Goal: Information Seeking & Learning: Learn about a topic

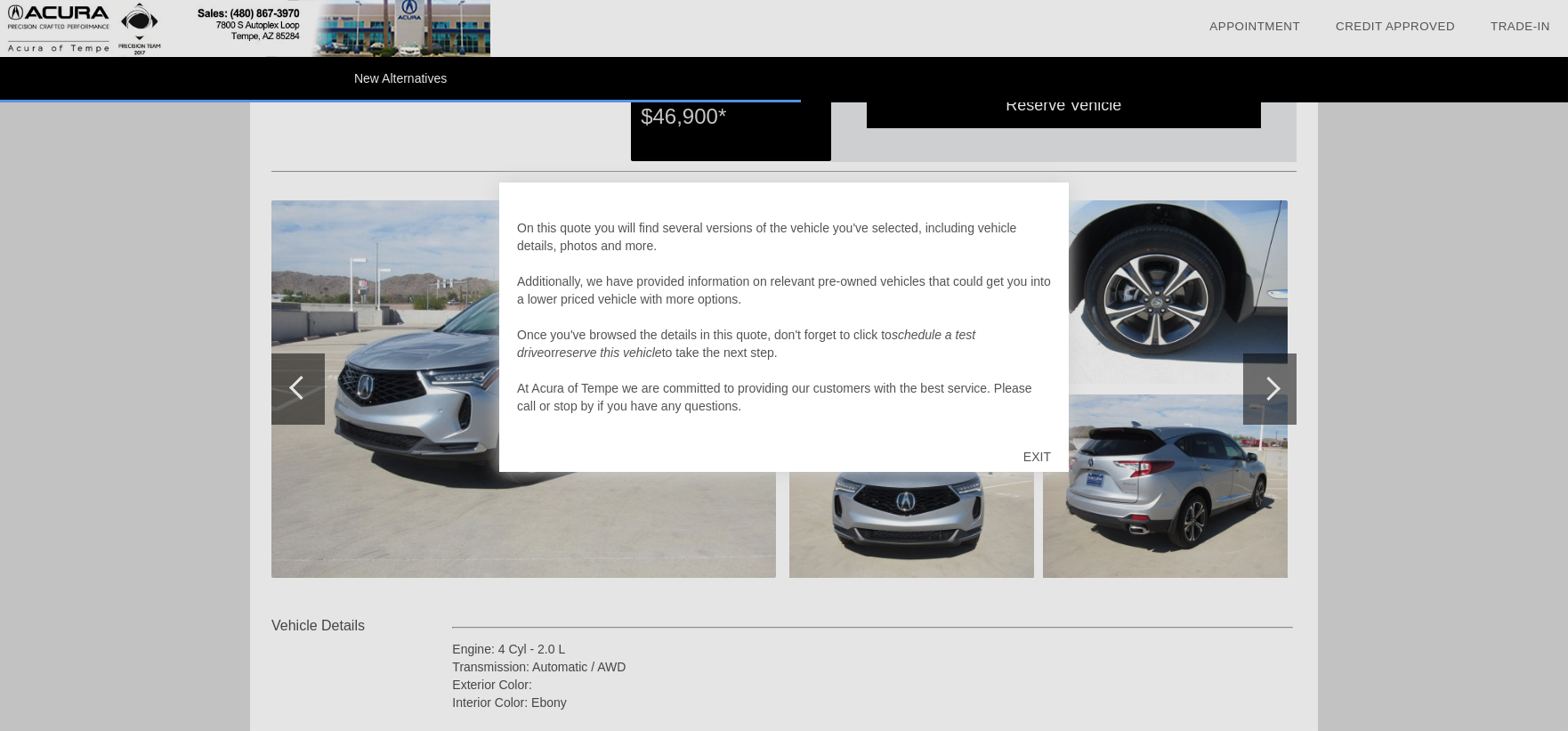
scroll to position [132, 0]
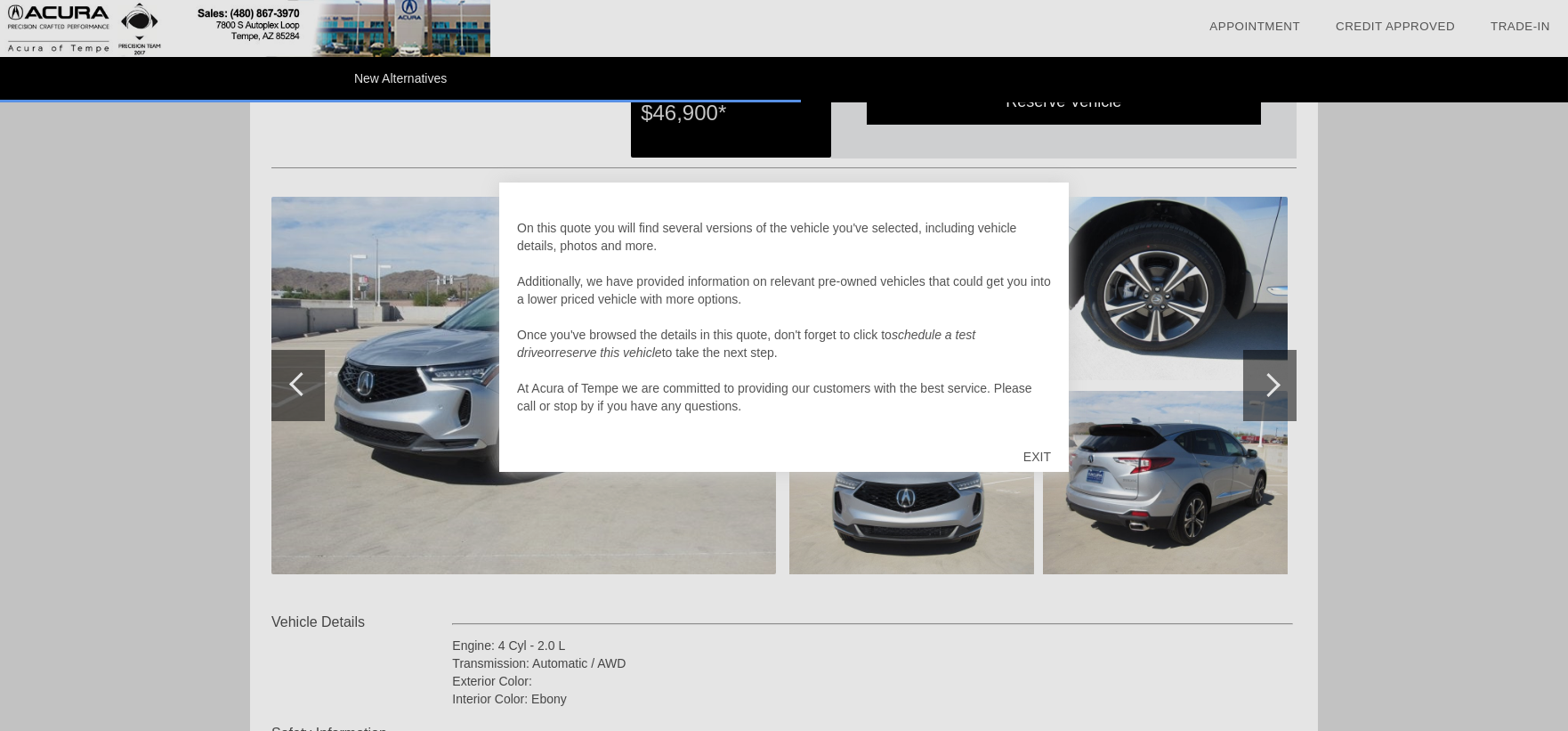
click at [1033, 454] on div "EXIT" at bounding box center [1037, 456] width 63 height 53
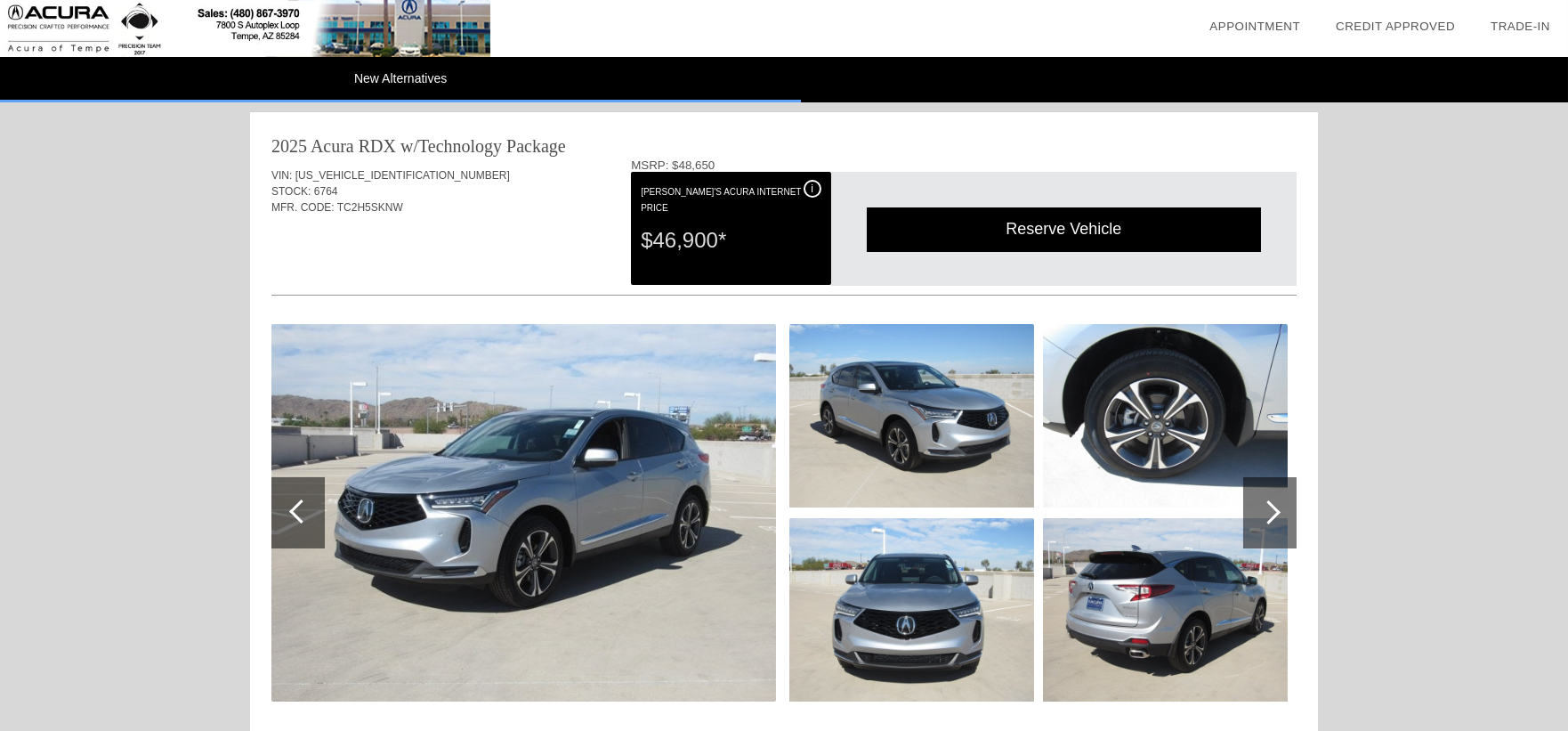
scroll to position [0, 0]
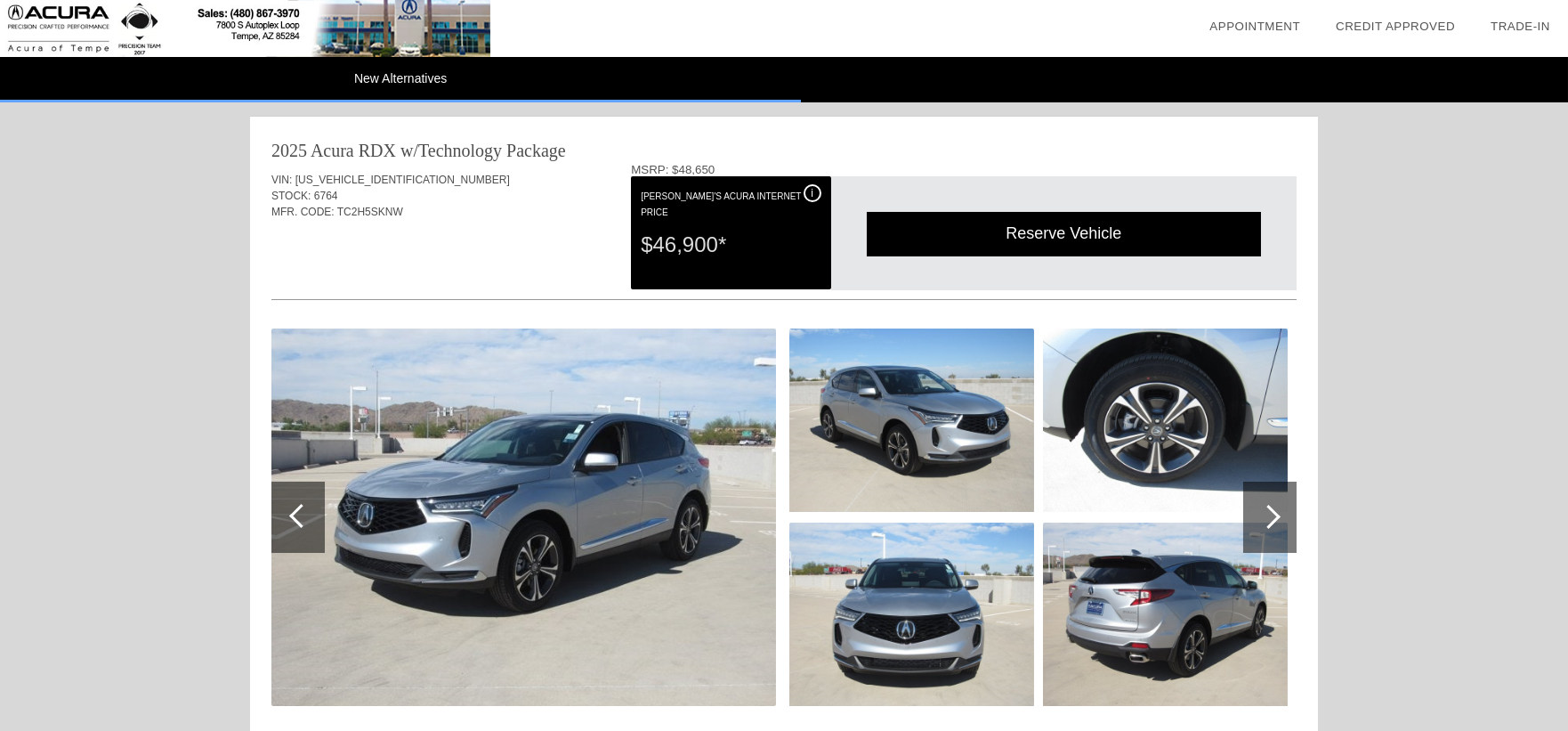
click at [711, 396] on img at bounding box center [523, 517] width 505 height 377
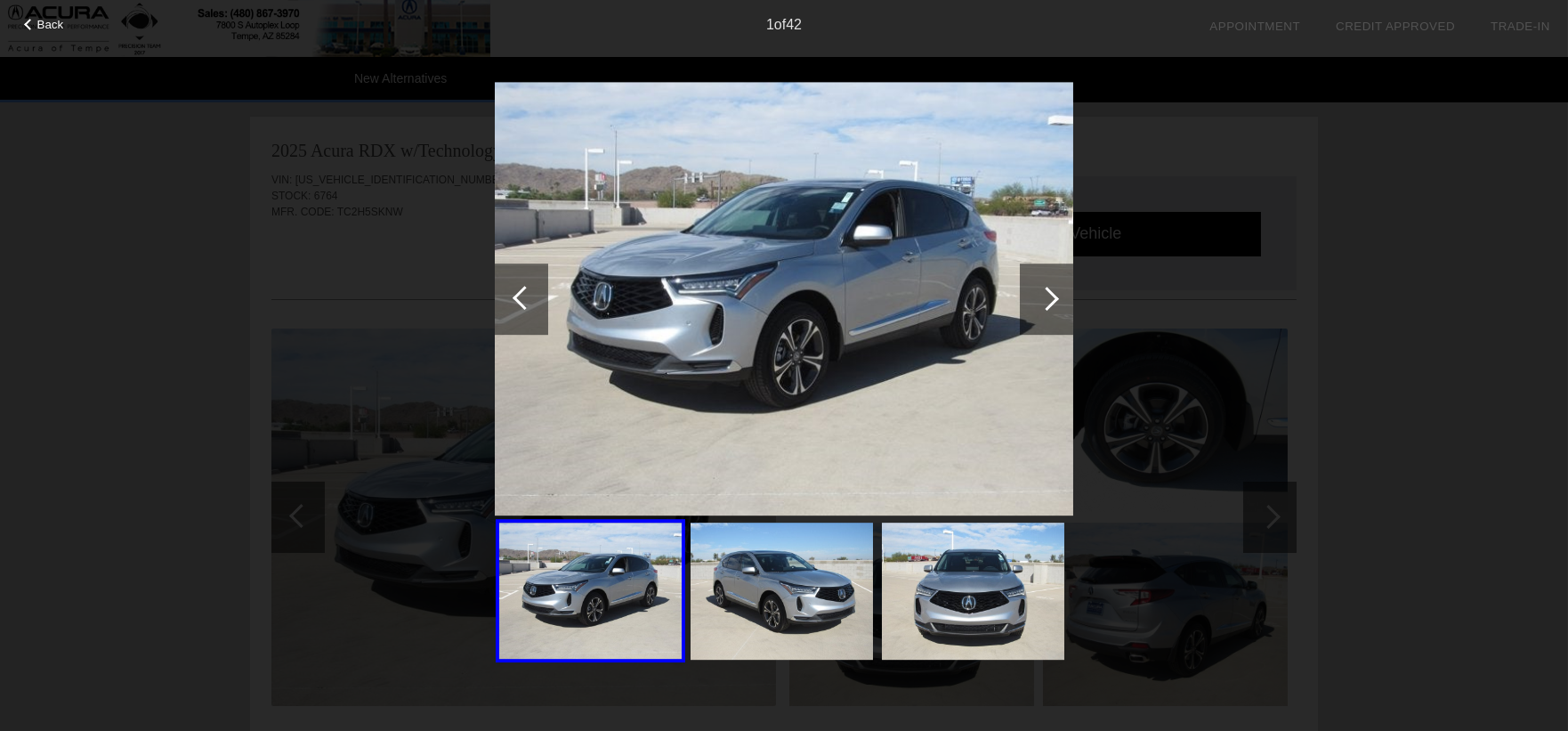
click at [1033, 295] on div at bounding box center [1046, 300] width 53 height 71
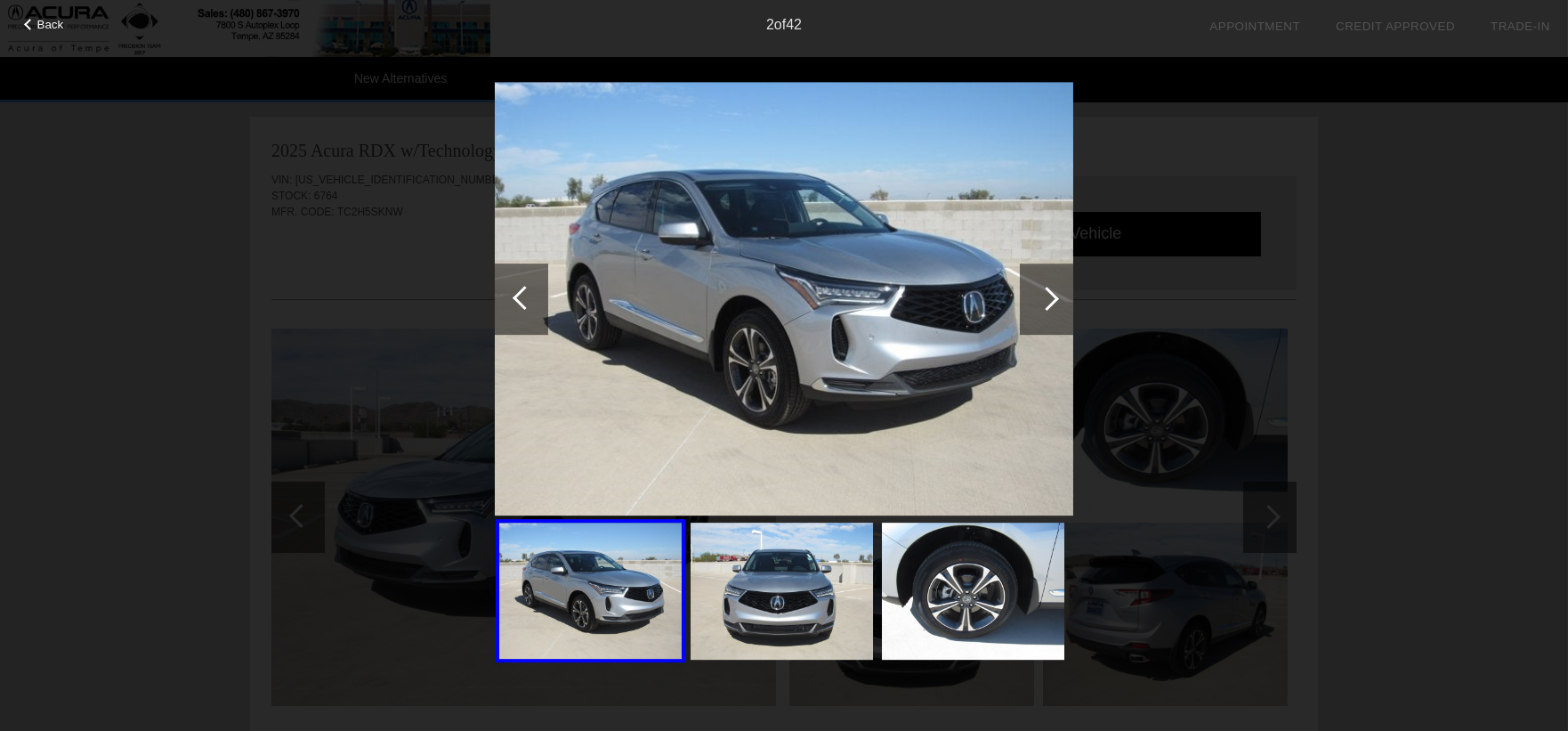
click at [1037, 297] on div at bounding box center [1047, 299] width 24 height 24
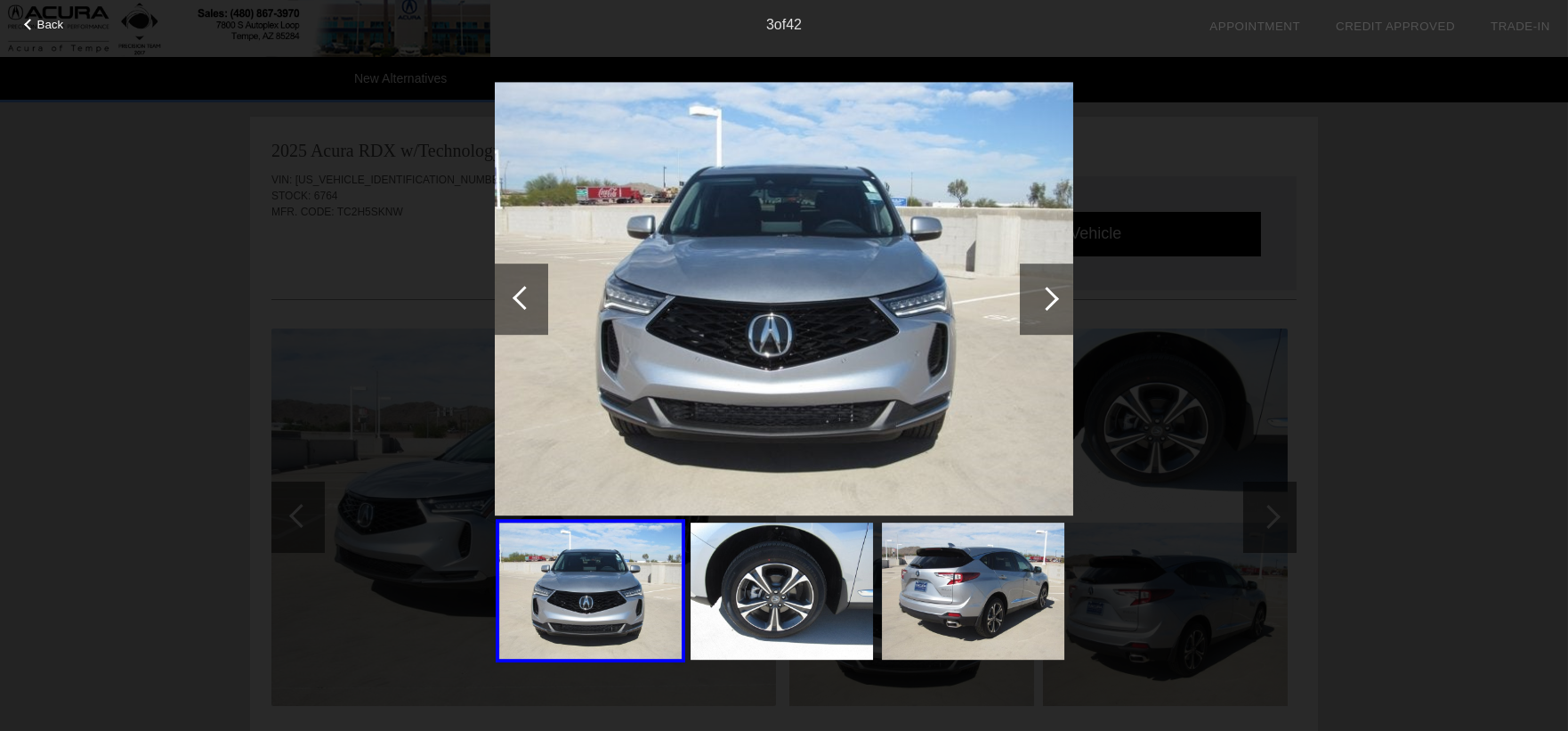
click at [1037, 297] on div at bounding box center [1047, 299] width 24 height 24
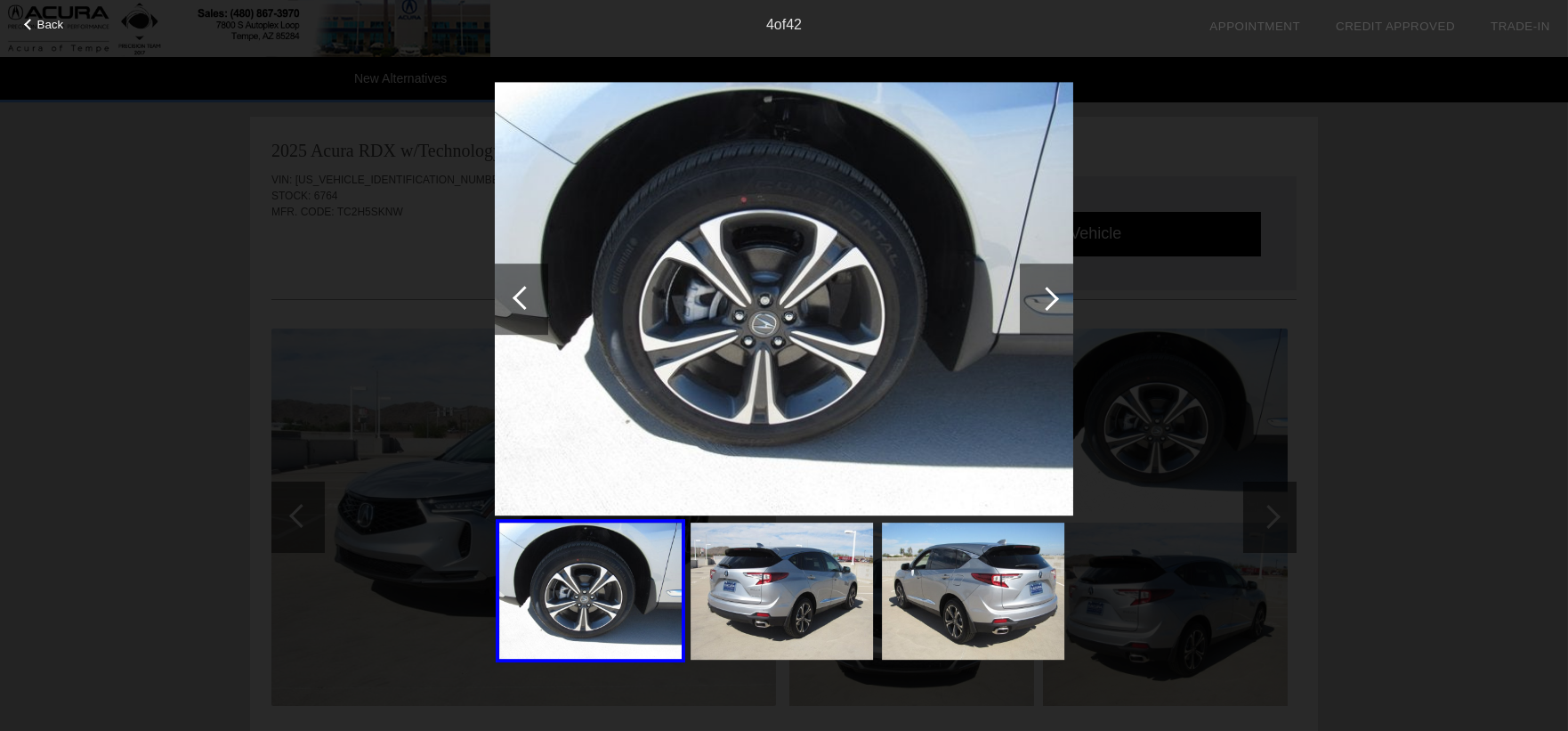
click at [1037, 297] on div at bounding box center [1047, 299] width 24 height 24
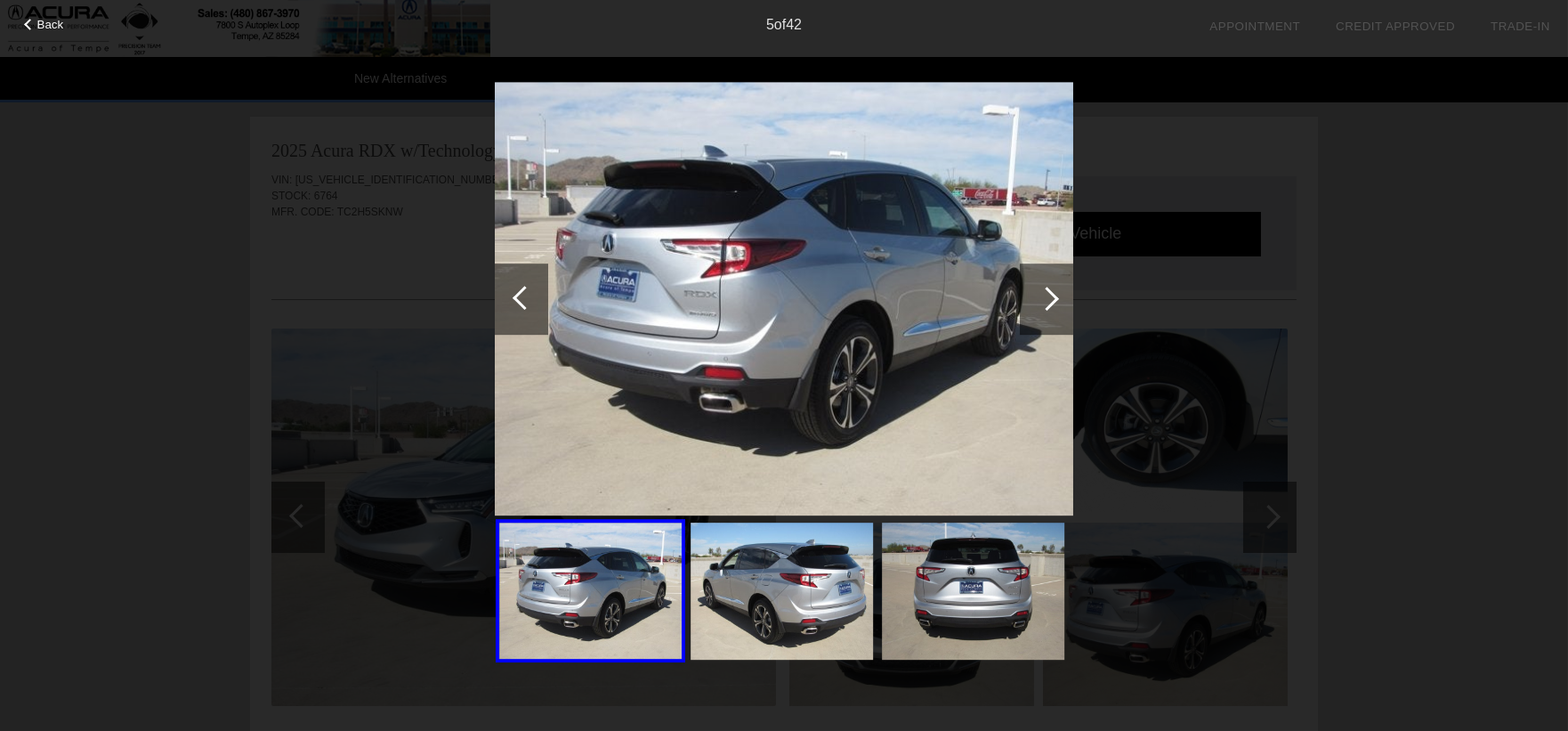
click at [1037, 297] on div at bounding box center [1047, 299] width 24 height 24
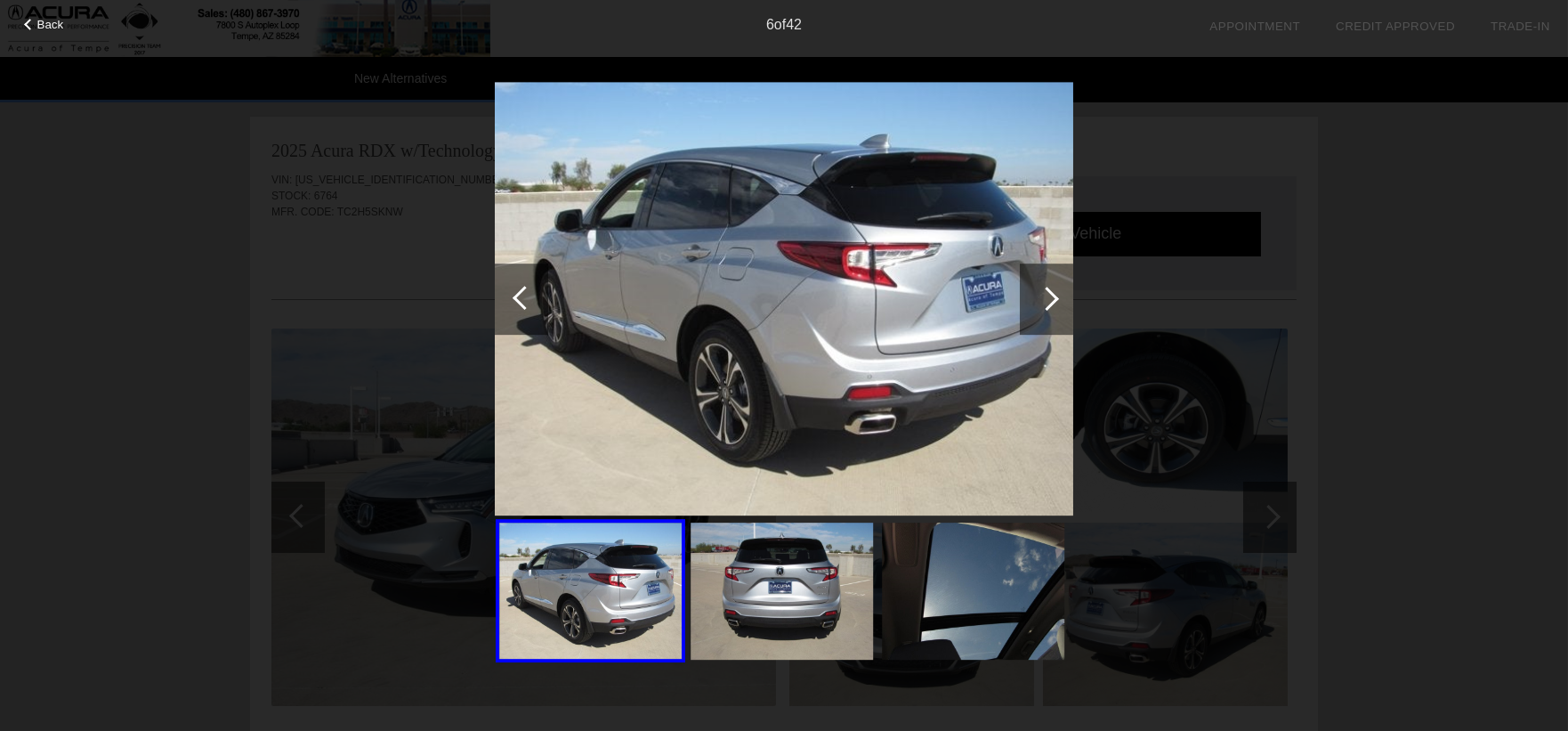
click at [1037, 297] on div at bounding box center [1047, 299] width 24 height 24
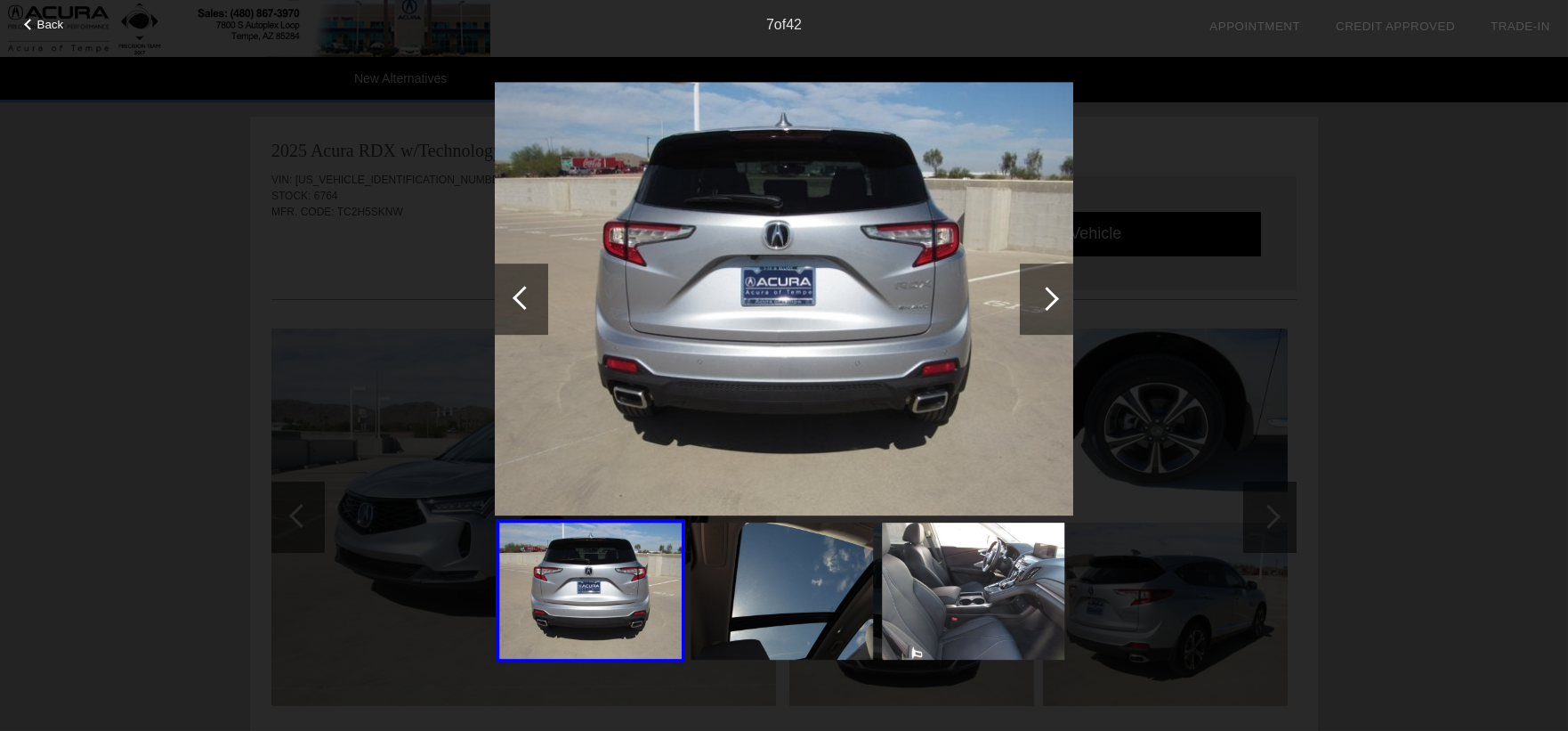
click at [1037, 297] on div at bounding box center [1047, 299] width 24 height 24
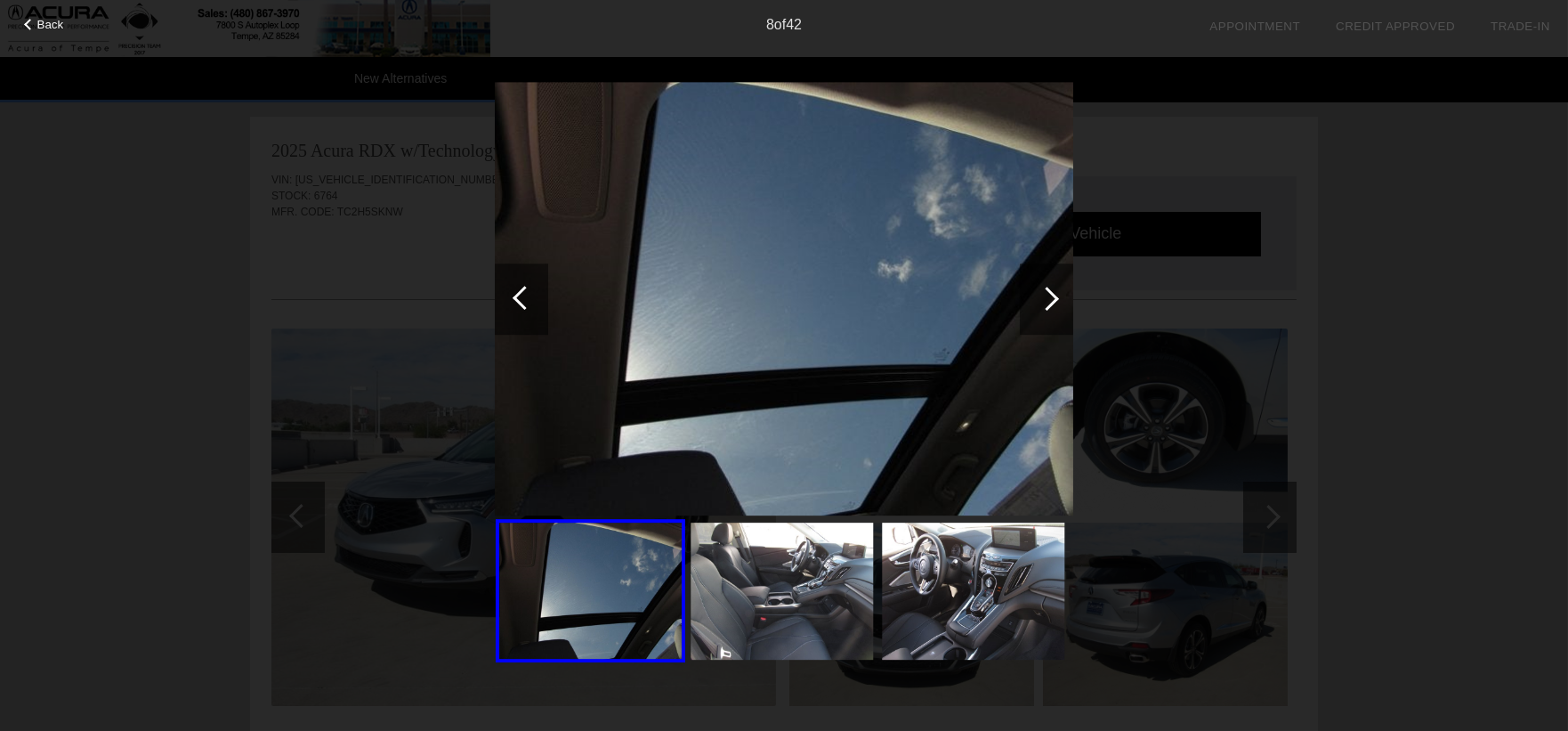
click at [1037, 297] on div at bounding box center [1047, 299] width 24 height 24
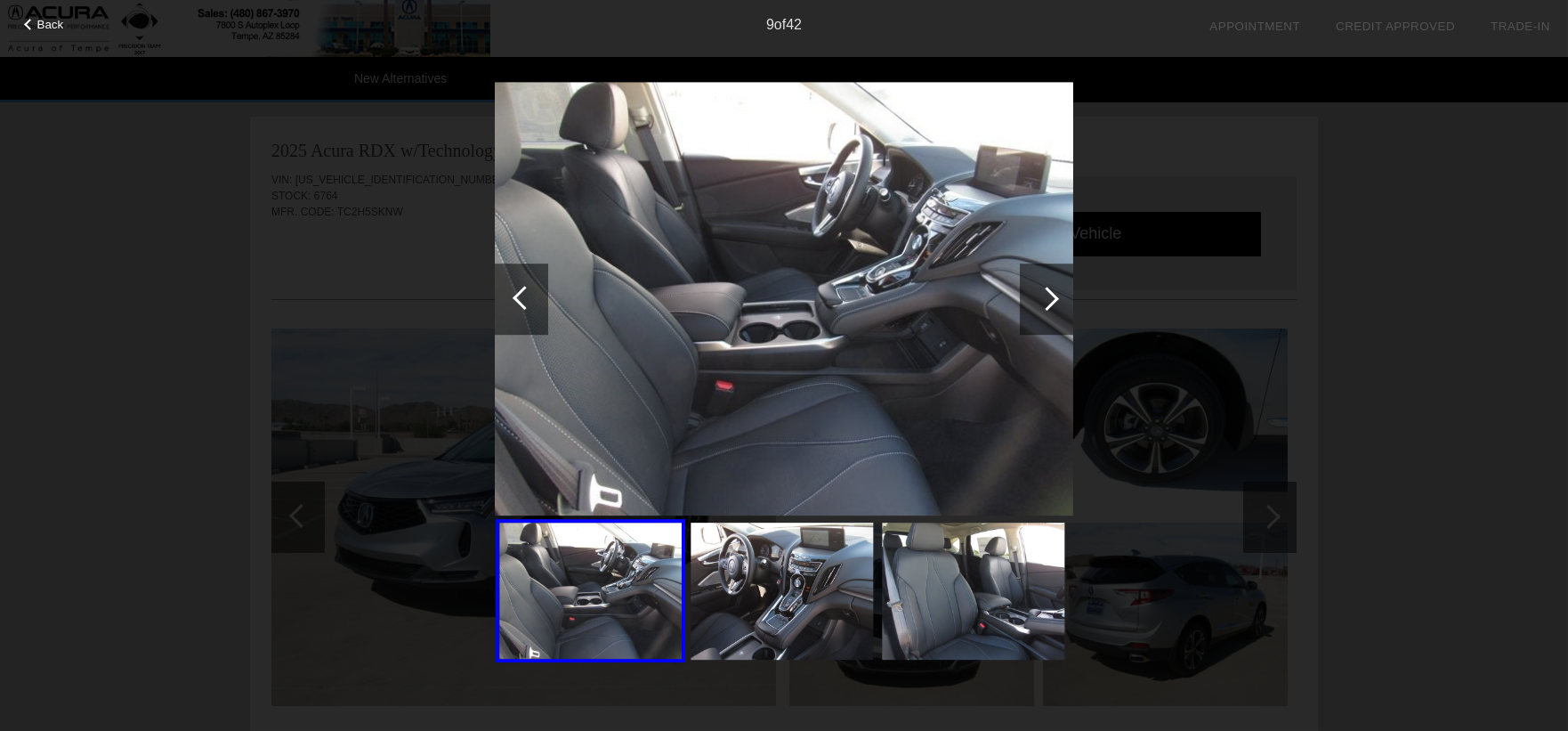
click at [1037, 297] on div at bounding box center [1047, 299] width 24 height 24
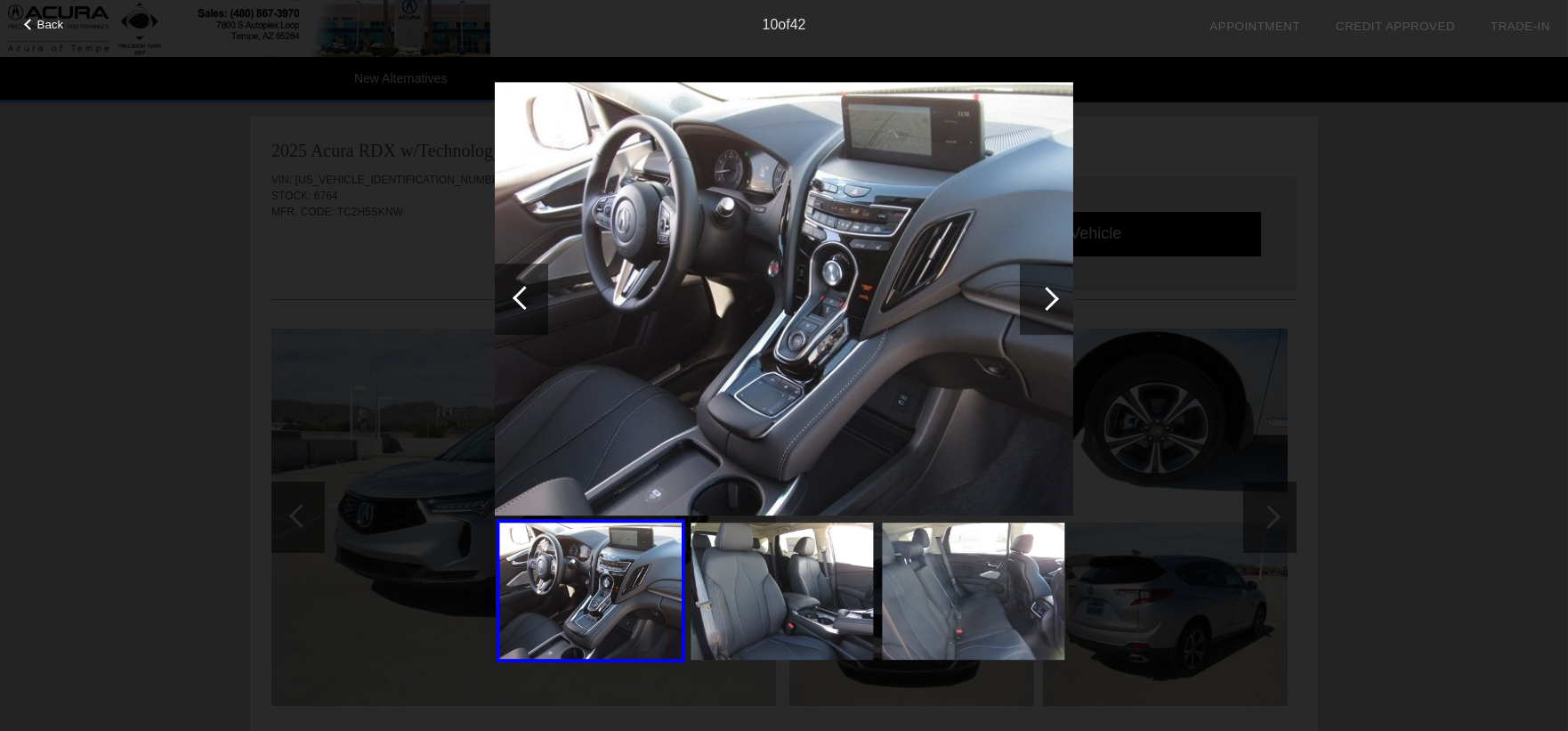
click at [1037, 297] on div at bounding box center [1047, 299] width 24 height 24
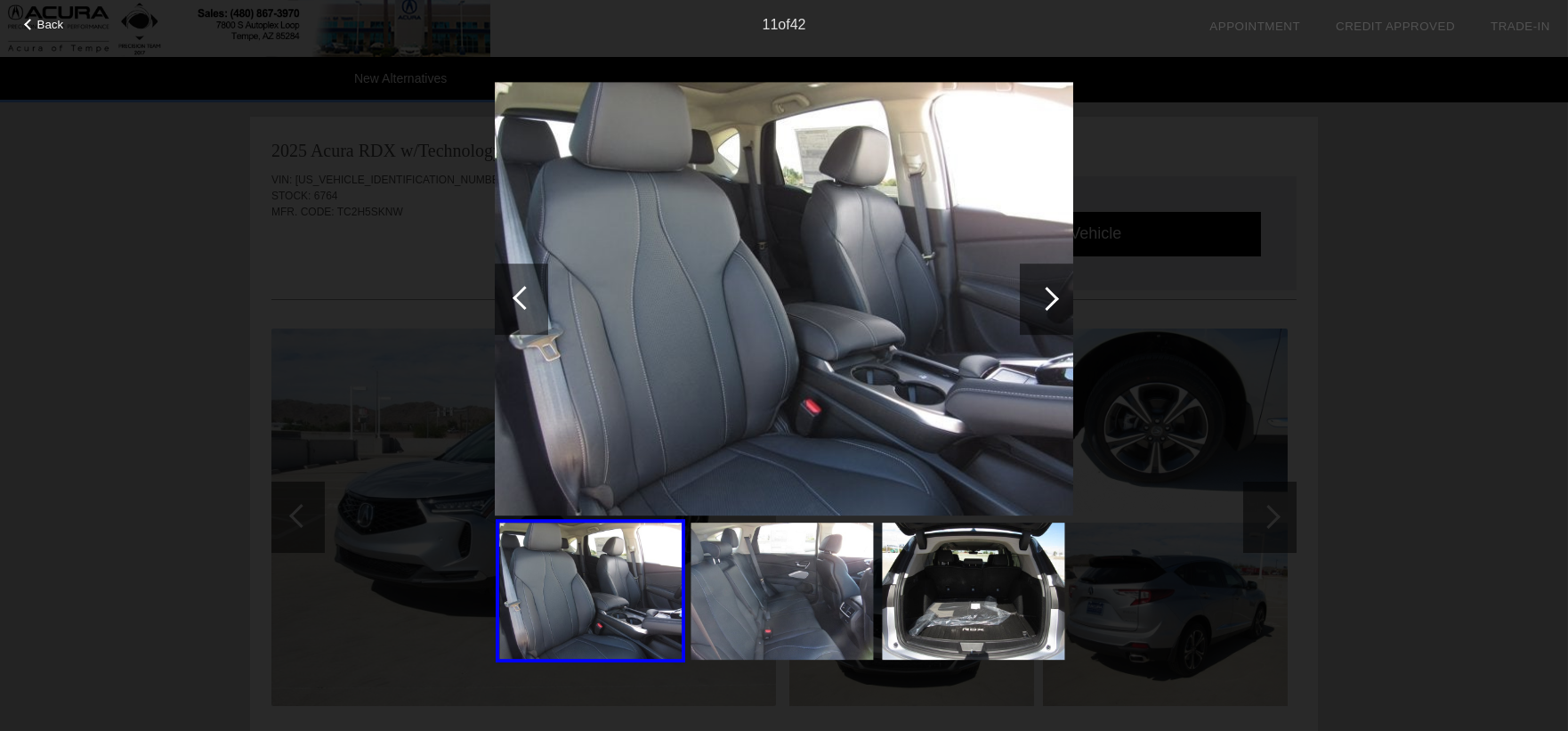
click at [1037, 297] on div at bounding box center [1047, 299] width 24 height 24
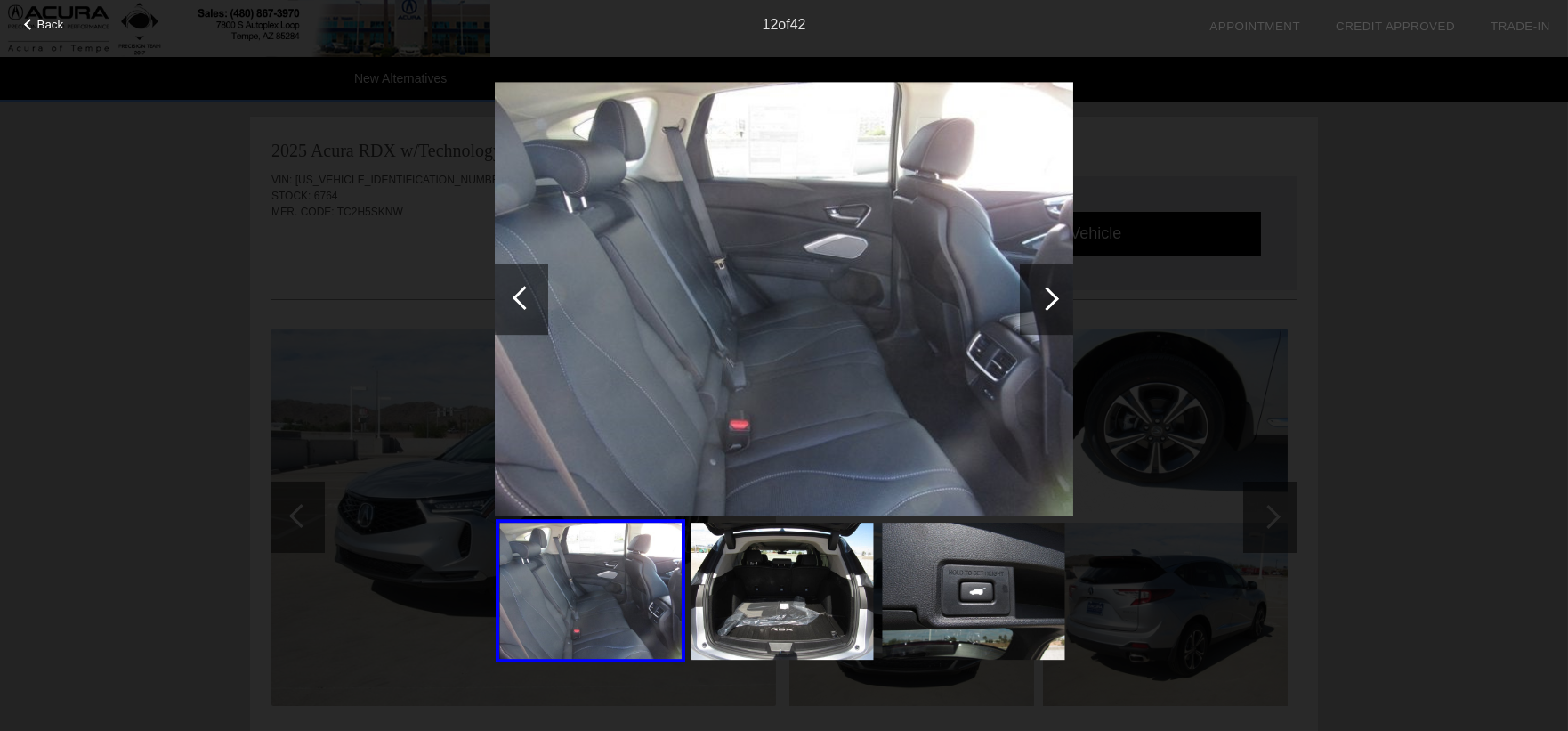
click at [1037, 297] on div at bounding box center [1047, 299] width 24 height 24
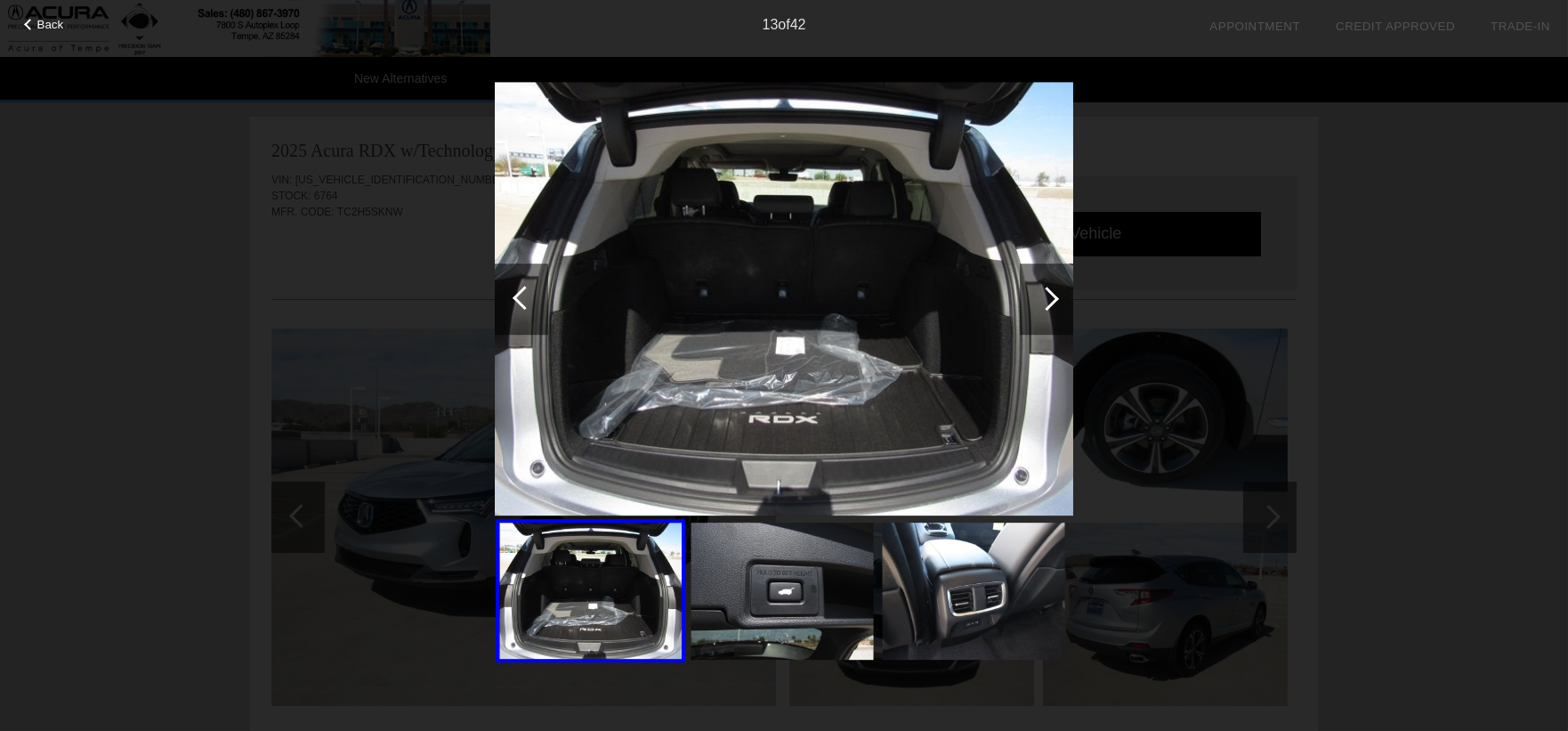
click at [1037, 297] on div at bounding box center [1047, 299] width 24 height 24
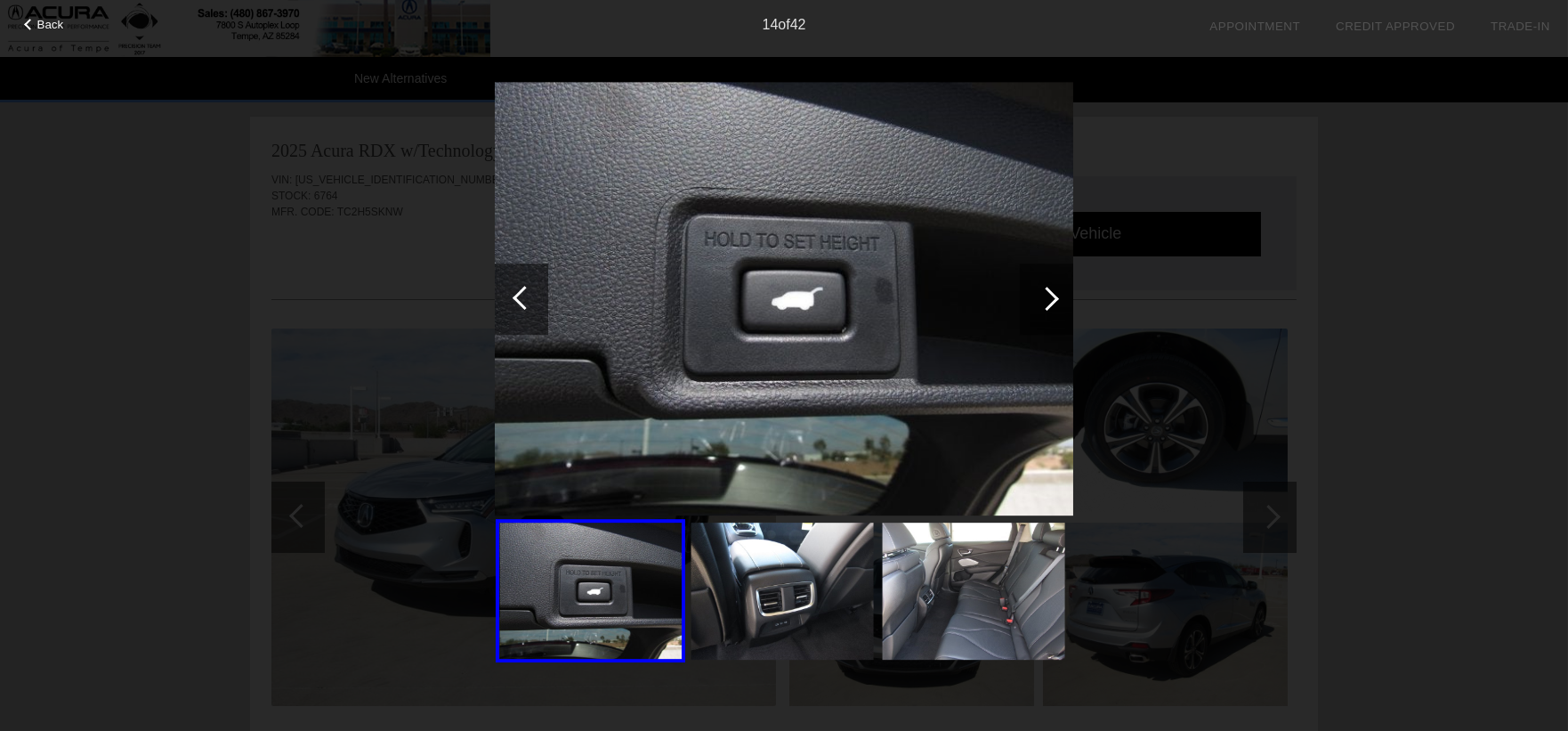
click at [1037, 297] on div at bounding box center [1047, 299] width 24 height 24
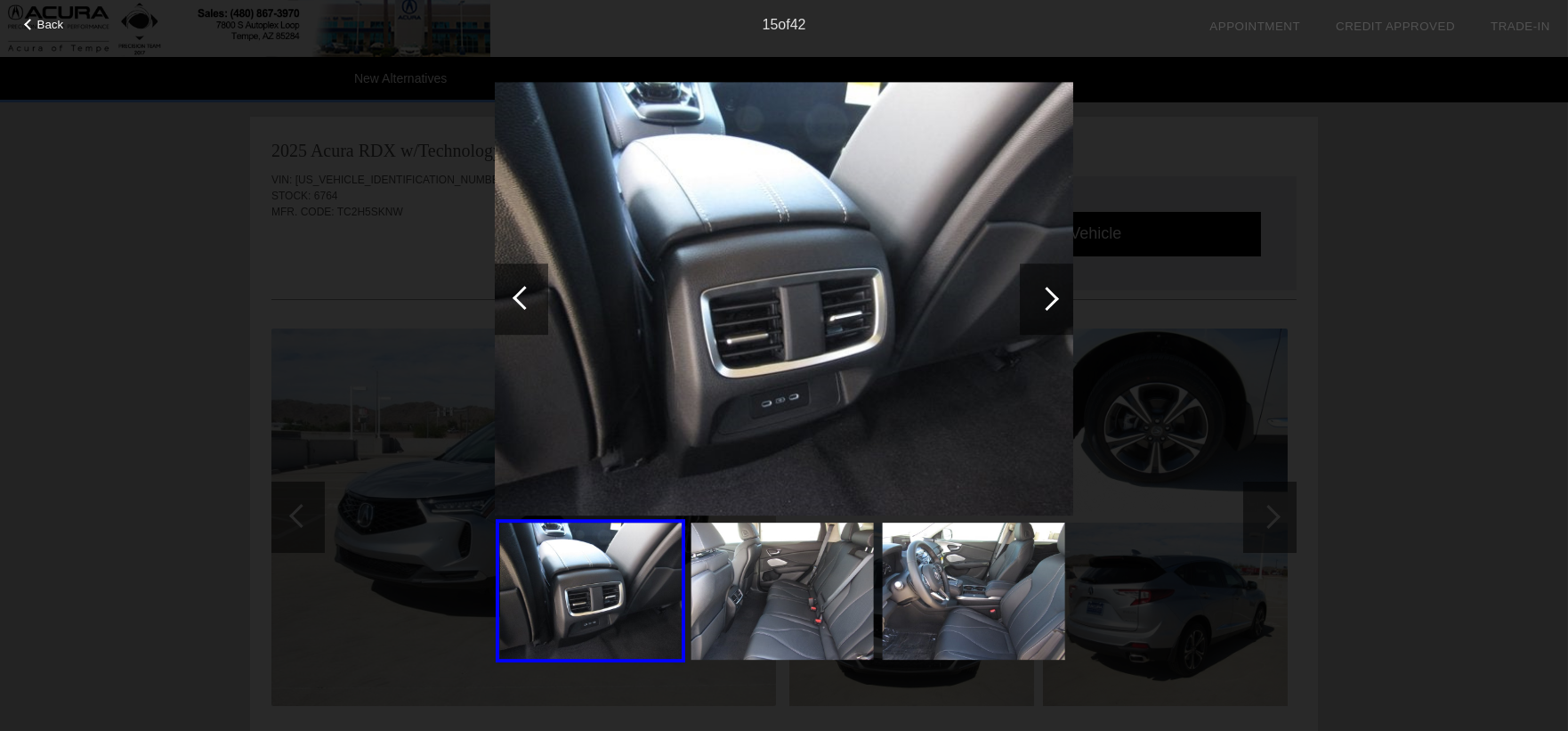
click at [1037, 297] on div at bounding box center [1047, 299] width 24 height 24
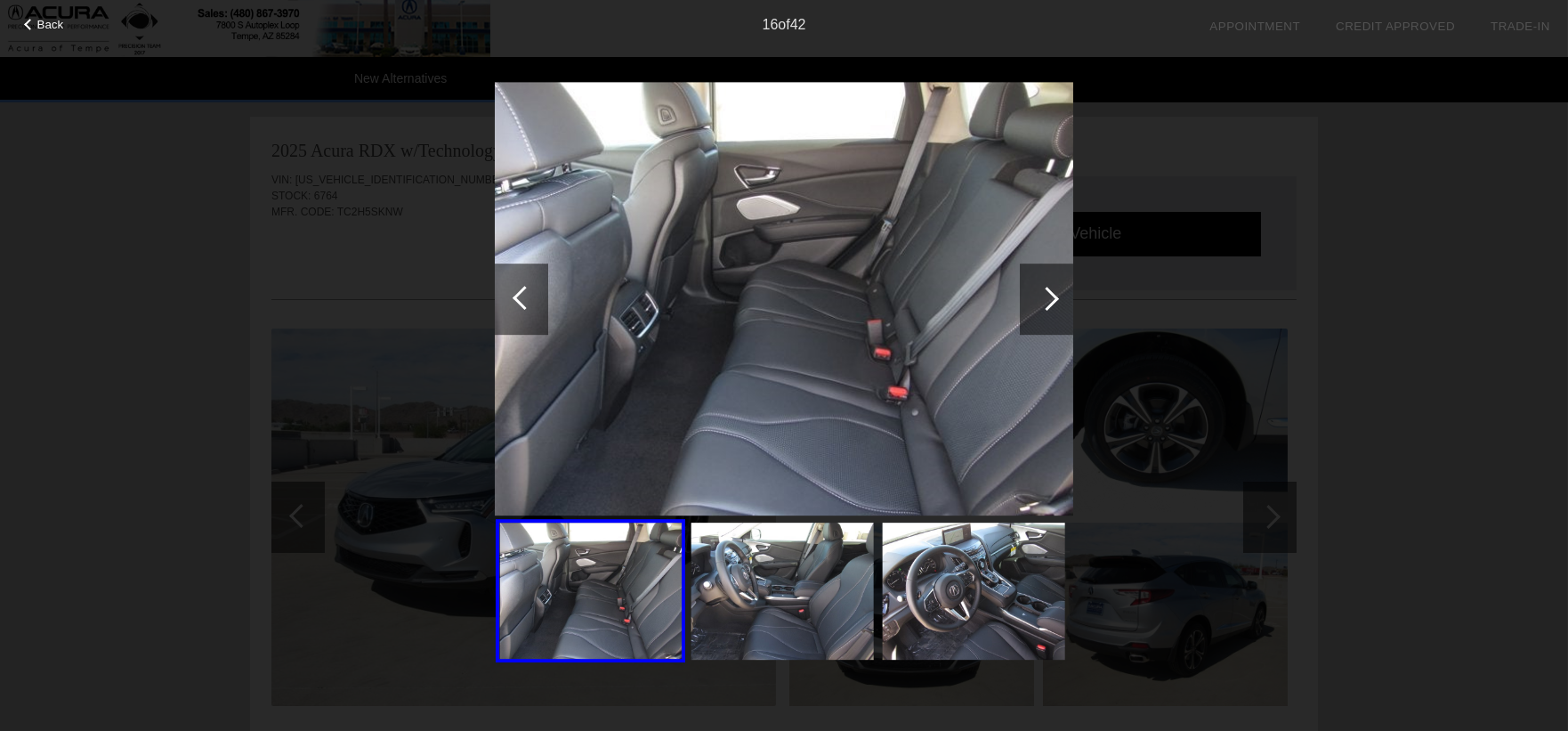
click at [1037, 297] on div at bounding box center [1047, 299] width 24 height 24
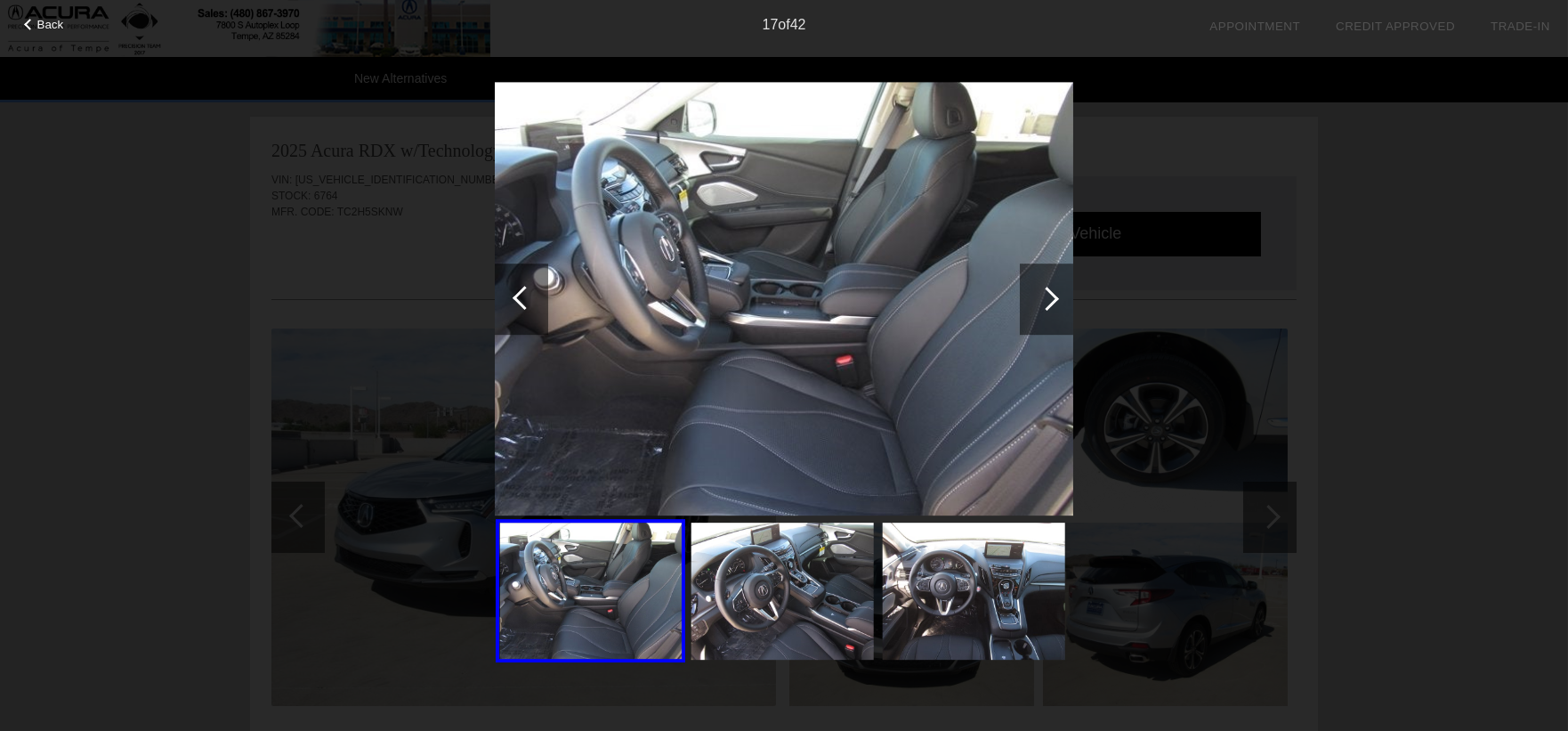
click at [1037, 297] on div at bounding box center [1047, 299] width 24 height 24
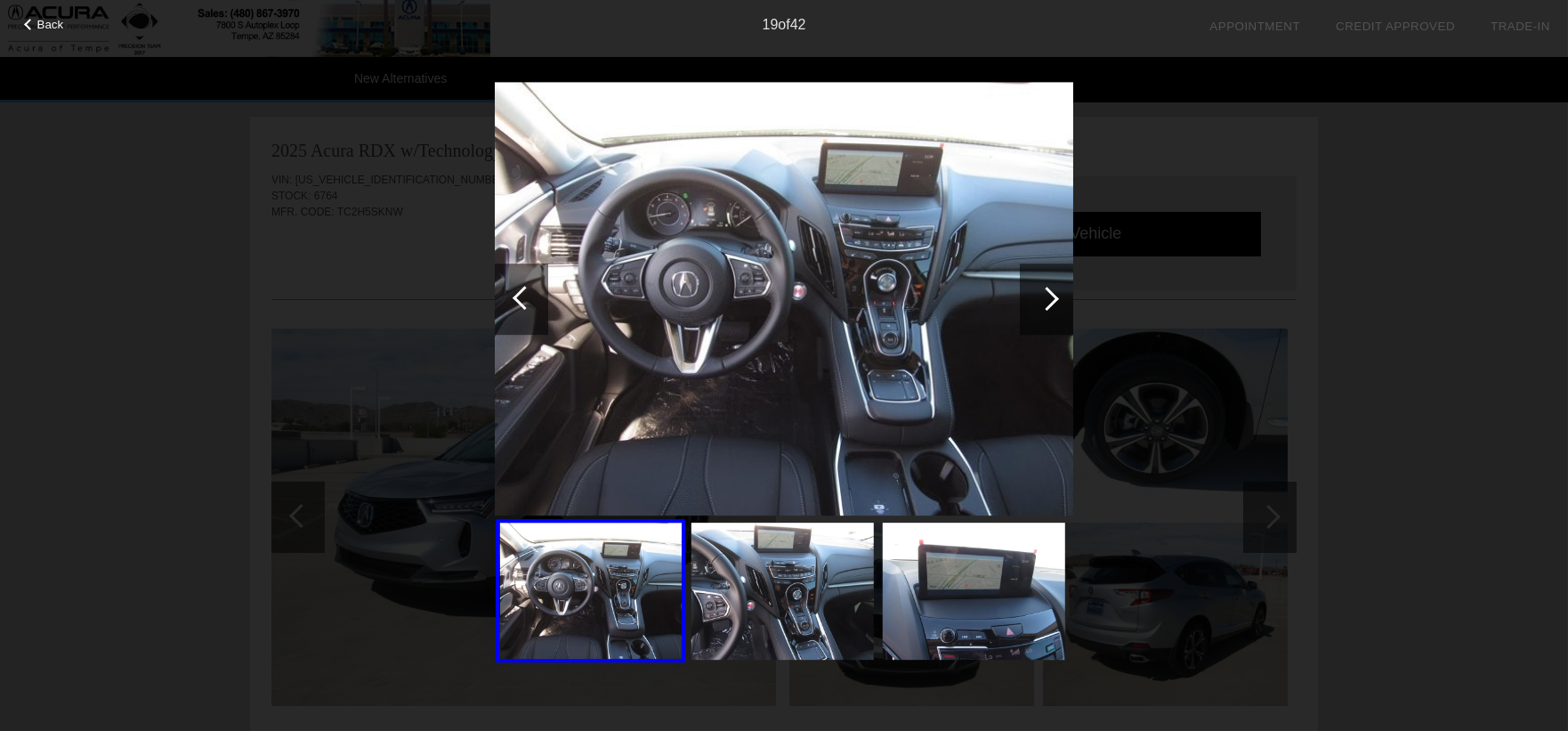
click at [1037, 297] on div at bounding box center [1047, 299] width 24 height 24
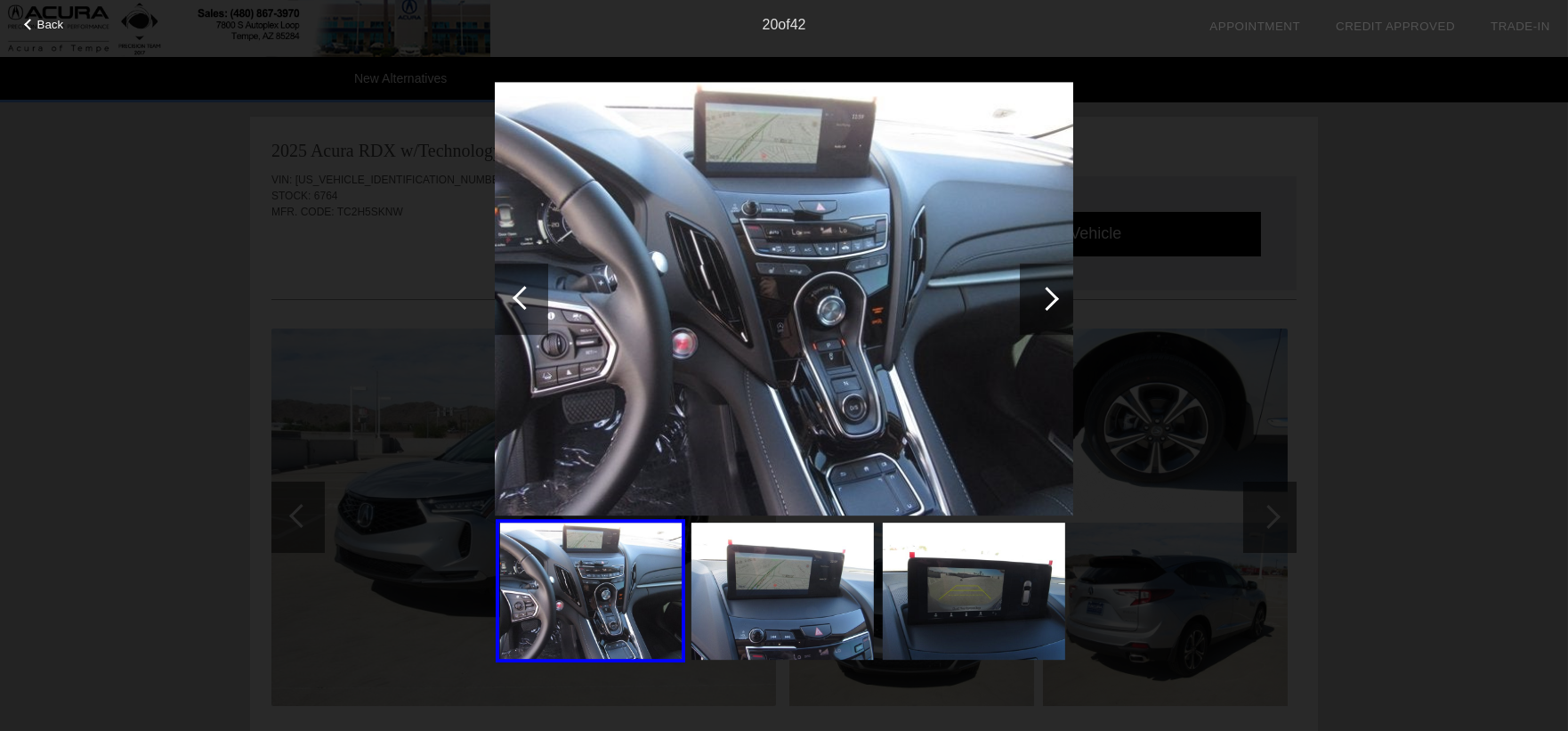
click at [1037, 297] on div at bounding box center [1047, 299] width 24 height 24
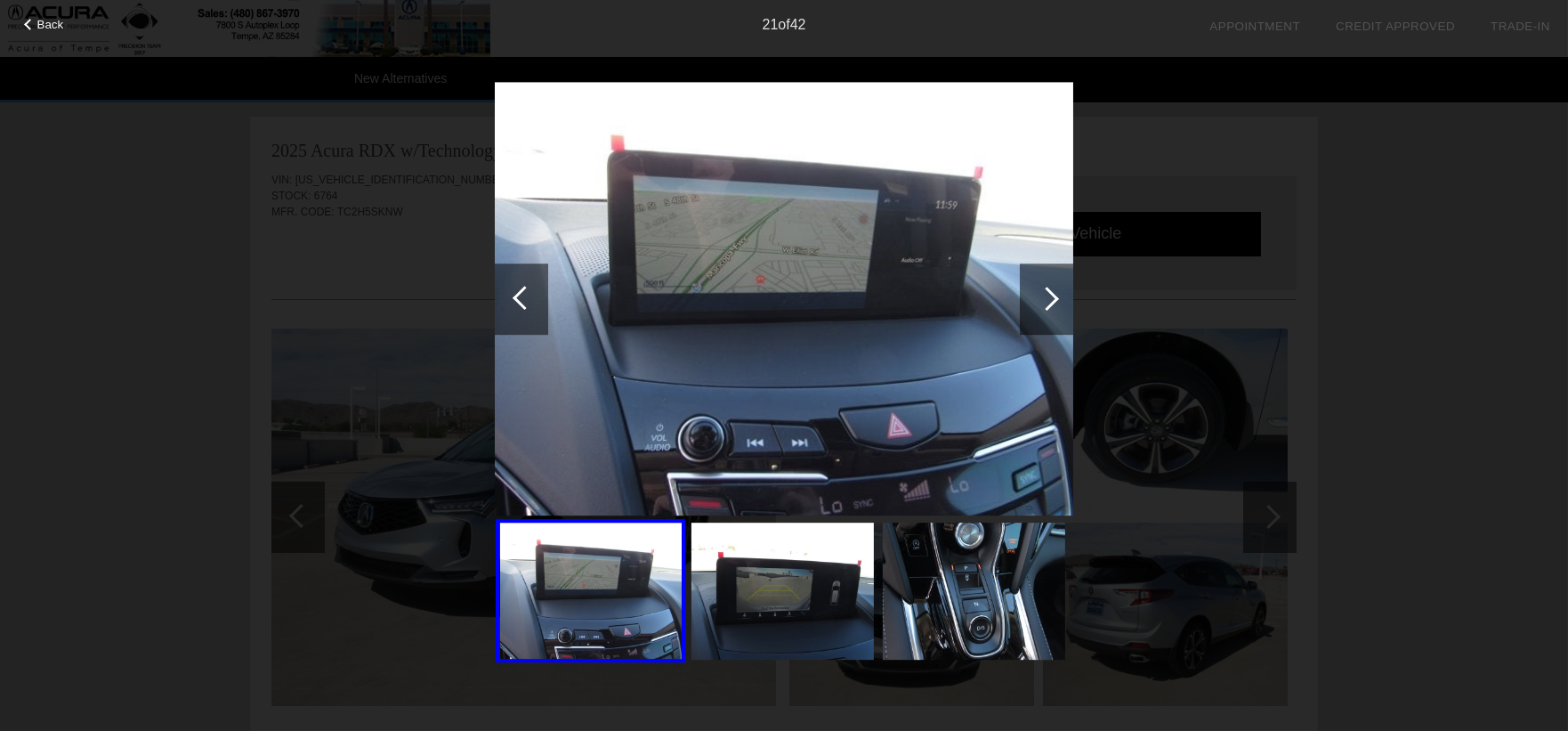
click at [1037, 297] on div at bounding box center [1047, 299] width 24 height 24
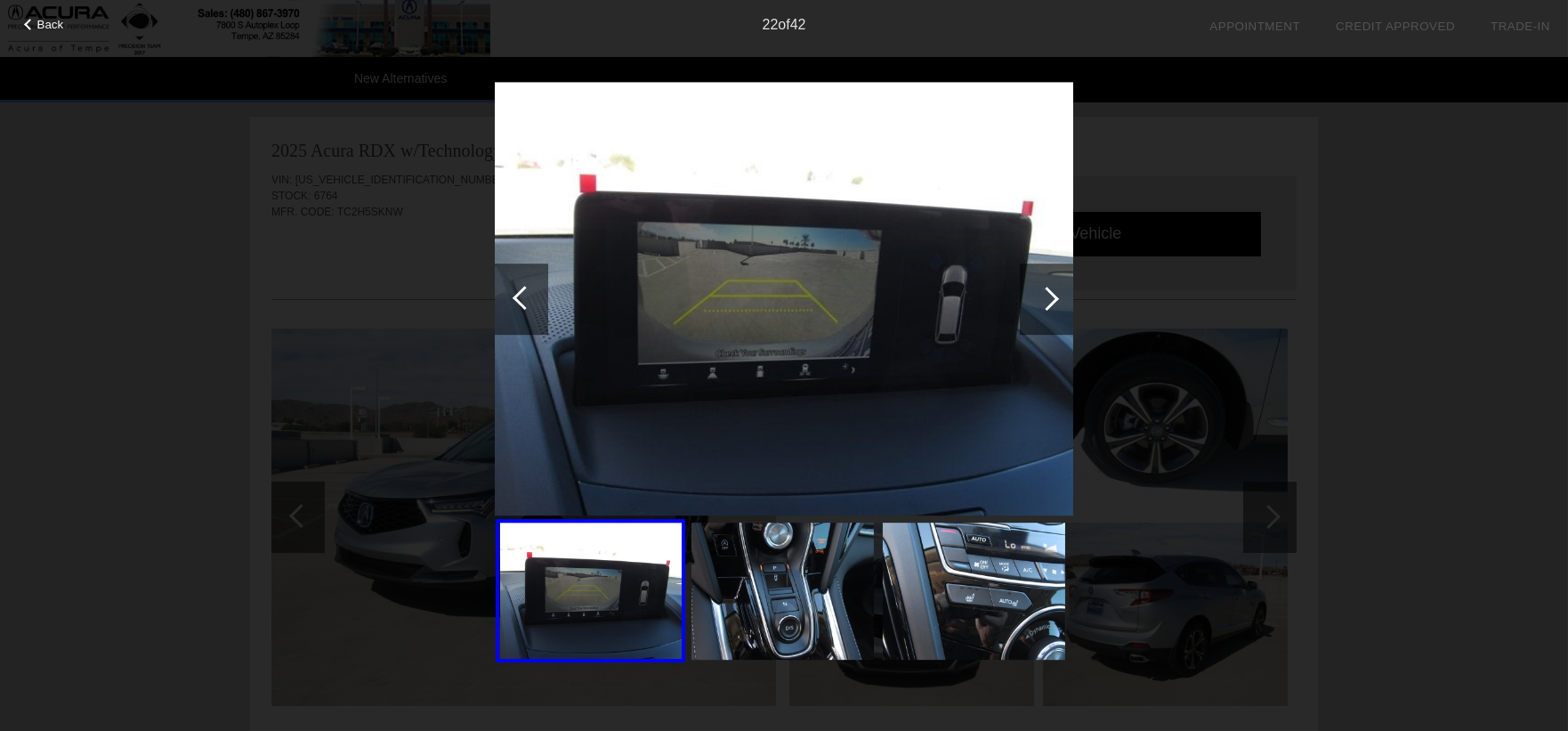
click at [1037, 297] on div at bounding box center [1047, 299] width 24 height 24
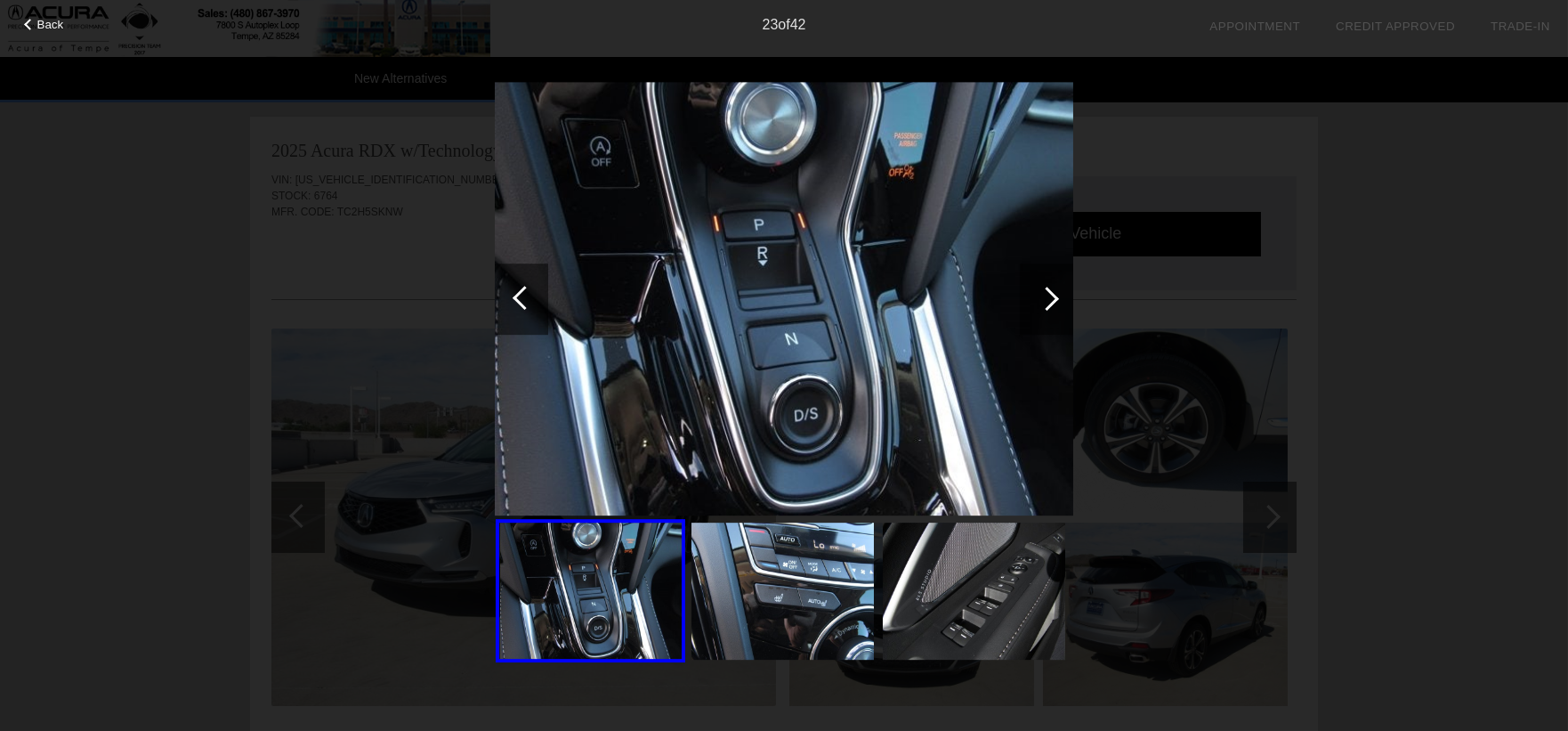
click at [1143, 582] on div "Back 23 of 42" at bounding box center [784, 366] width 1568 height 731
click at [525, 298] on div at bounding box center [525, 298] width 24 height 24
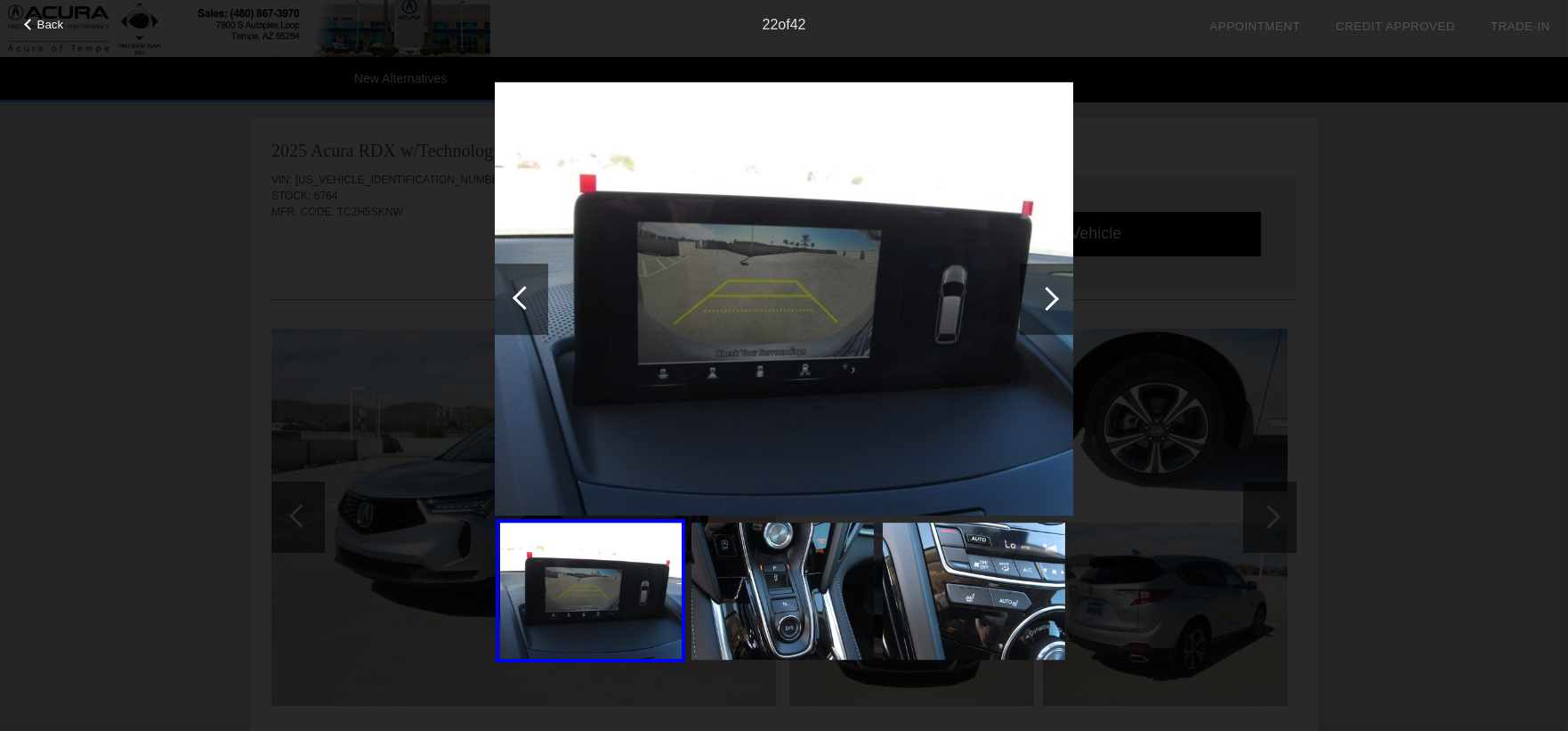
click at [524, 298] on div at bounding box center [525, 298] width 24 height 24
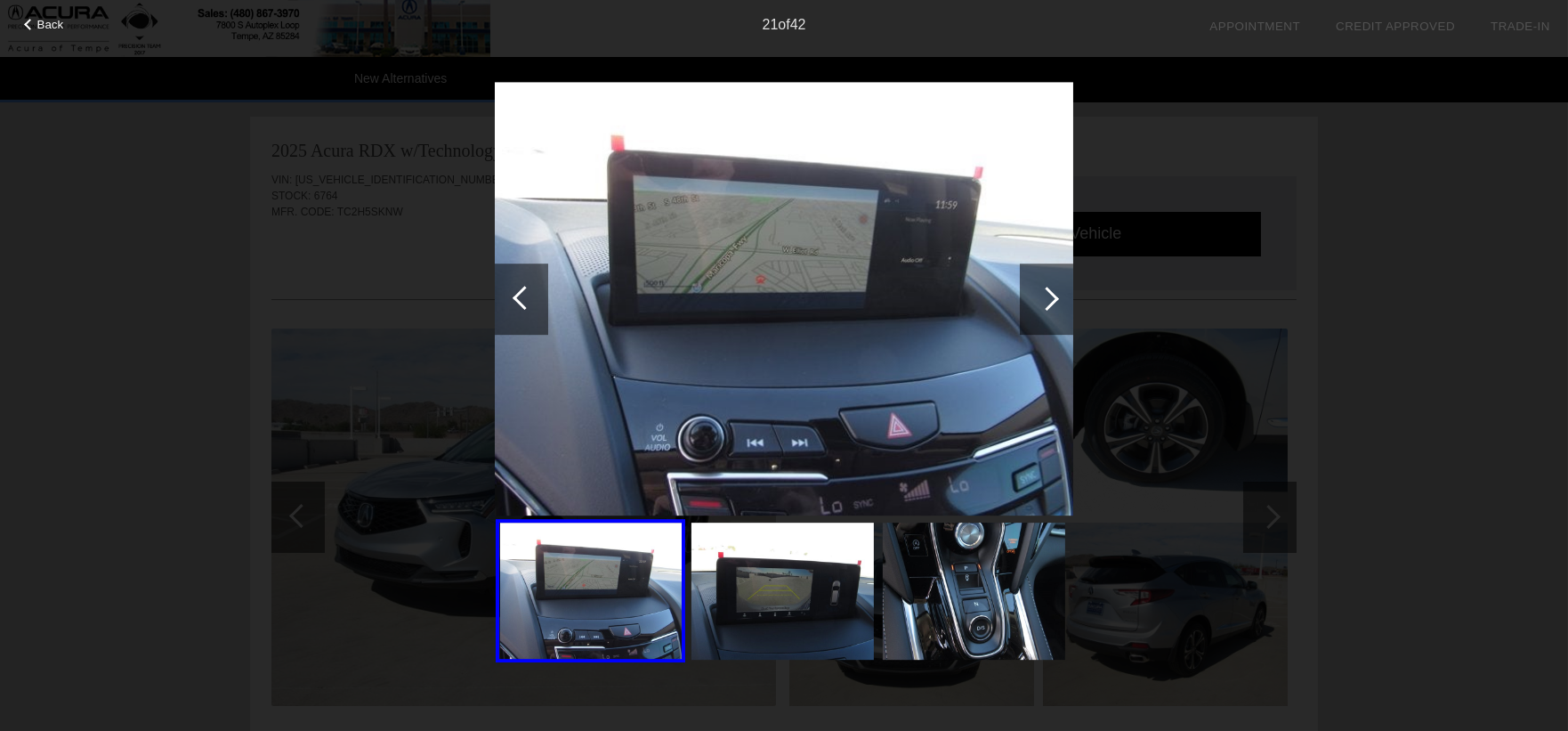
click at [523, 298] on div at bounding box center [525, 298] width 24 height 24
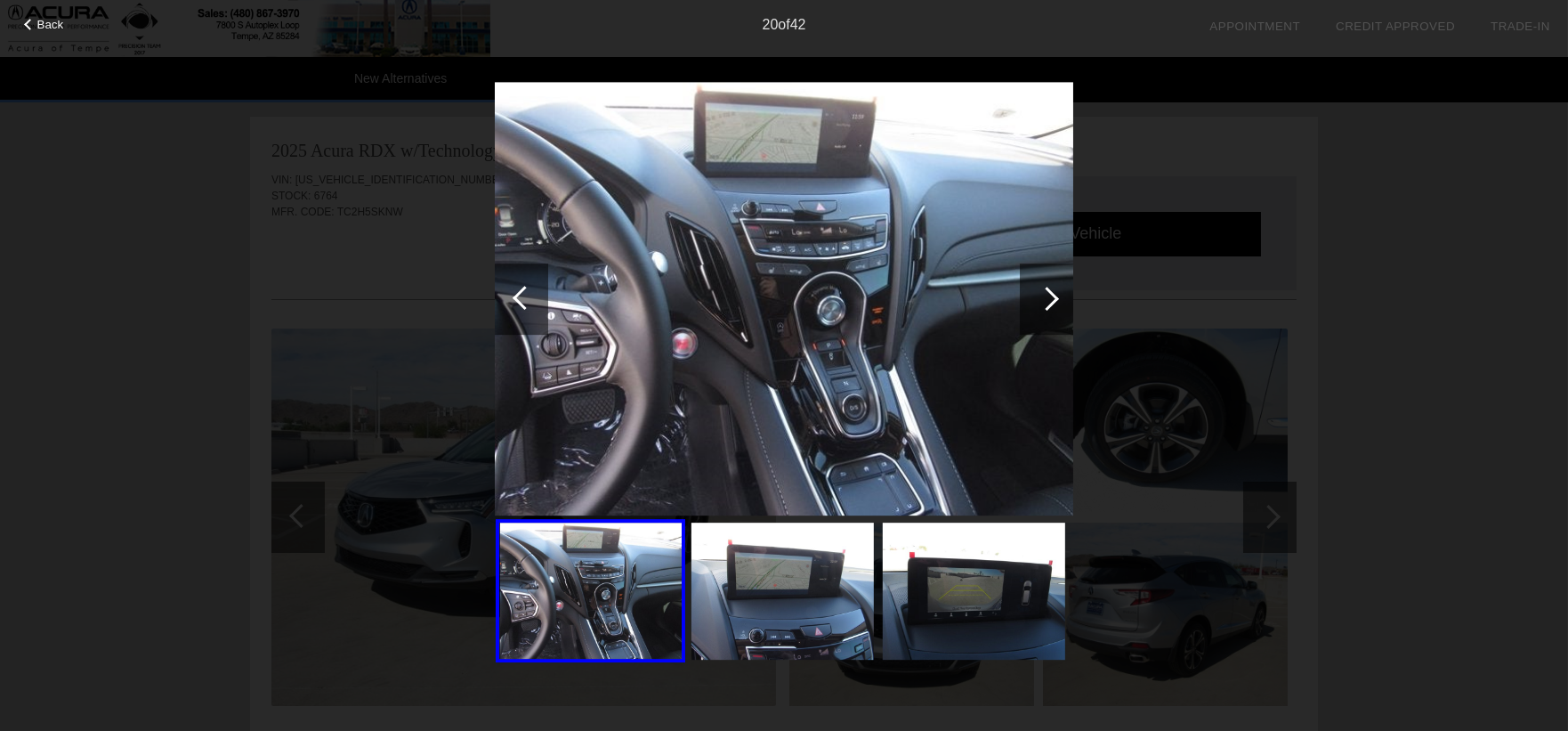
click at [521, 298] on div at bounding box center [525, 298] width 24 height 24
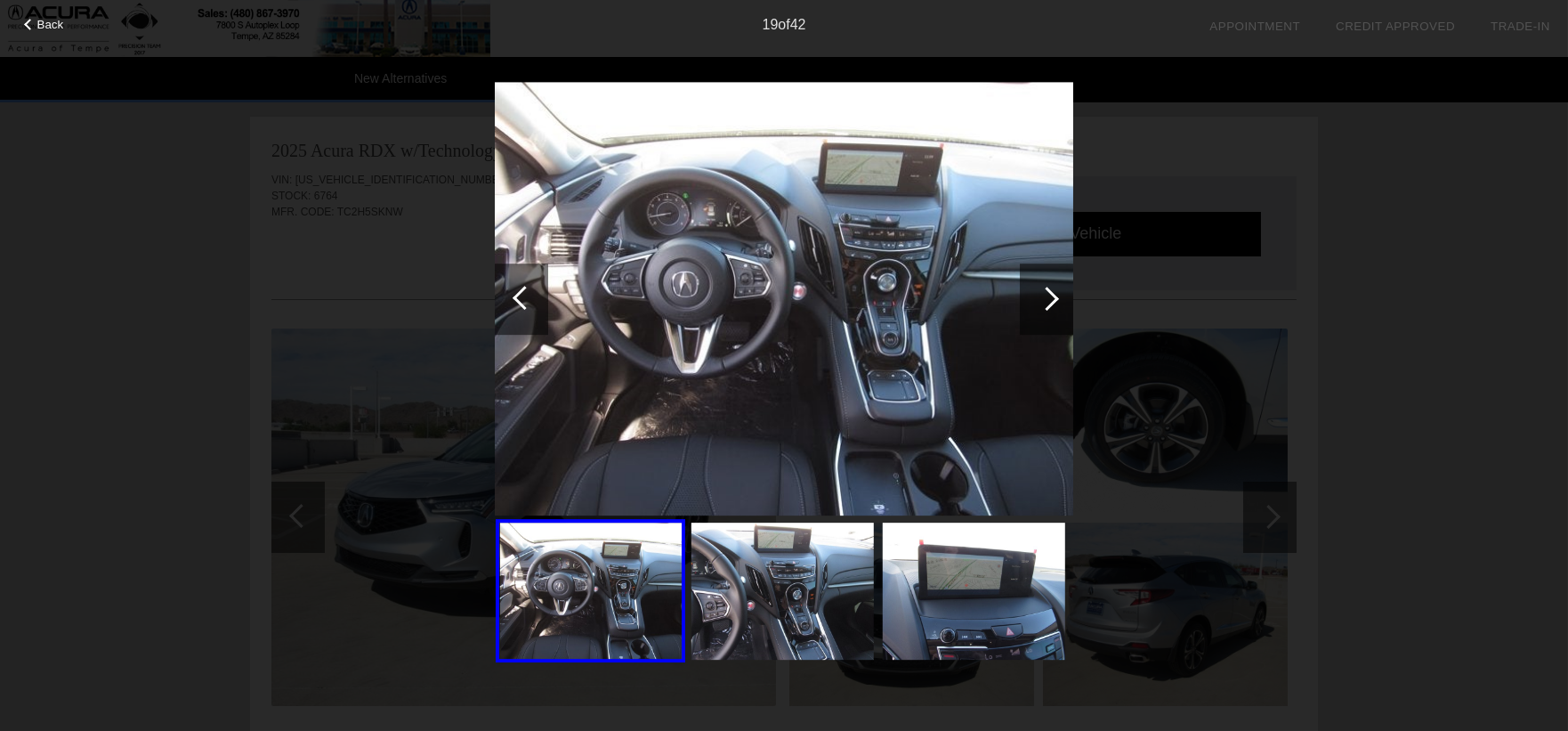
click at [520, 298] on div at bounding box center [525, 298] width 24 height 24
click at [517, 298] on div at bounding box center [525, 298] width 24 height 24
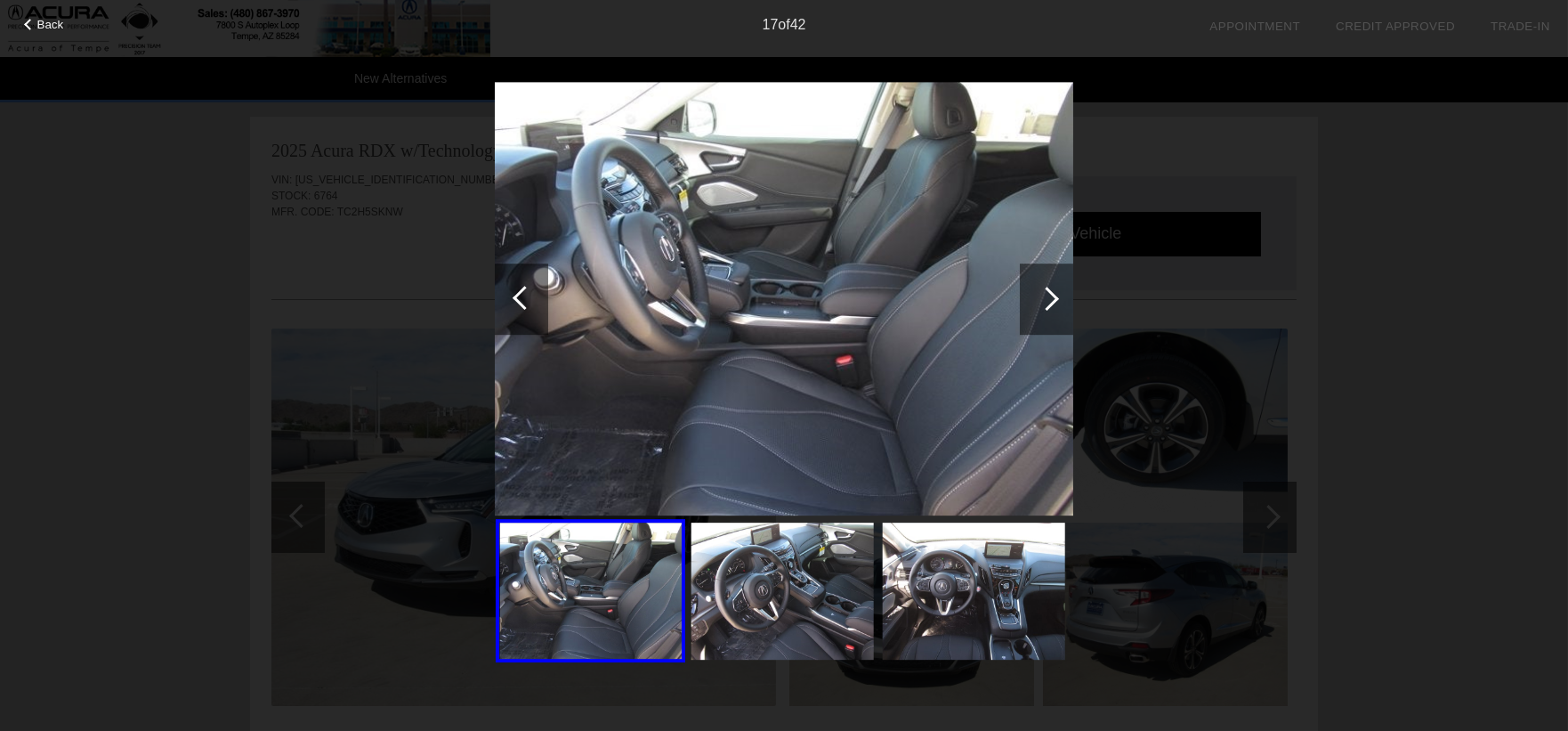
click at [517, 298] on div at bounding box center [525, 298] width 24 height 24
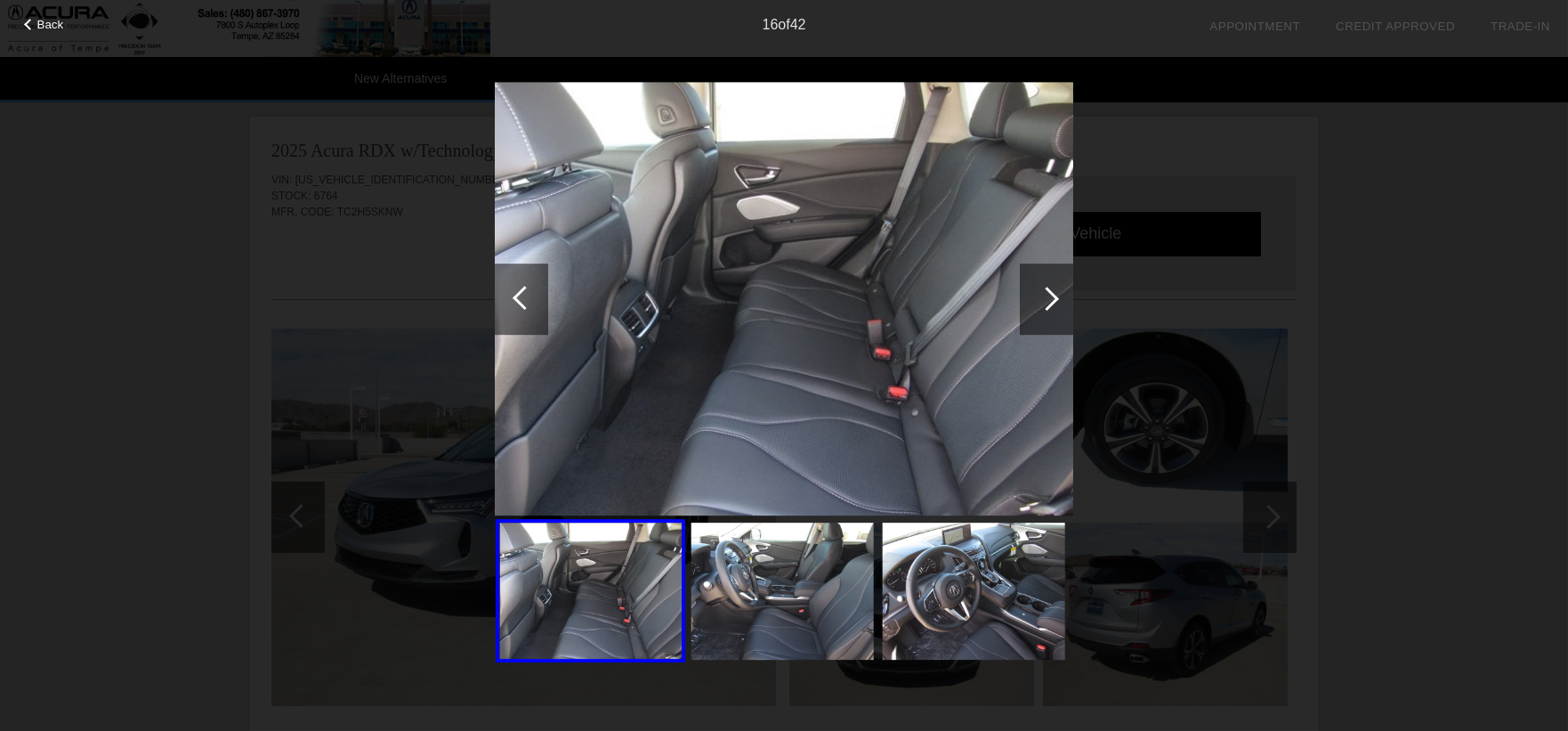
click at [516, 298] on div at bounding box center [525, 298] width 24 height 24
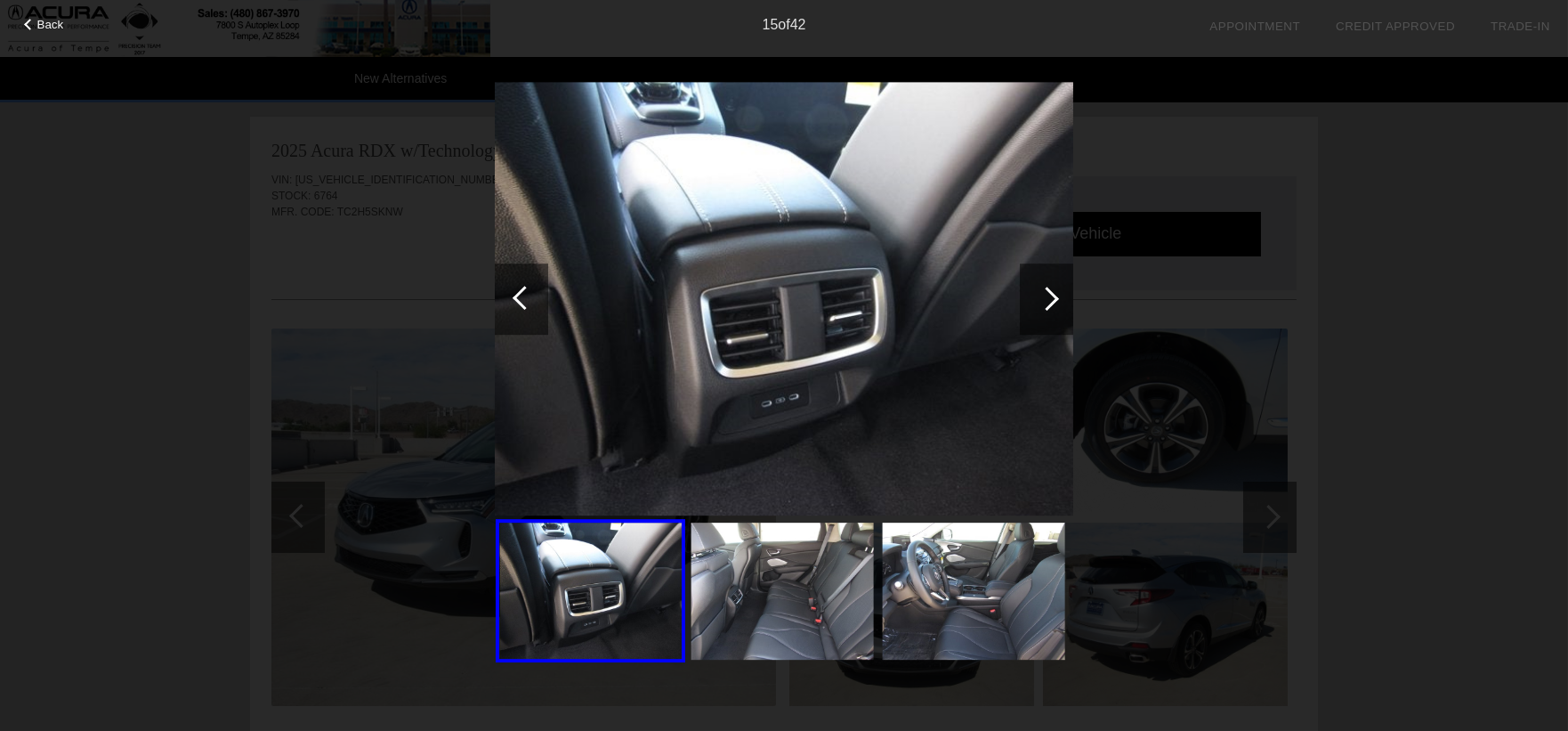
click at [515, 298] on div at bounding box center [525, 298] width 24 height 24
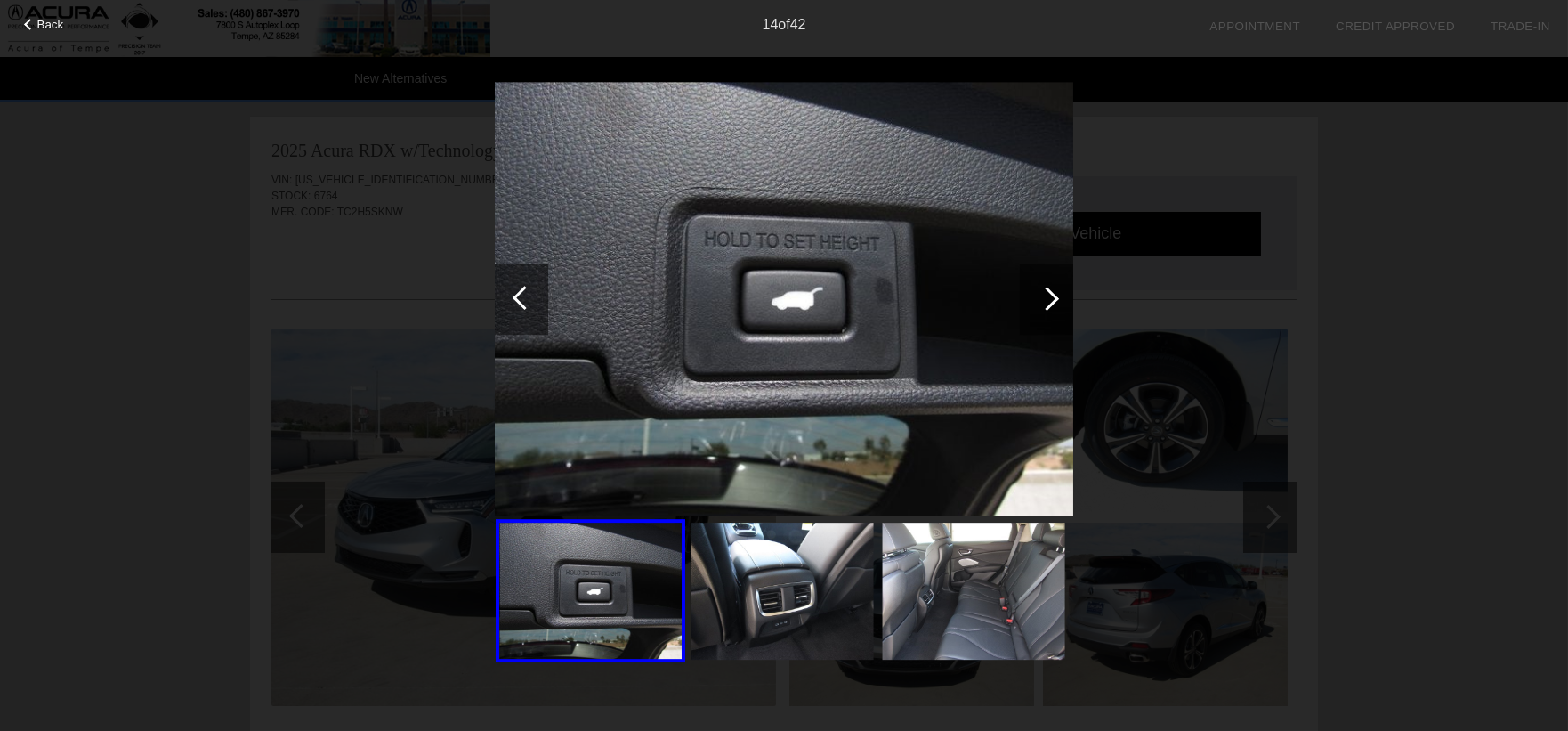
click at [515, 298] on div at bounding box center [525, 298] width 24 height 24
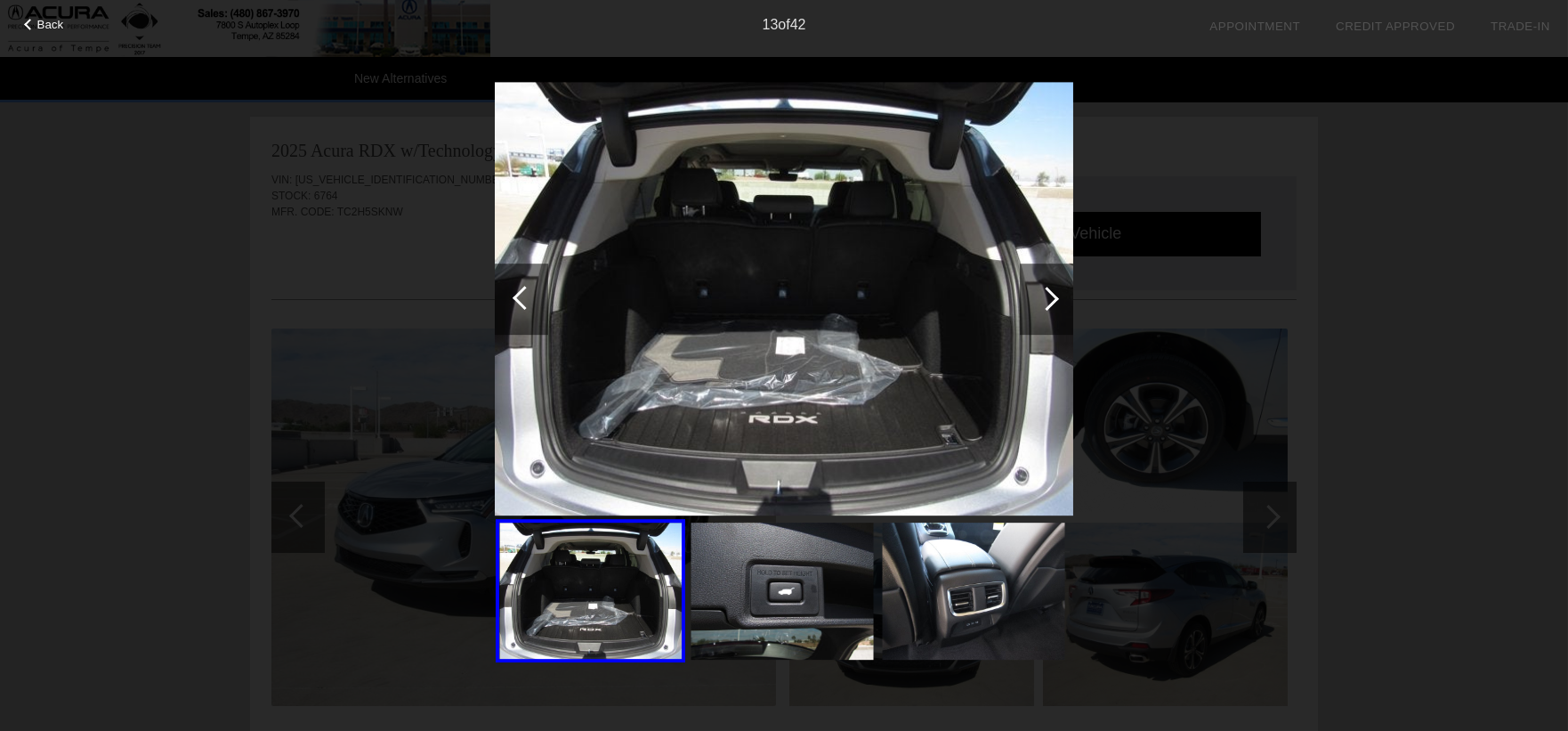
click at [514, 298] on div at bounding box center [525, 298] width 24 height 24
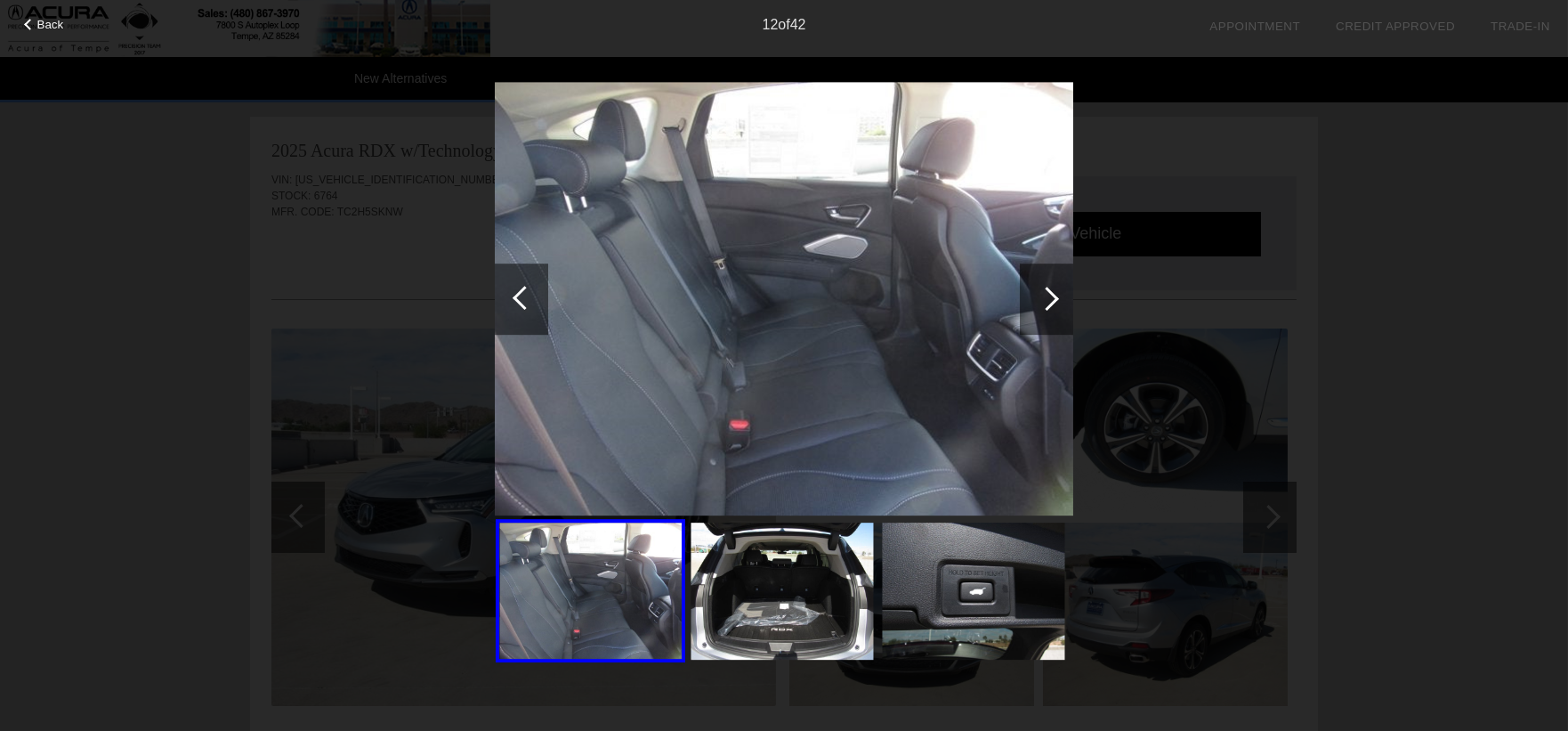
click at [514, 298] on div at bounding box center [525, 298] width 24 height 24
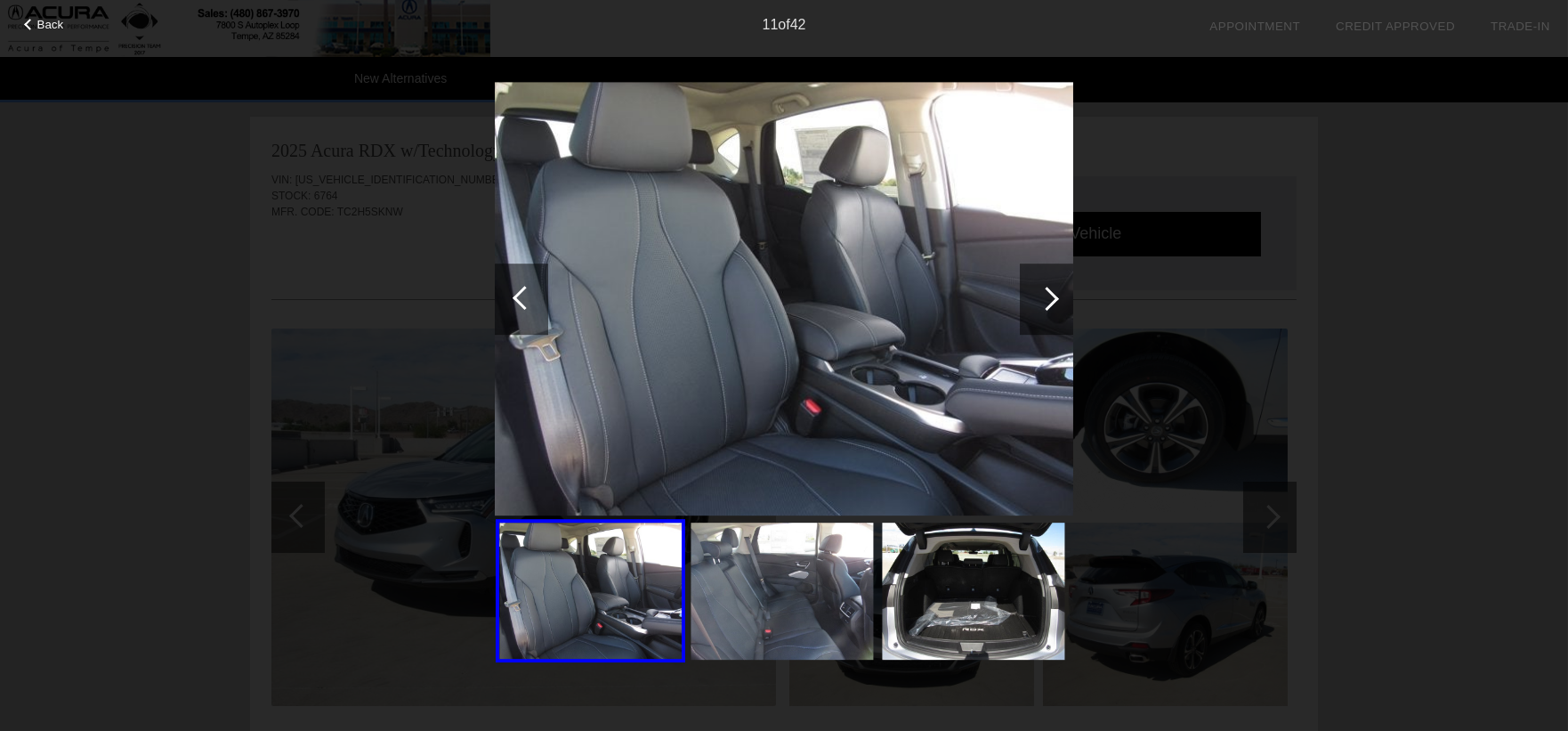
click at [511, 298] on div at bounding box center [521, 300] width 53 height 71
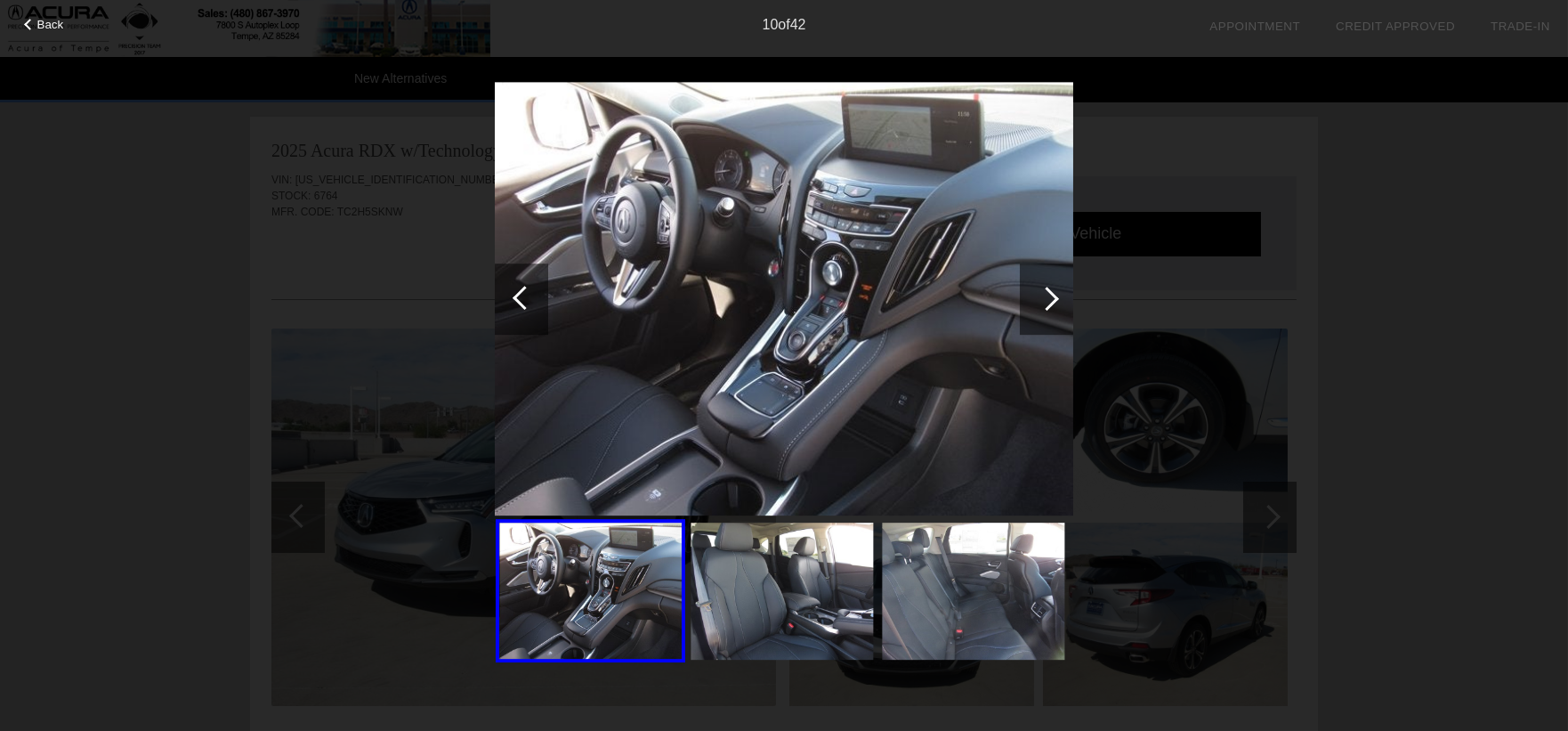
click at [510, 298] on div at bounding box center [521, 300] width 53 height 71
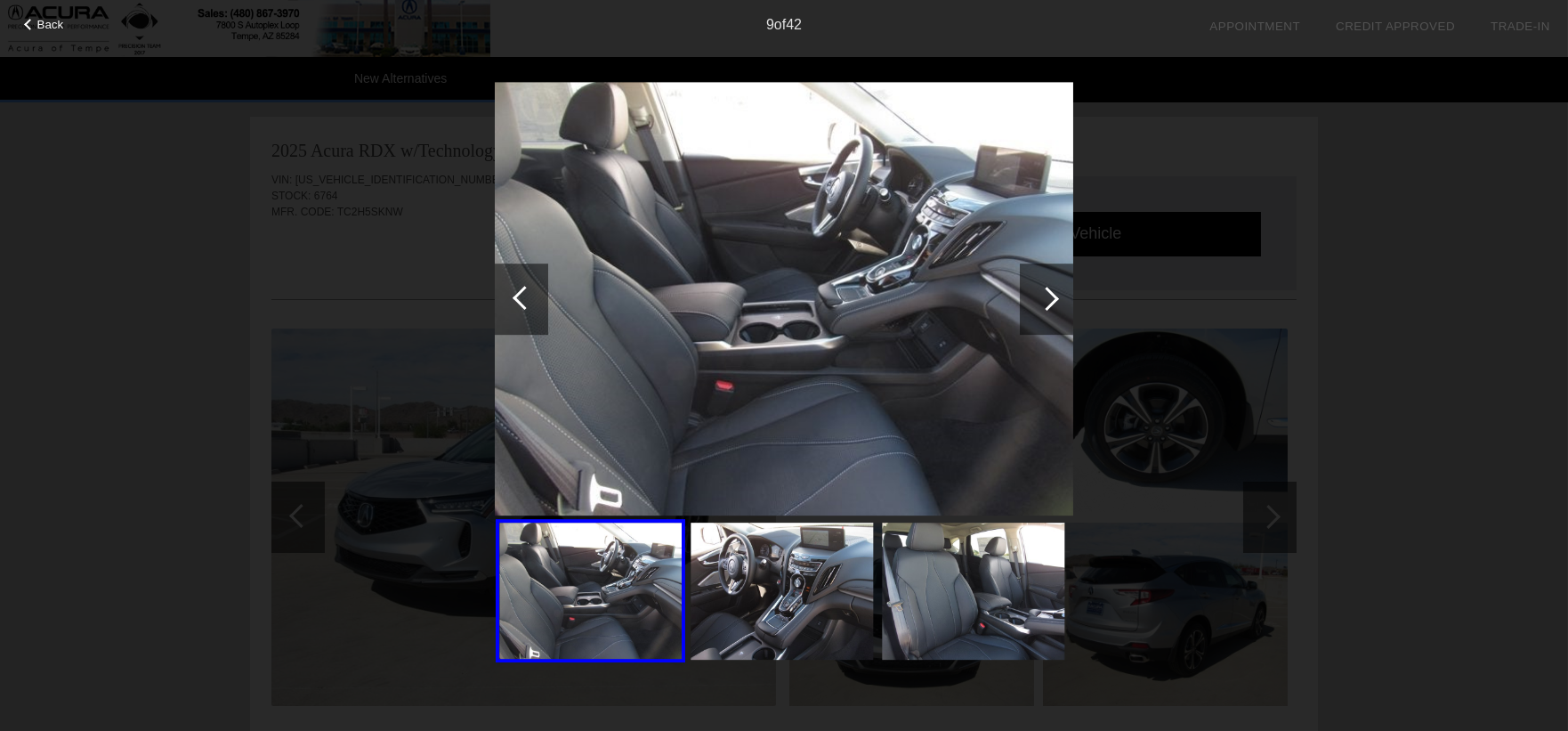
click at [517, 291] on div at bounding box center [525, 298] width 24 height 24
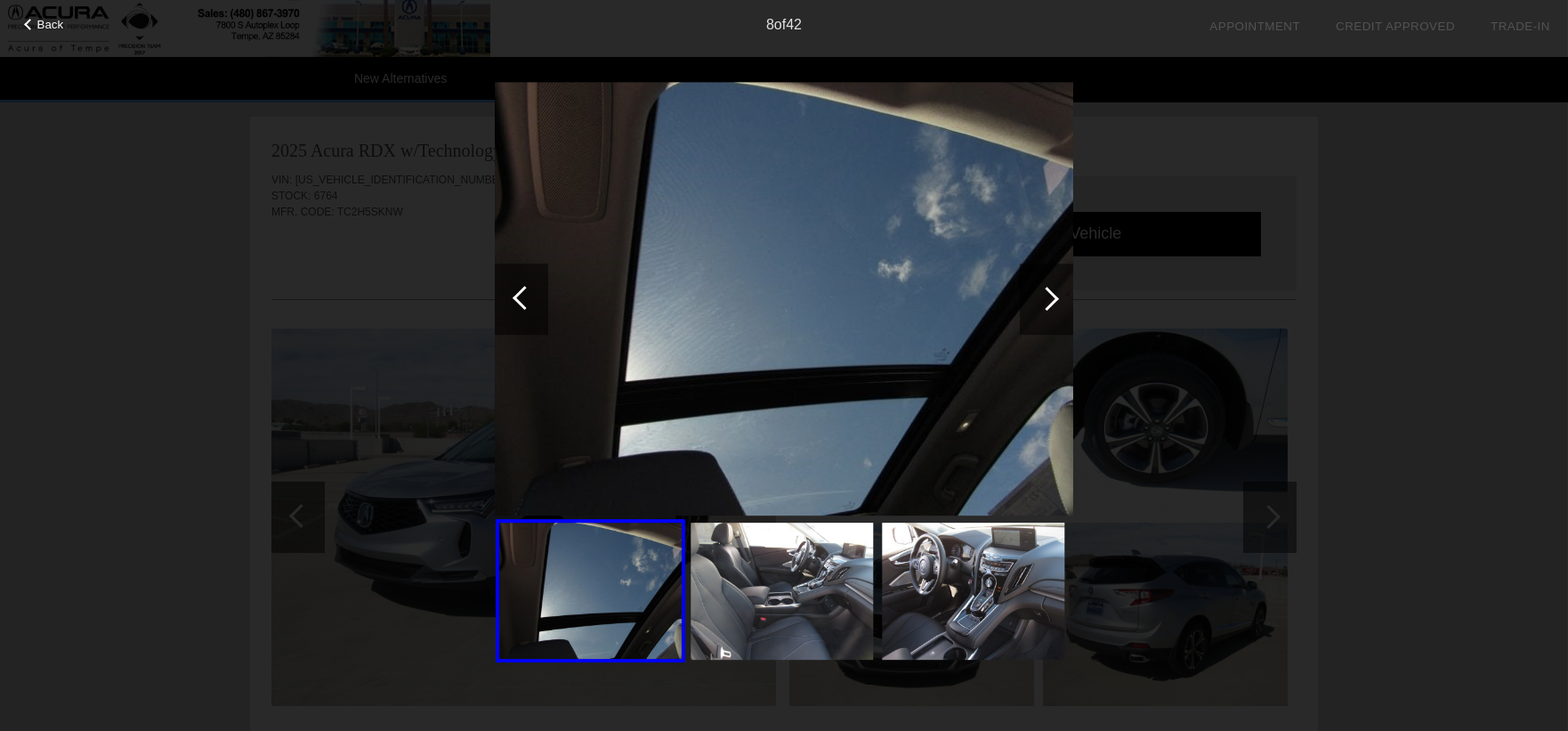
click at [517, 294] on div at bounding box center [525, 298] width 24 height 24
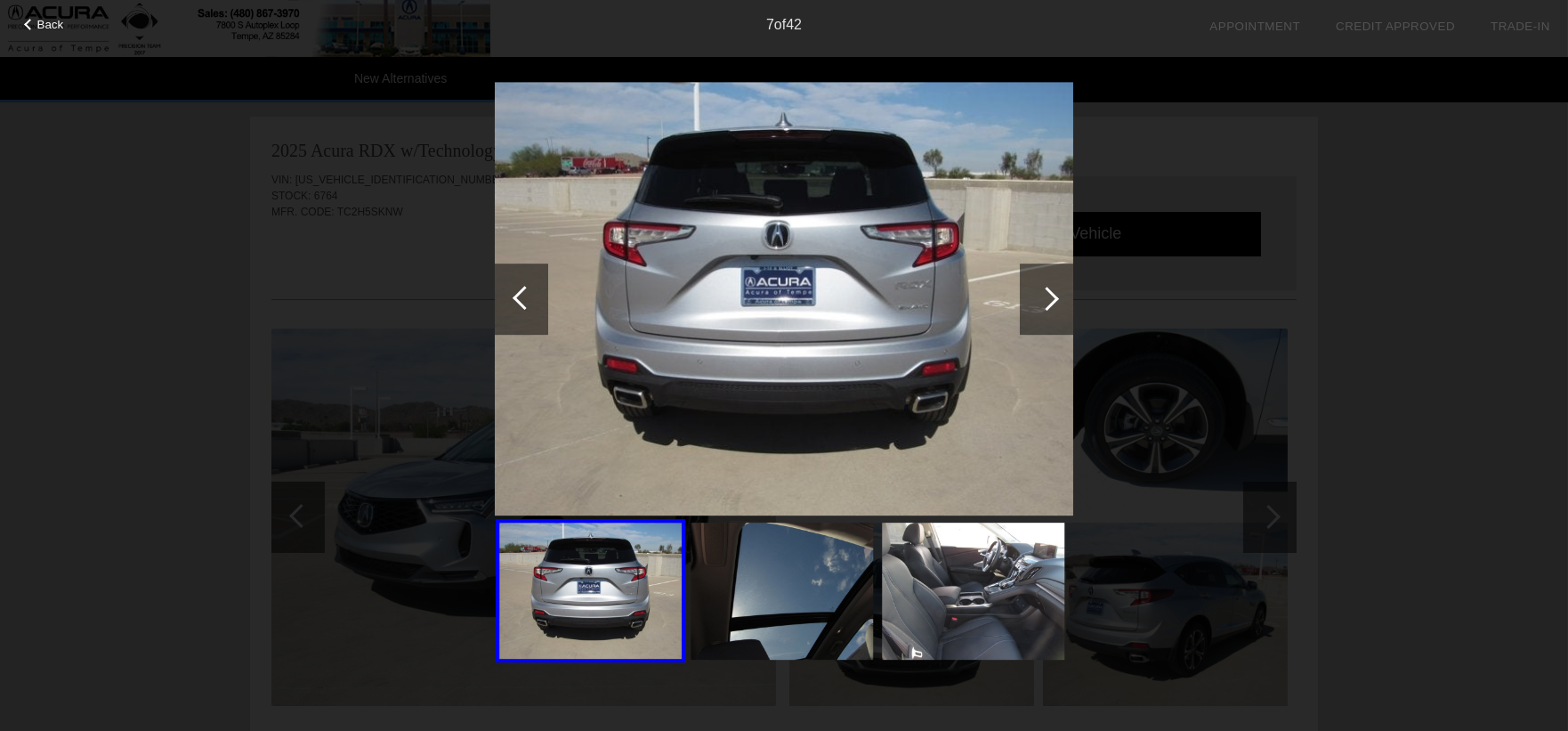
click at [1367, 258] on div "Back 7 of 42" at bounding box center [784, 366] width 1568 height 731
click at [160, 172] on div "Back 7 of 42" at bounding box center [784, 366] width 1568 height 731
click at [313, 202] on div "Back 7 of 42" at bounding box center [784, 366] width 1568 height 731
click at [296, 234] on div "Back 7 of 42" at bounding box center [784, 366] width 1568 height 731
click at [35, 23] on div "Back" at bounding box center [44, 22] width 89 height 9
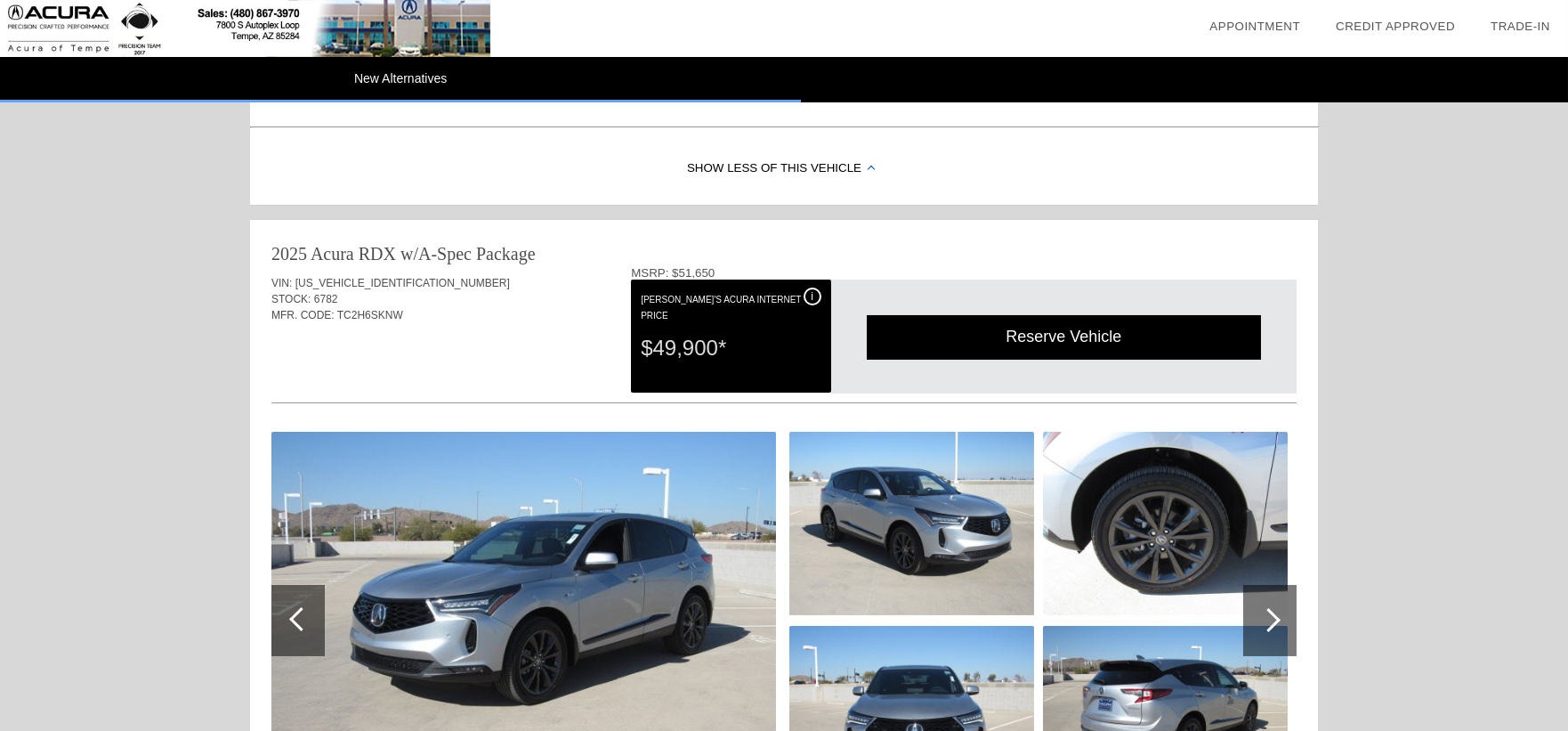
scroll to position [922, 0]
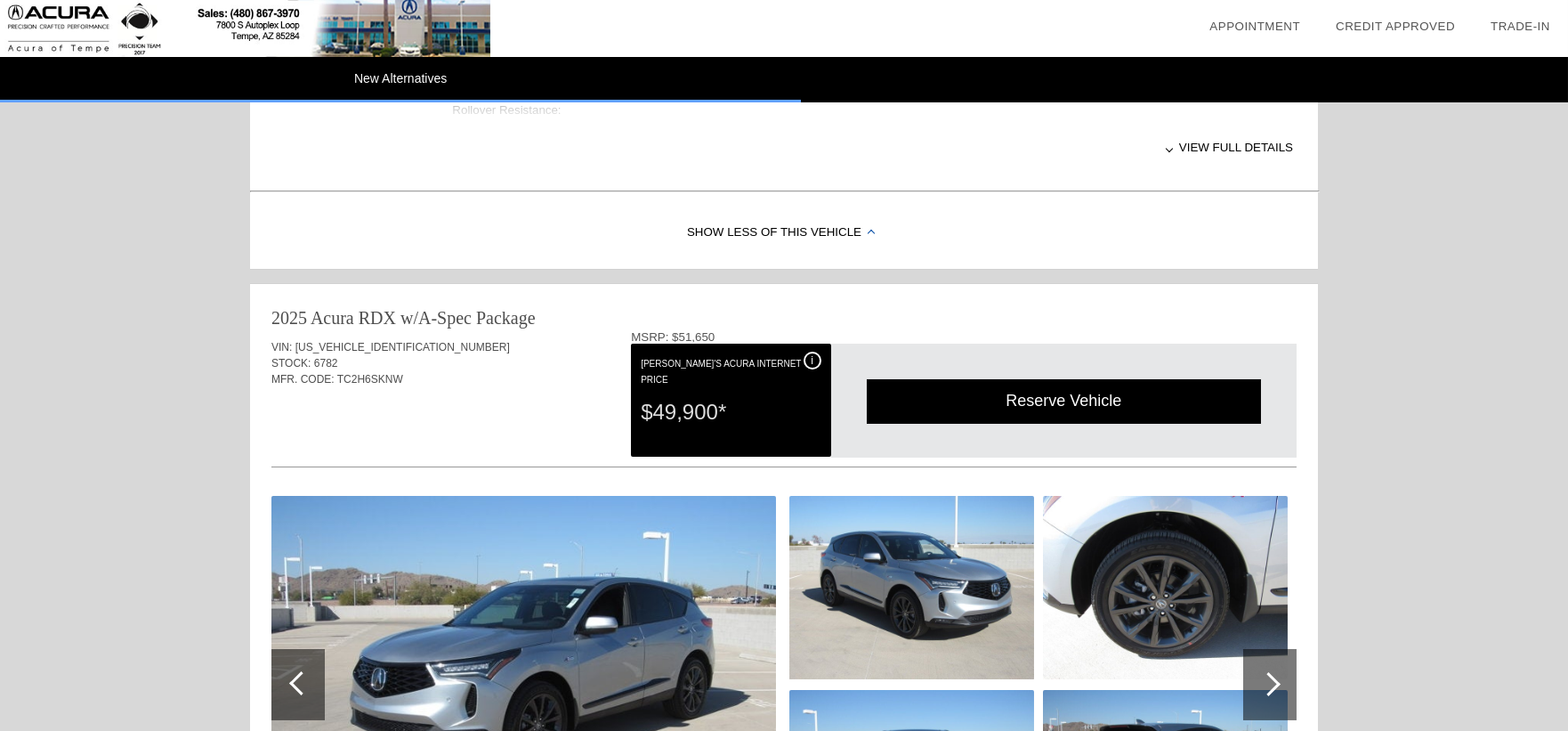
click at [689, 538] on img at bounding box center [523, 684] width 505 height 377
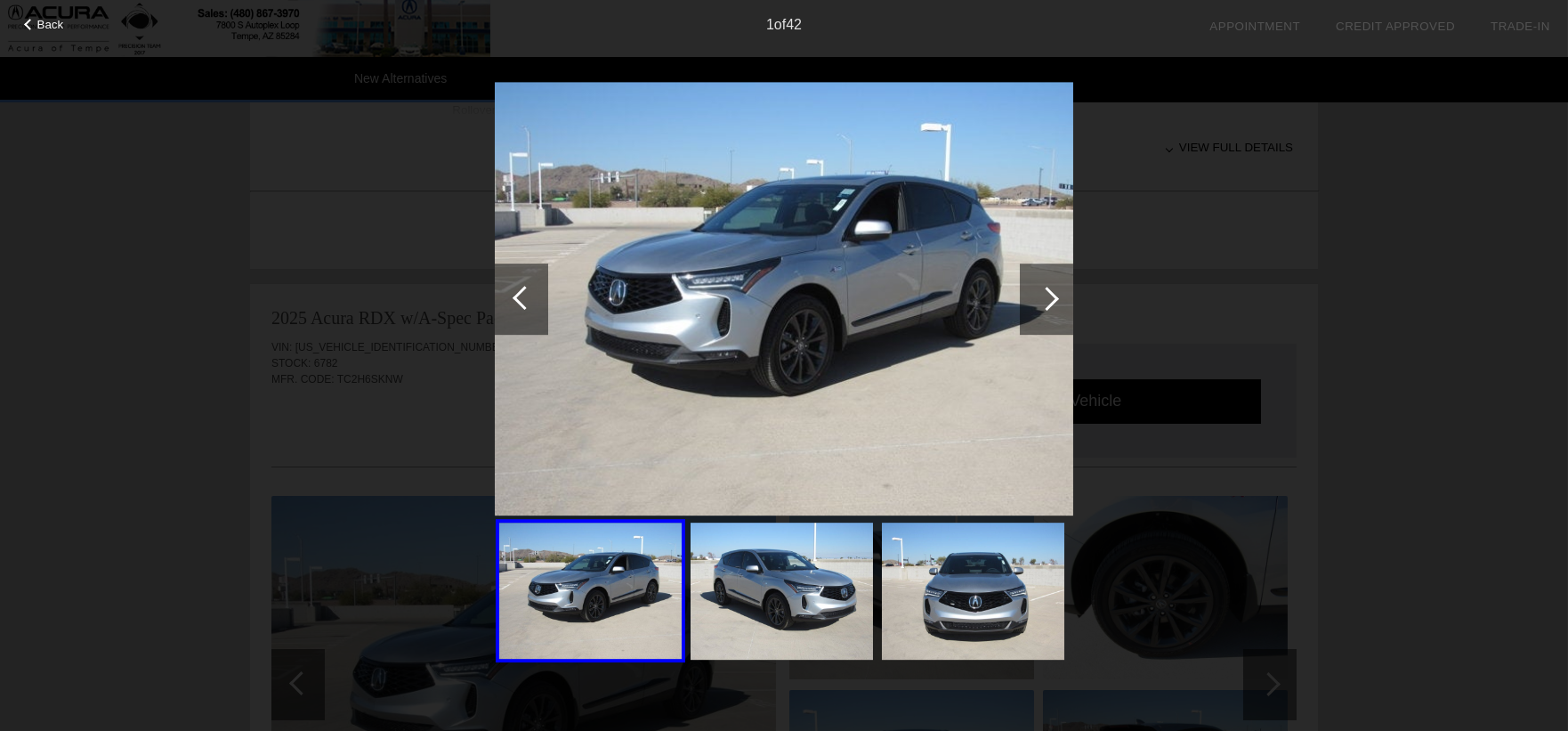
click at [1052, 293] on div at bounding box center [1047, 299] width 24 height 24
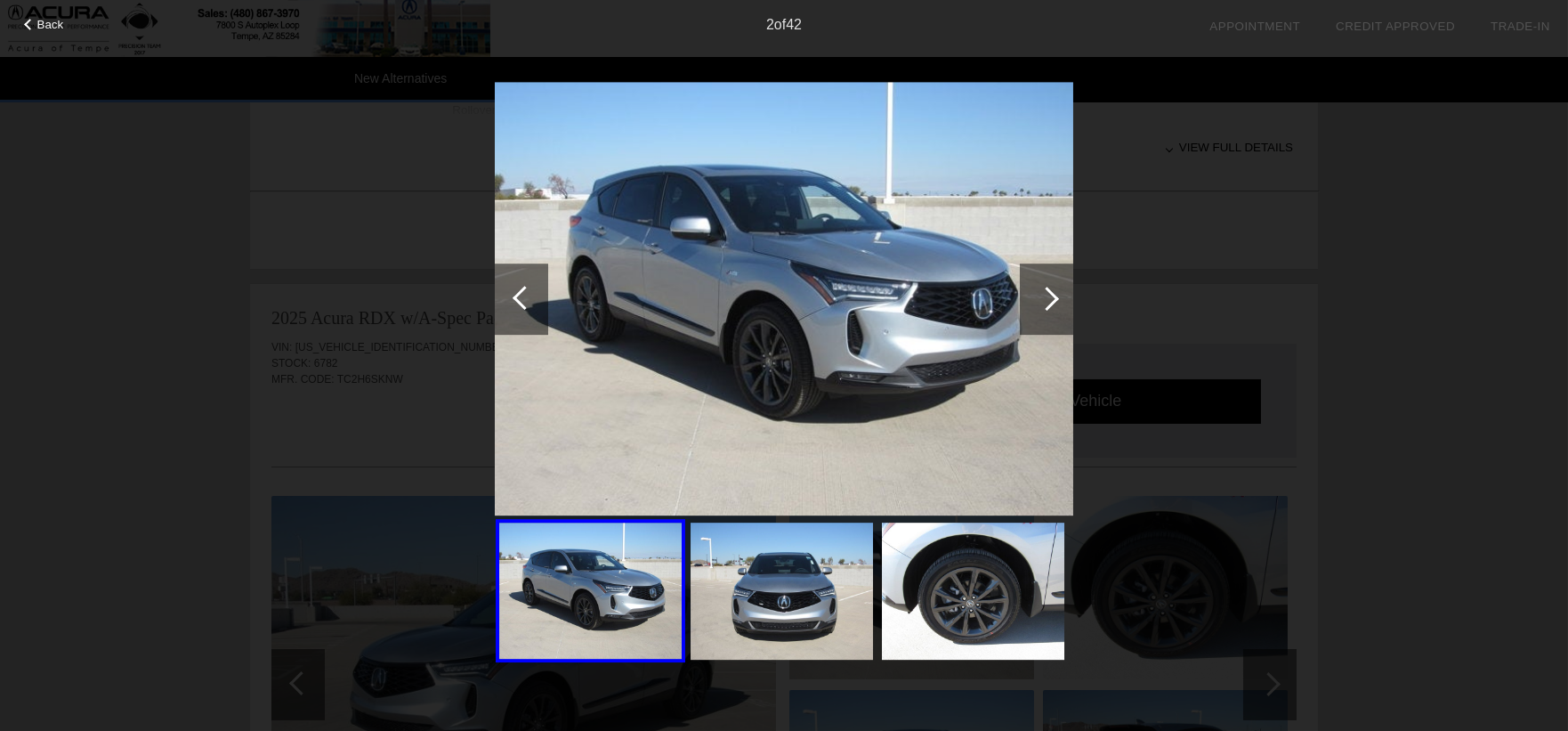
click at [1052, 293] on div at bounding box center [1047, 299] width 24 height 24
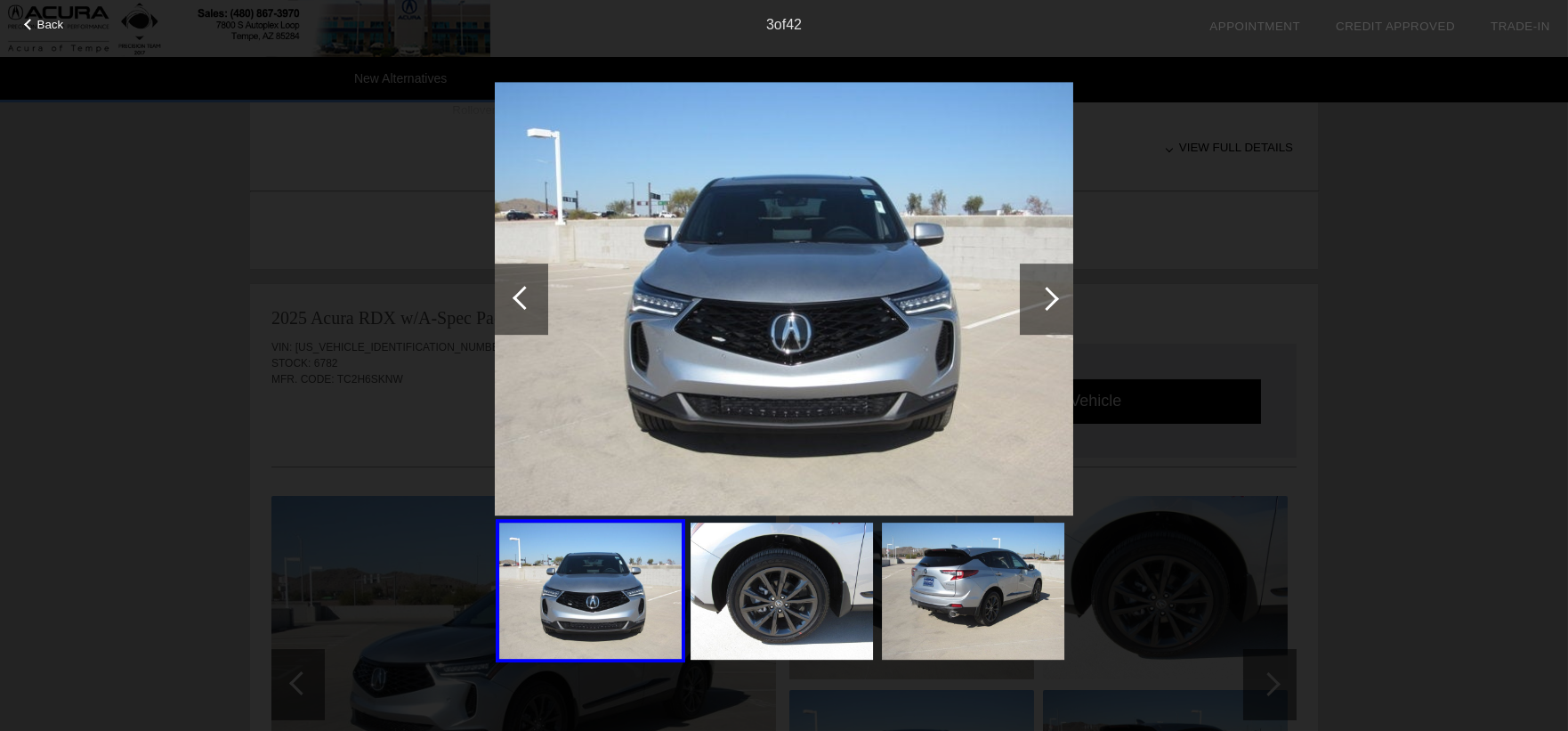
click at [1052, 293] on div at bounding box center [1047, 299] width 24 height 24
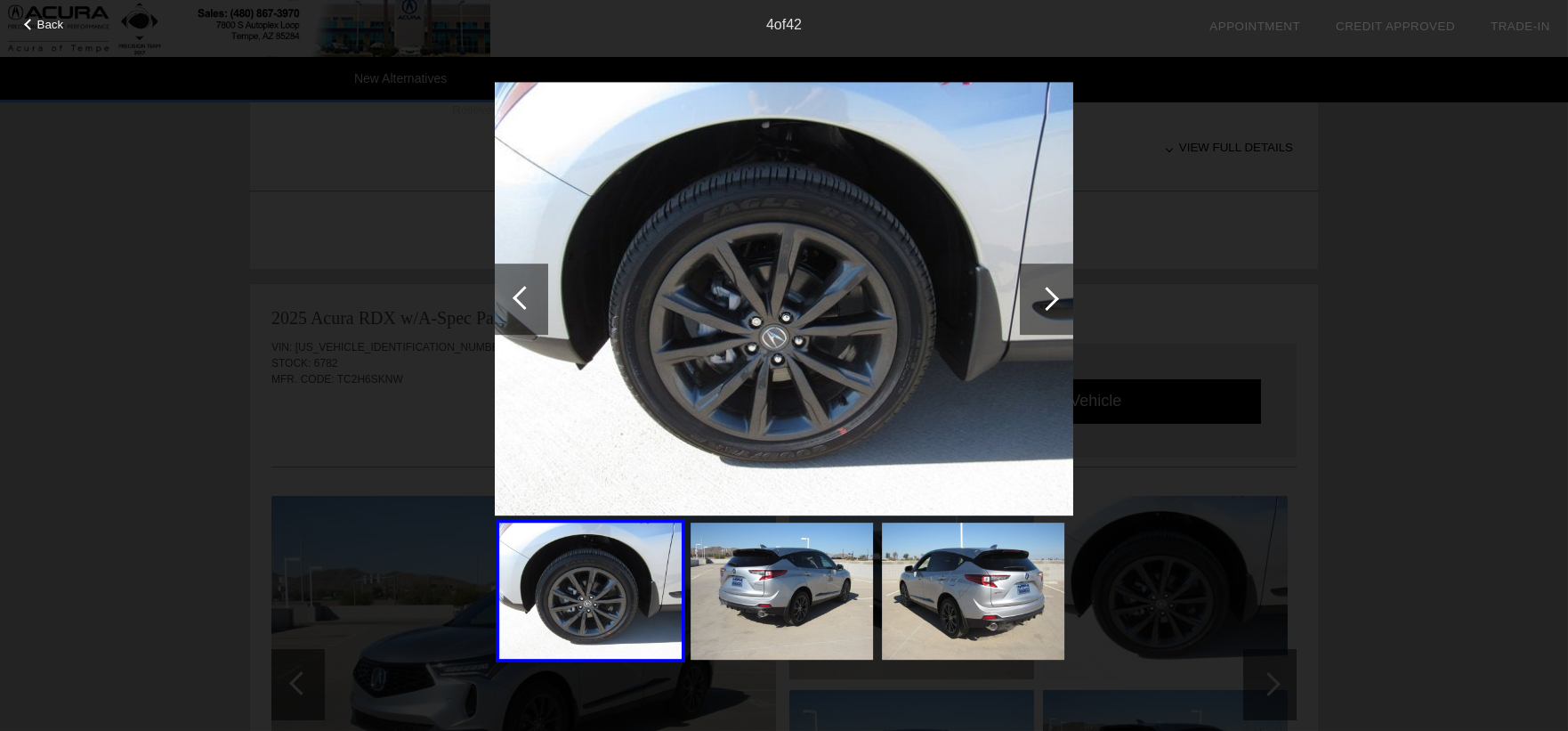
click at [1052, 293] on div at bounding box center [1047, 299] width 24 height 24
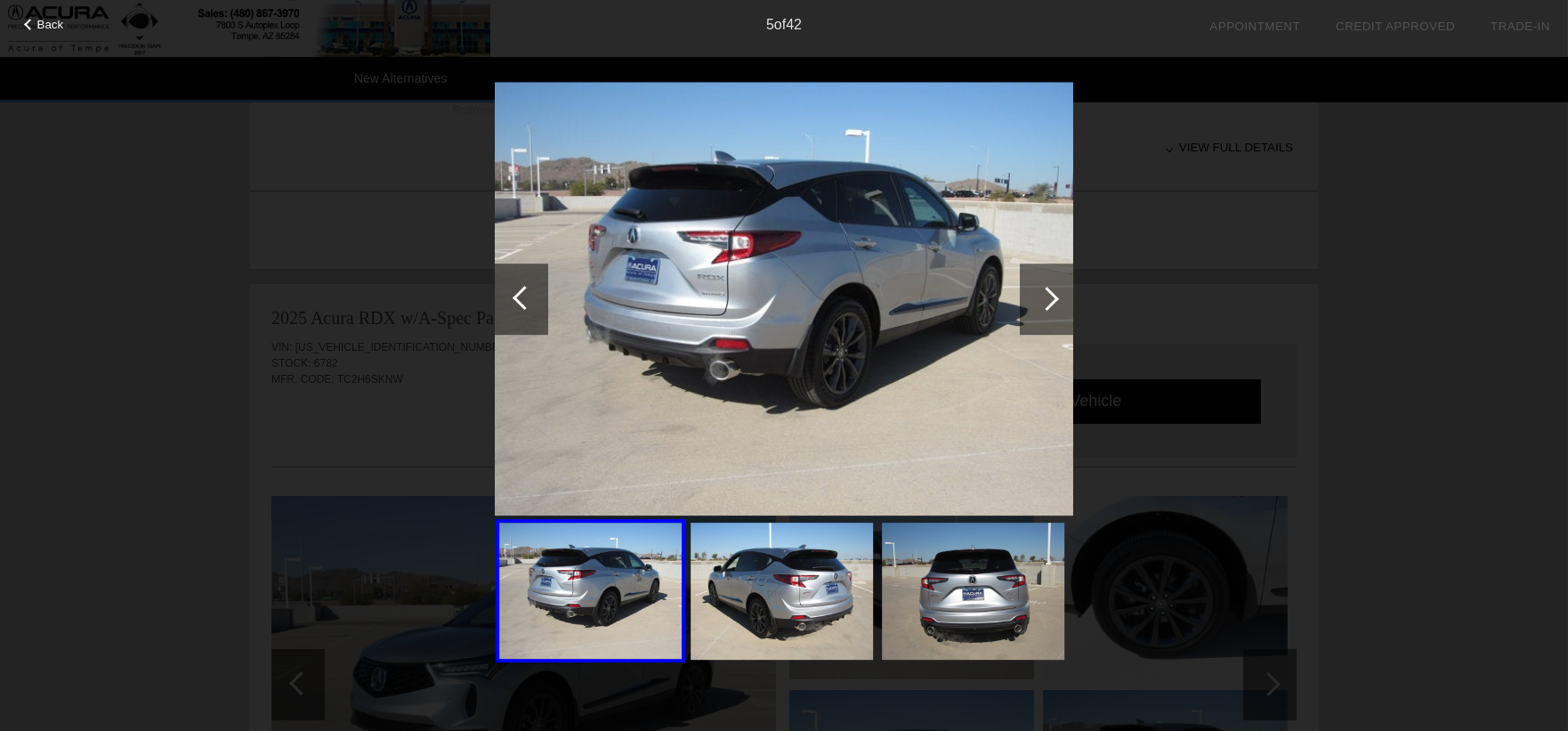
click at [1052, 293] on div at bounding box center [1047, 299] width 24 height 24
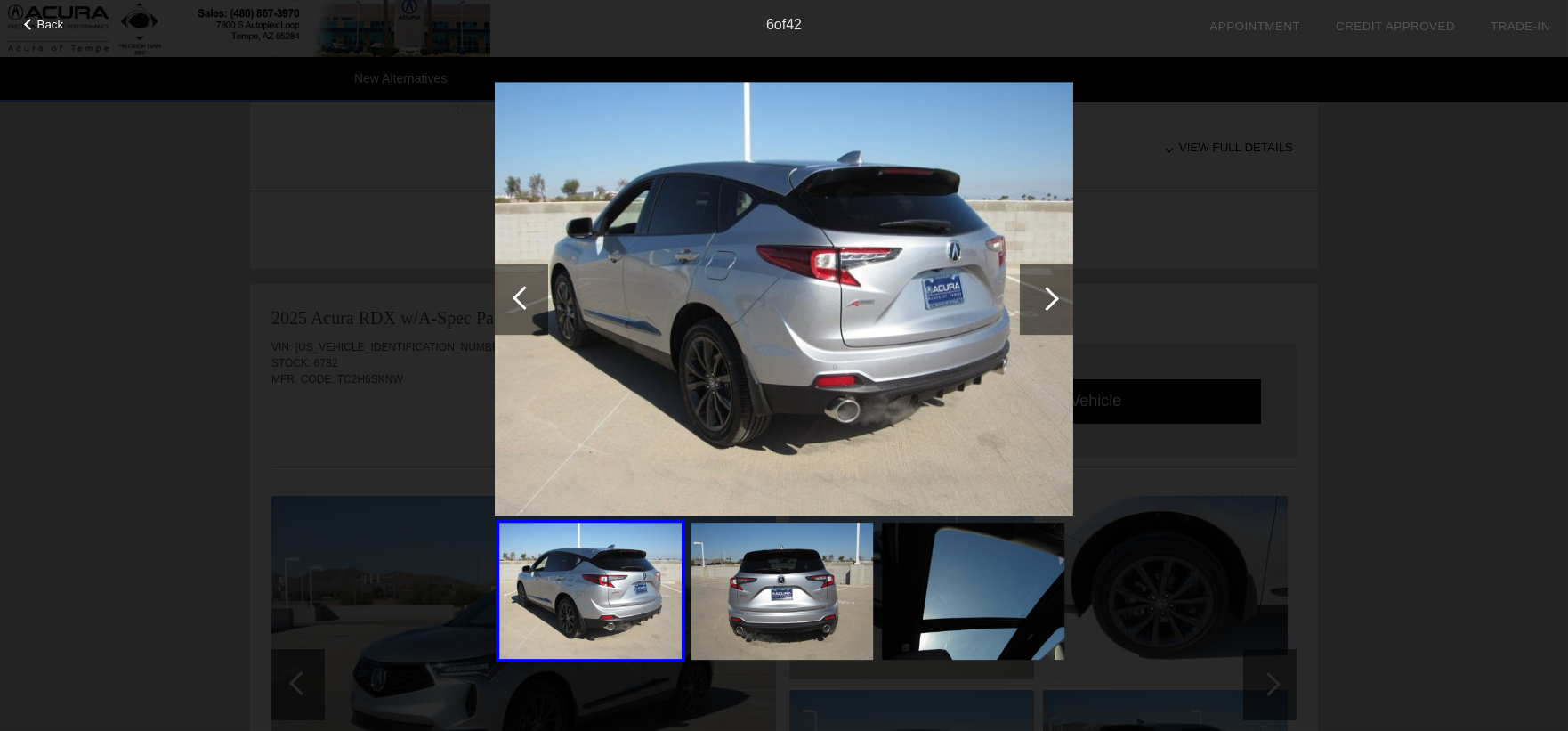
click at [1052, 293] on div at bounding box center [1047, 299] width 24 height 24
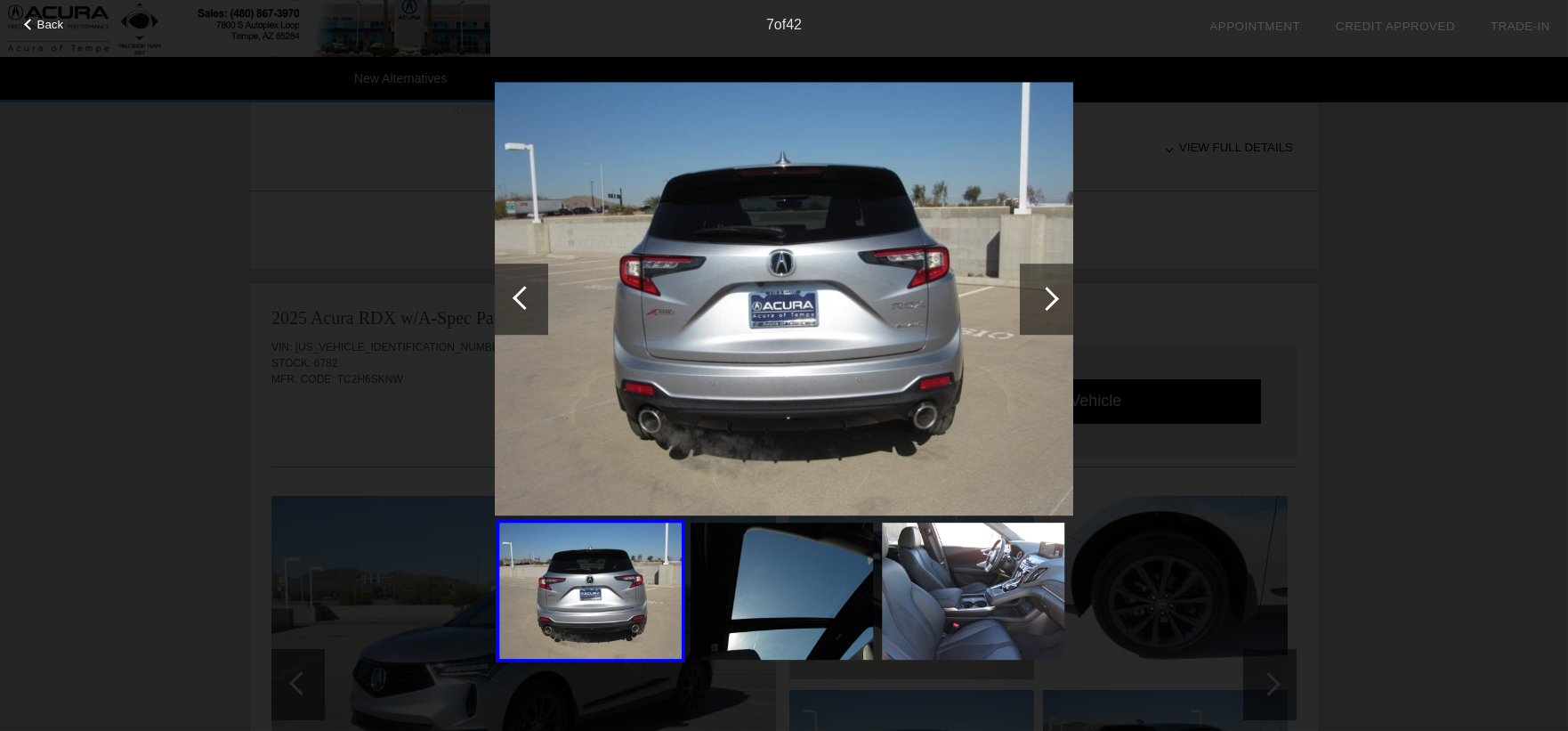
click at [1052, 293] on div at bounding box center [1047, 299] width 24 height 24
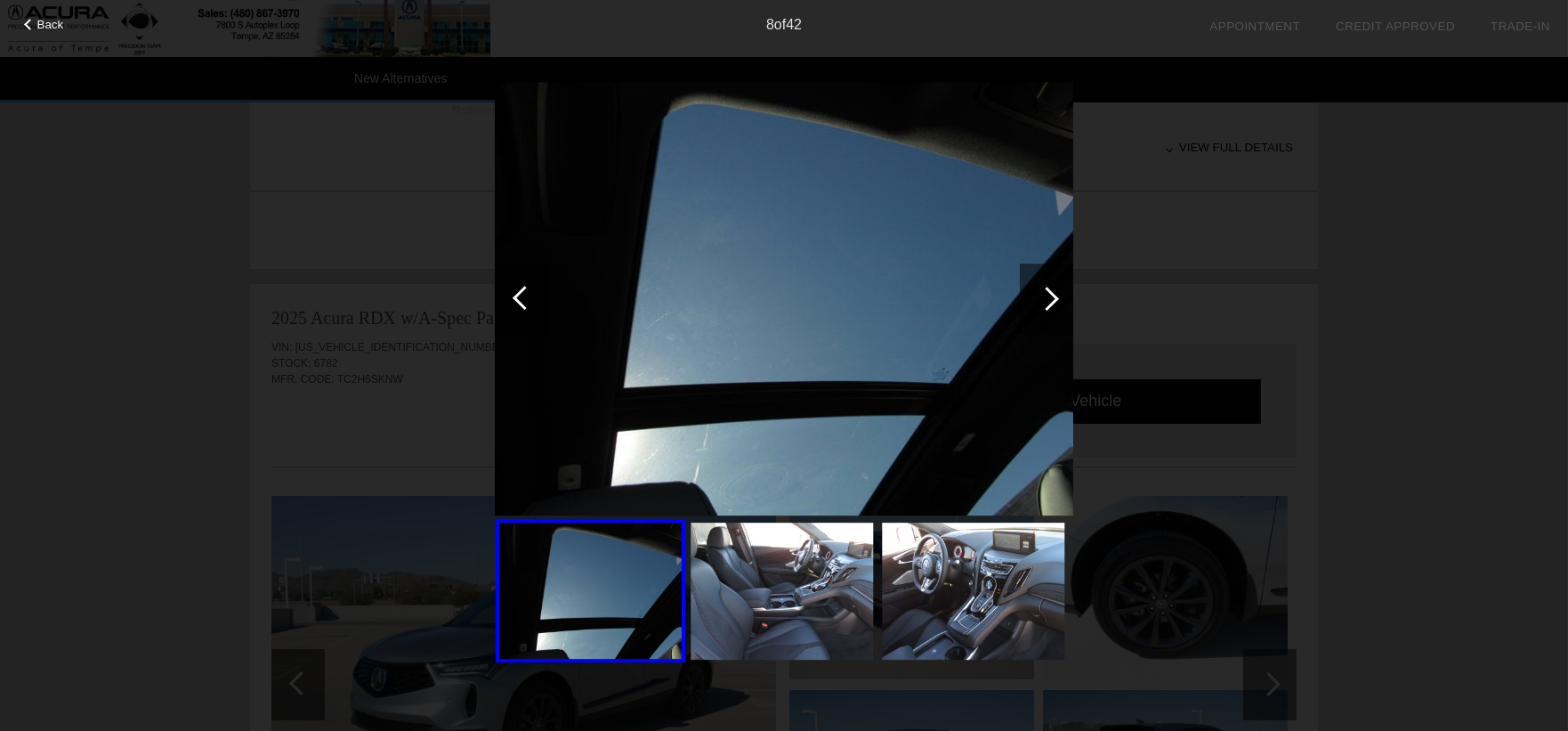
click at [1052, 293] on div at bounding box center [1047, 299] width 24 height 24
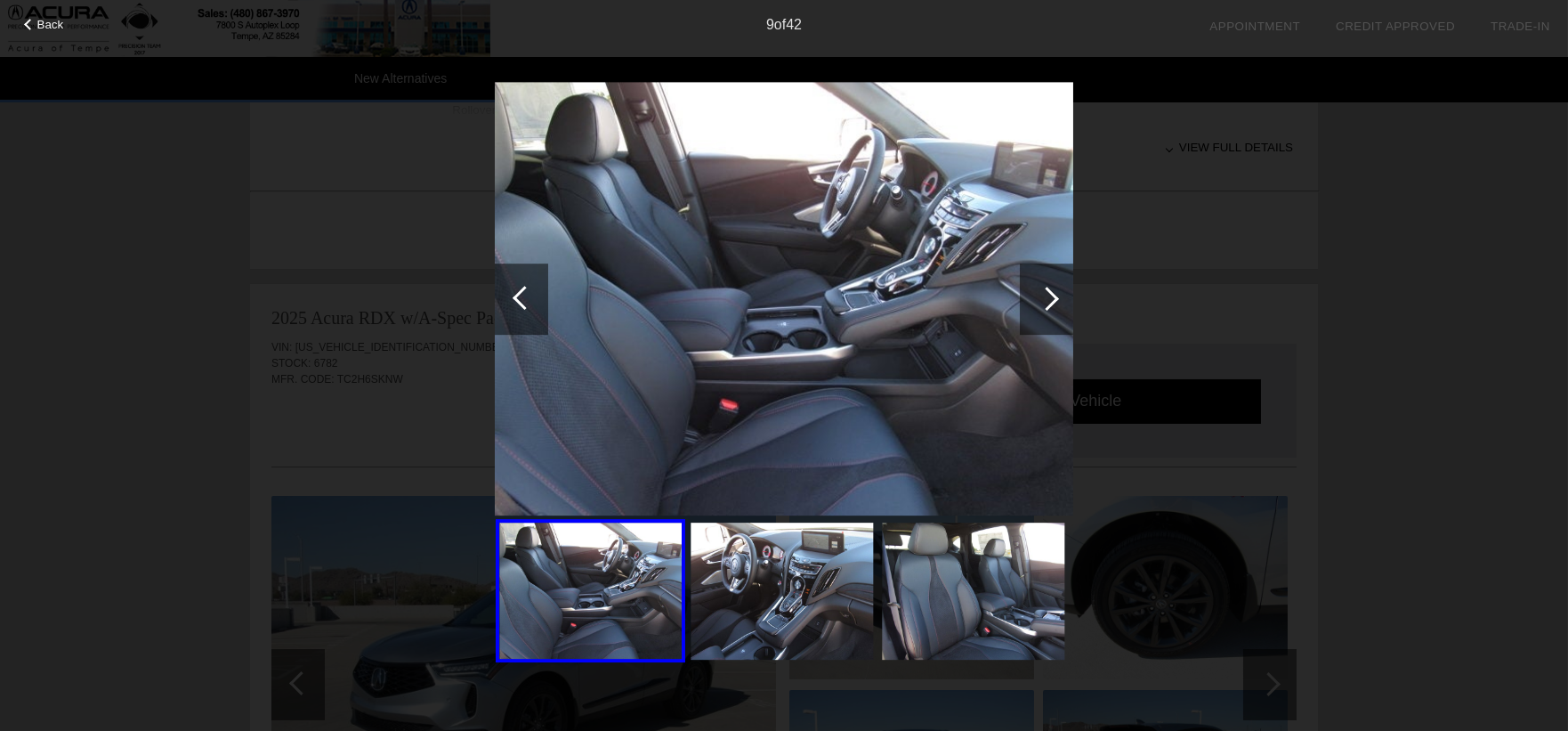
click at [1052, 293] on div at bounding box center [1047, 299] width 24 height 24
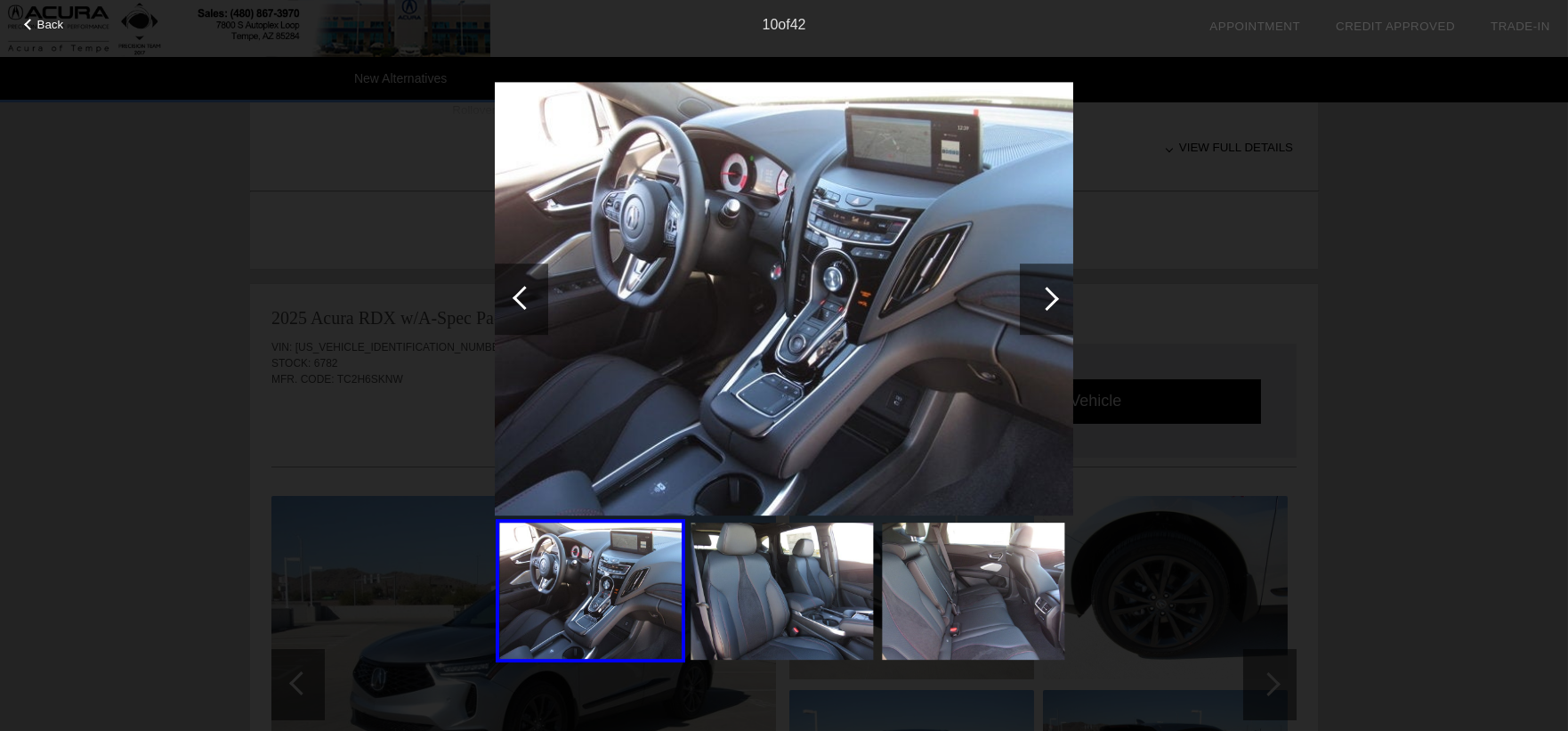
click at [1052, 293] on div at bounding box center [1047, 299] width 24 height 24
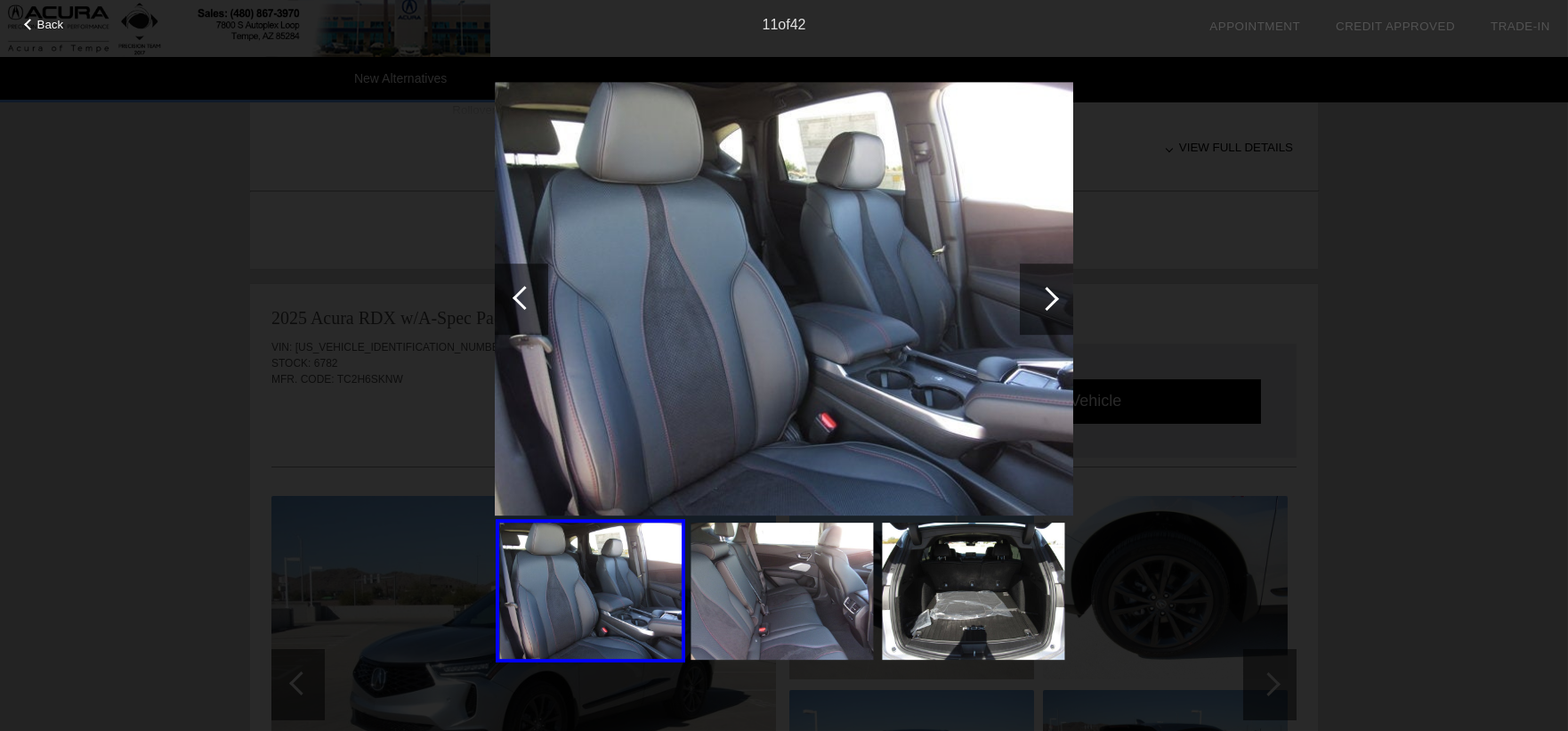
click at [1052, 293] on div at bounding box center [1047, 299] width 24 height 24
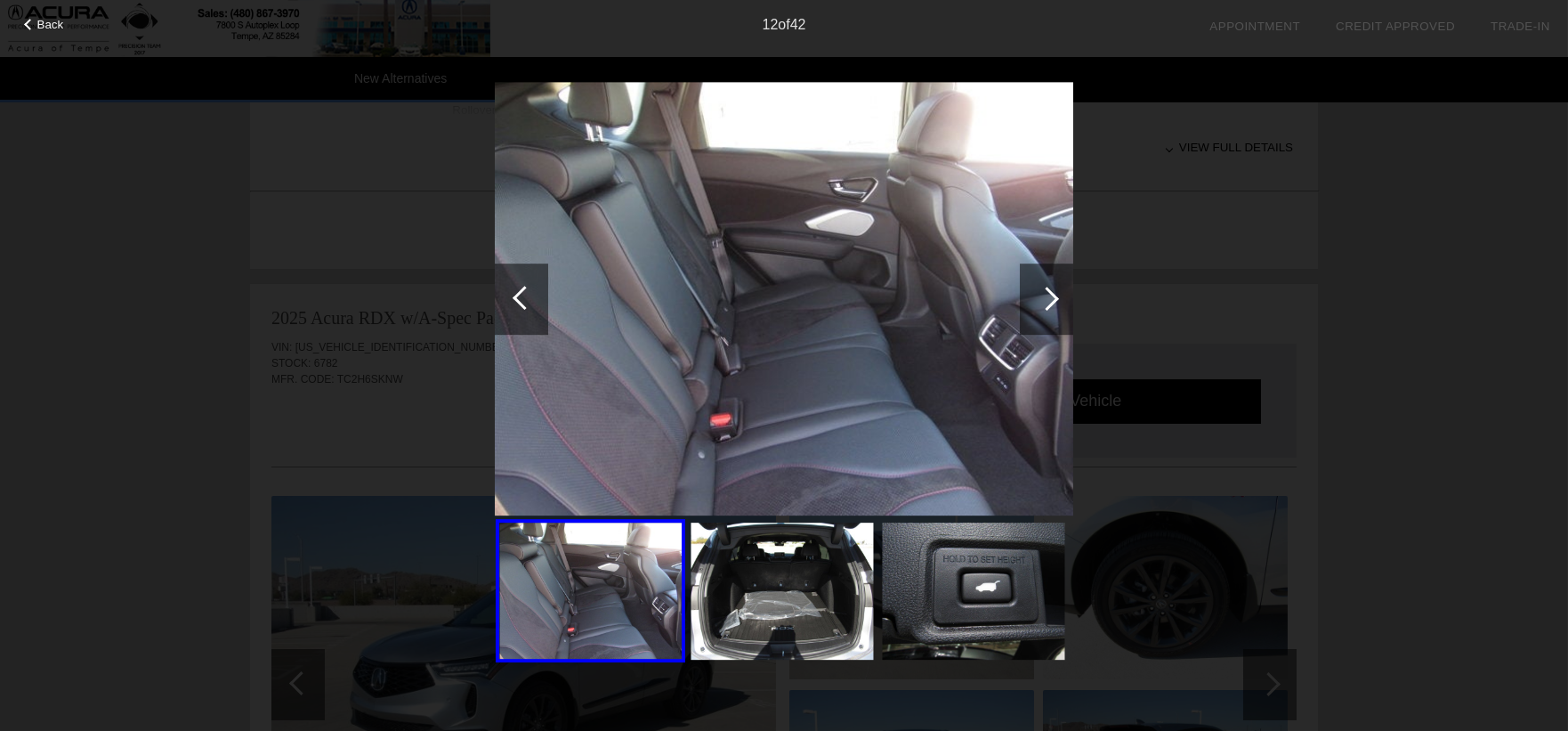
click at [1052, 293] on div at bounding box center [1047, 299] width 24 height 24
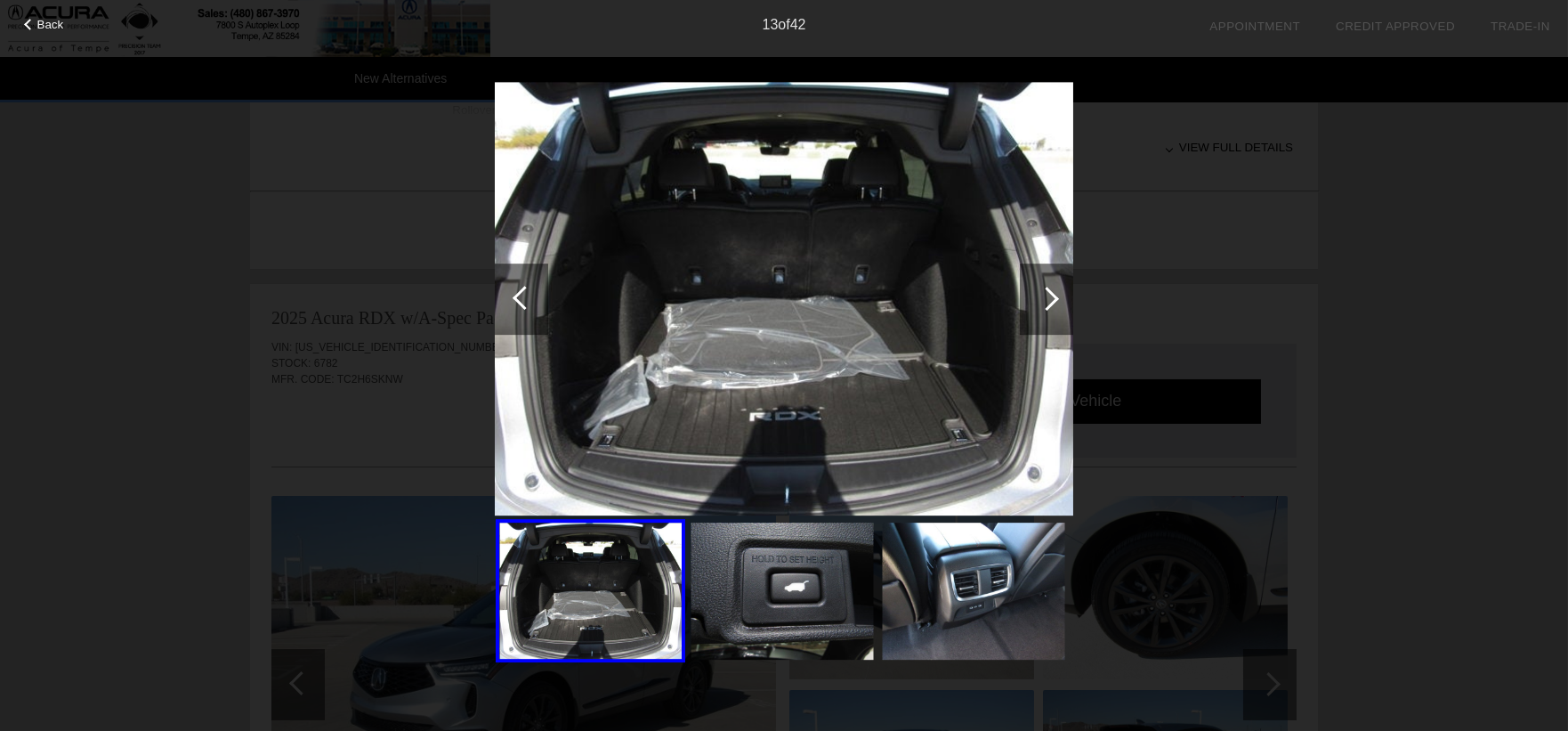
click at [1052, 293] on div at bounding box center [1047, 299] width 24 height 24
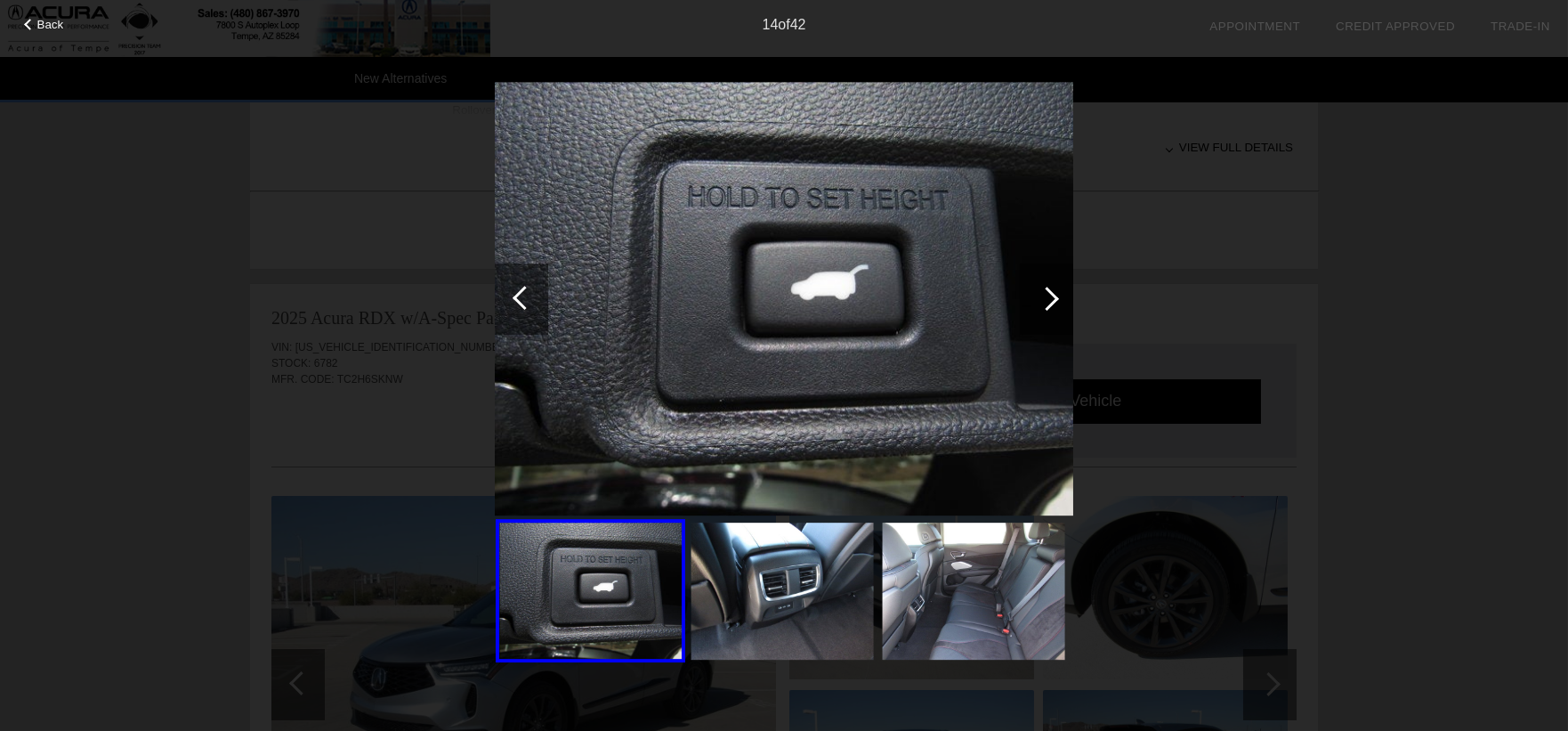
click at [1052, 293] on div at bounding box center [1047, 299] width 24 height 24
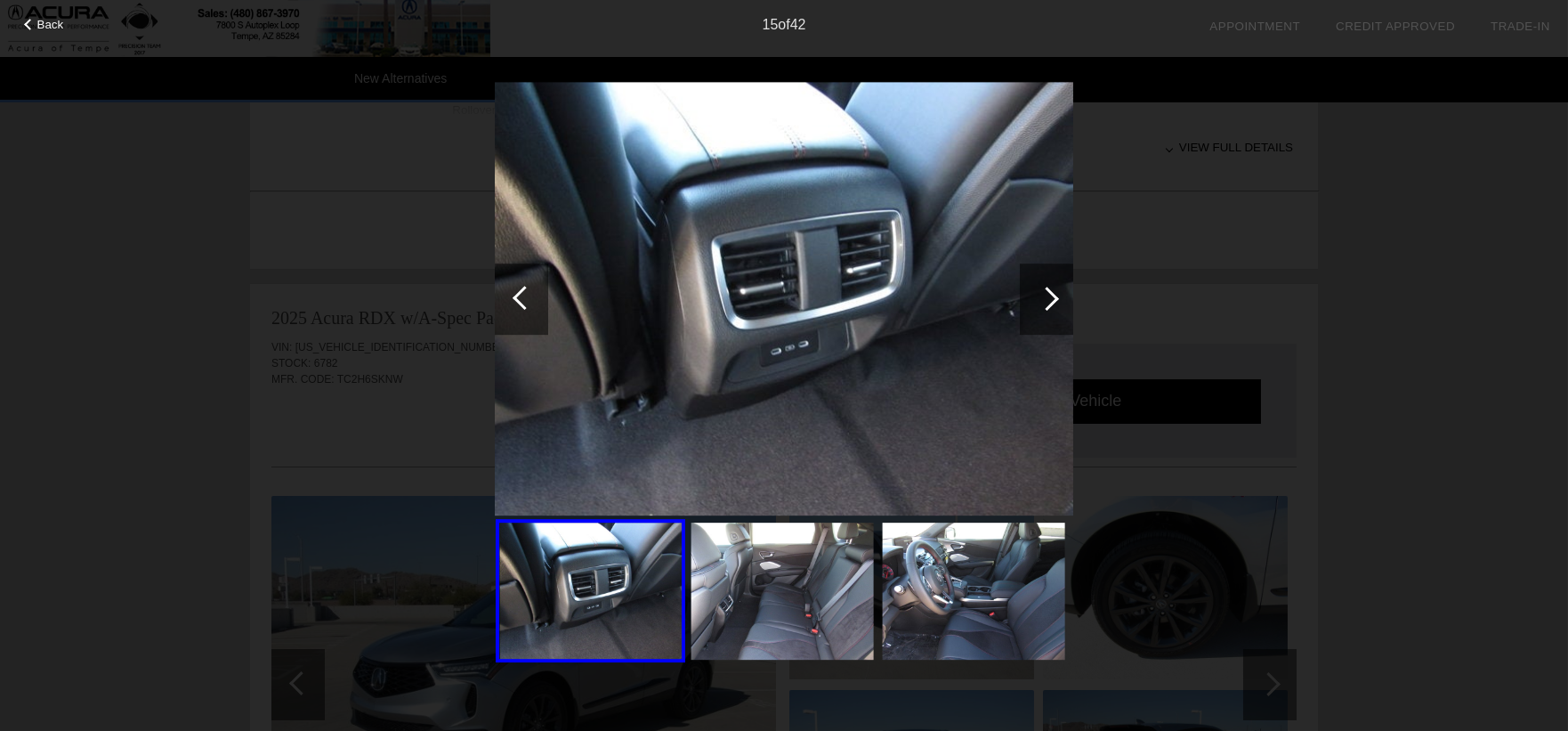
click at [1052, 293] on div at bounding box center [1047, 299] width 24 height 24
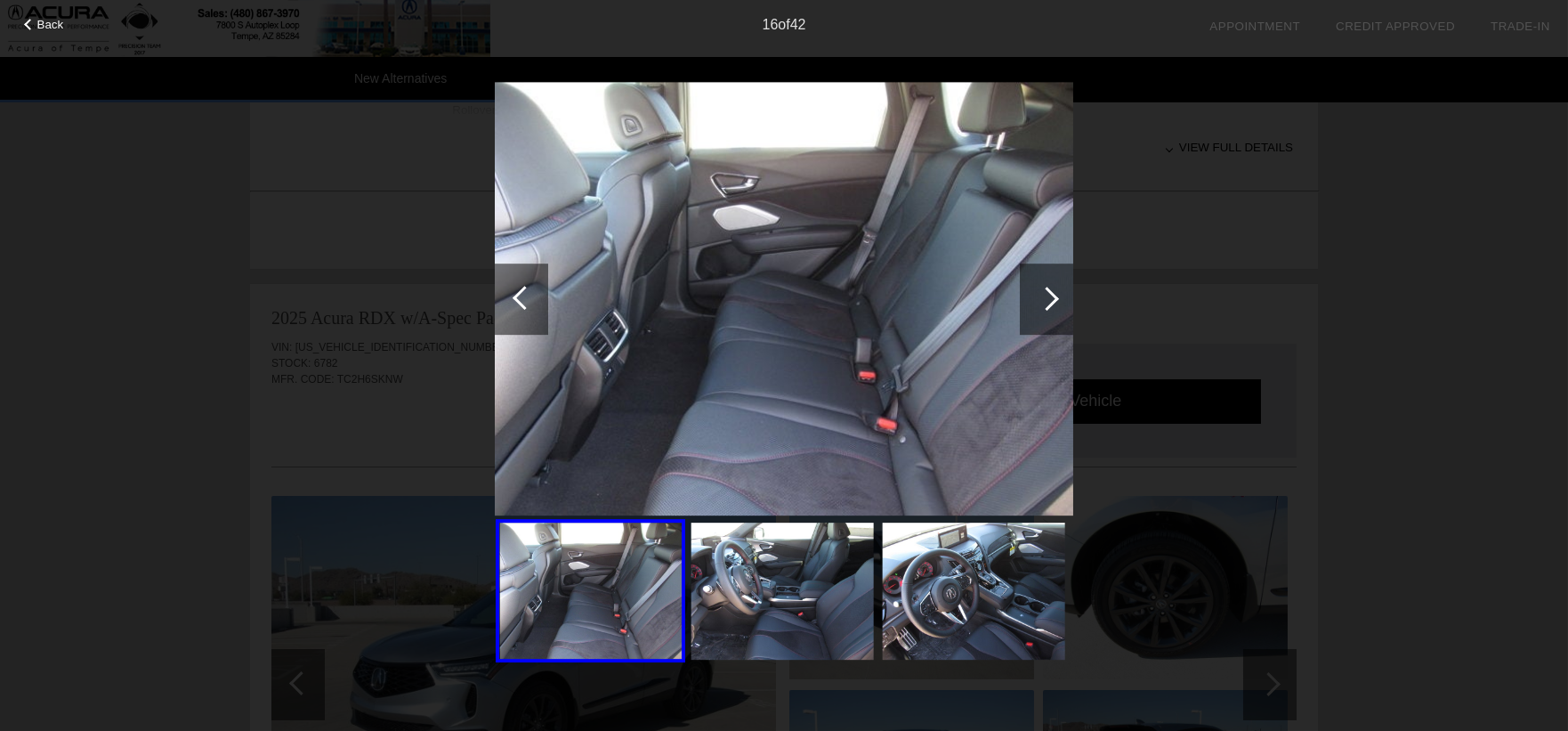
click at [1052, 293] on div at bounding box center [1047, 299] width 24 height 24
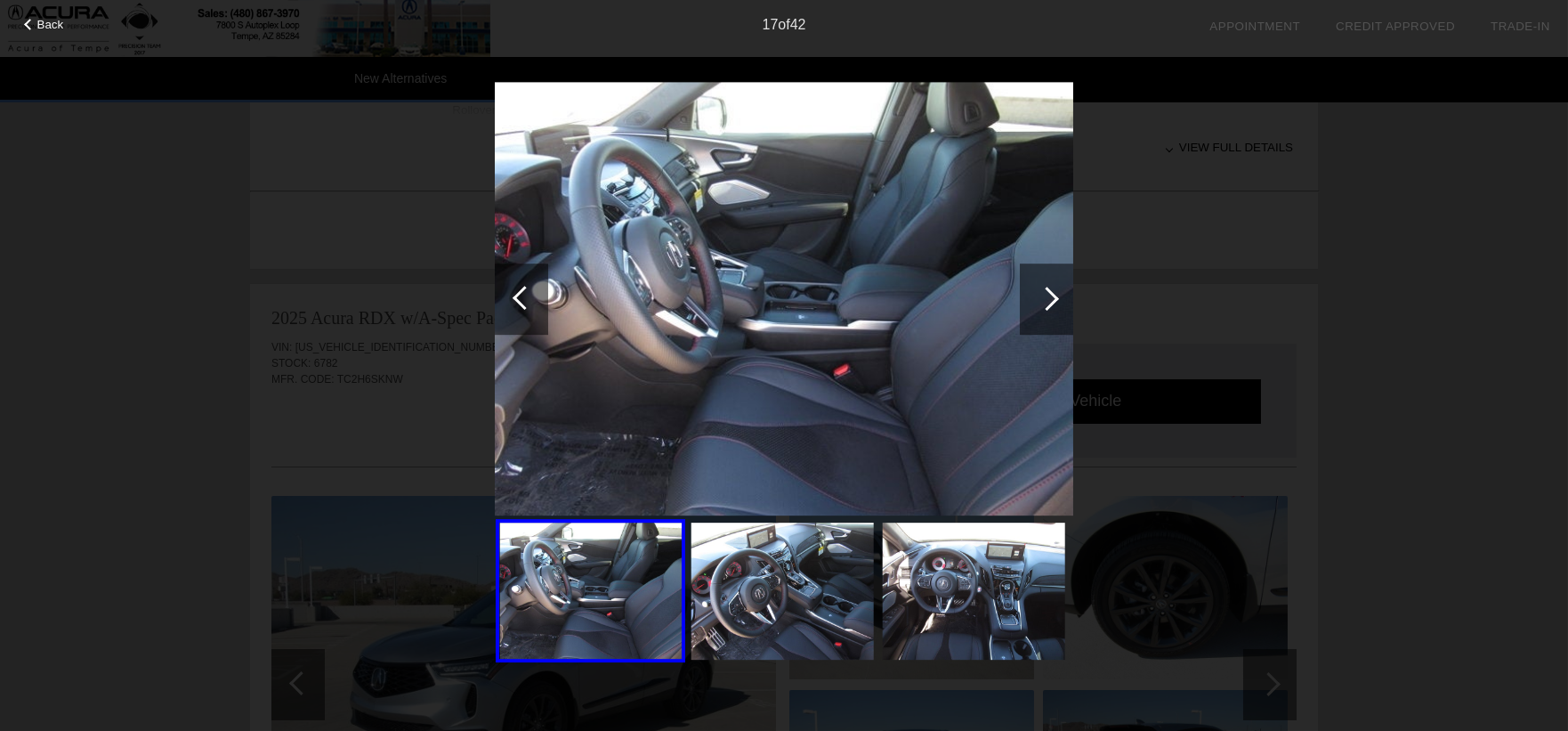
click at [1052, 293] on div at bounding box center [1047, 299] width 24 height 24
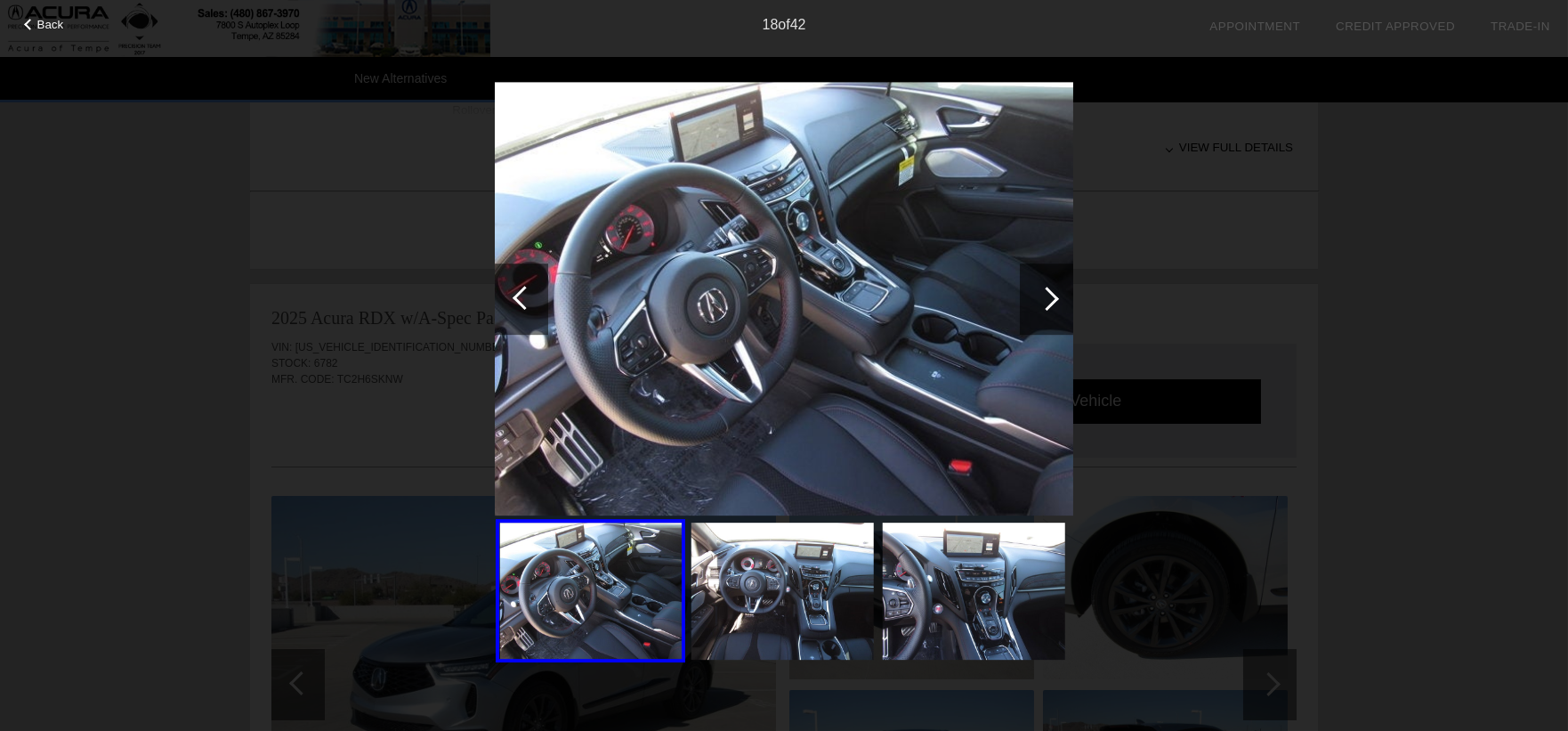
click at [1052, 293] on div at bounding box center [1047, 299] width 24 height 24
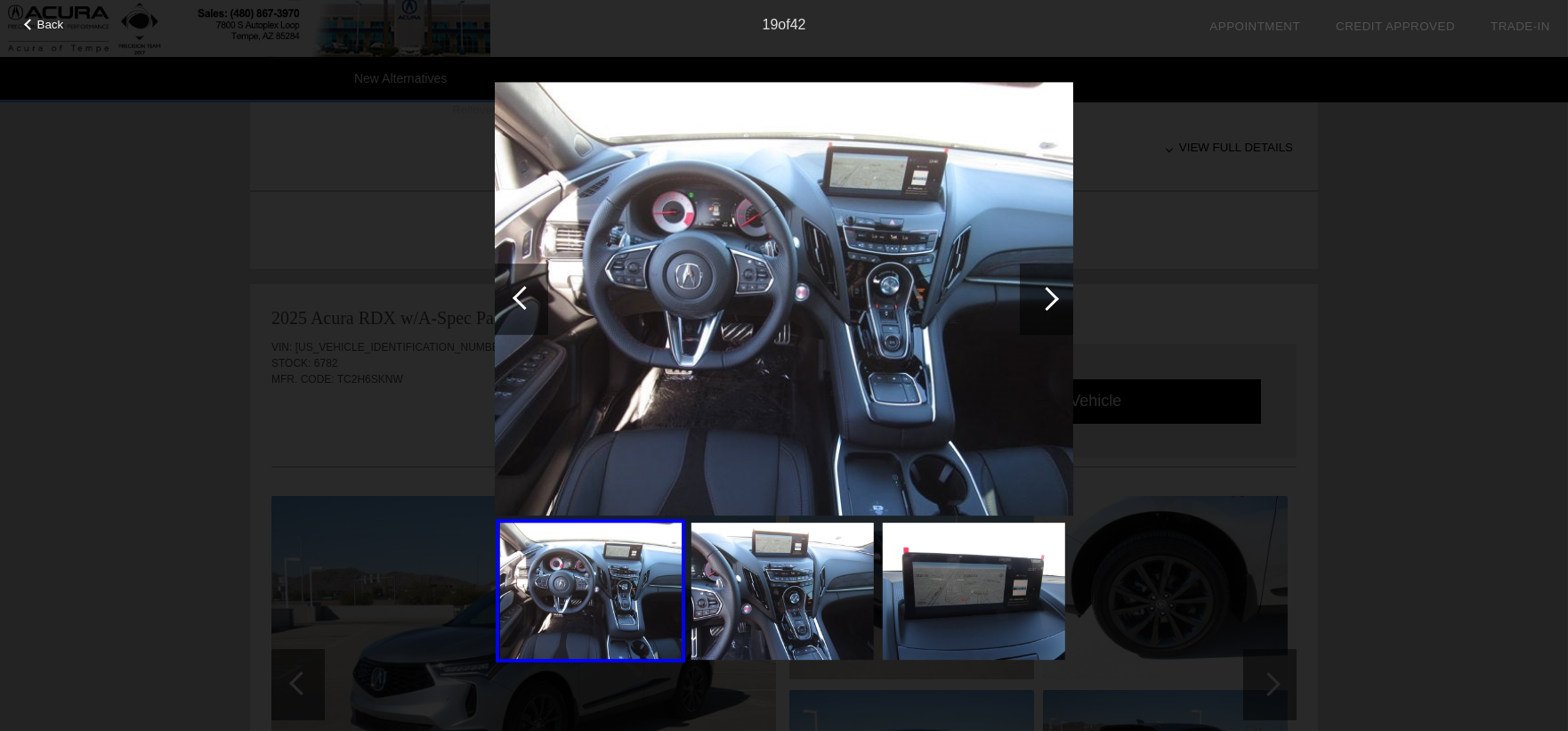
click at [1052, 293] on div at bounding box center [1047, 299] width 24 height 24
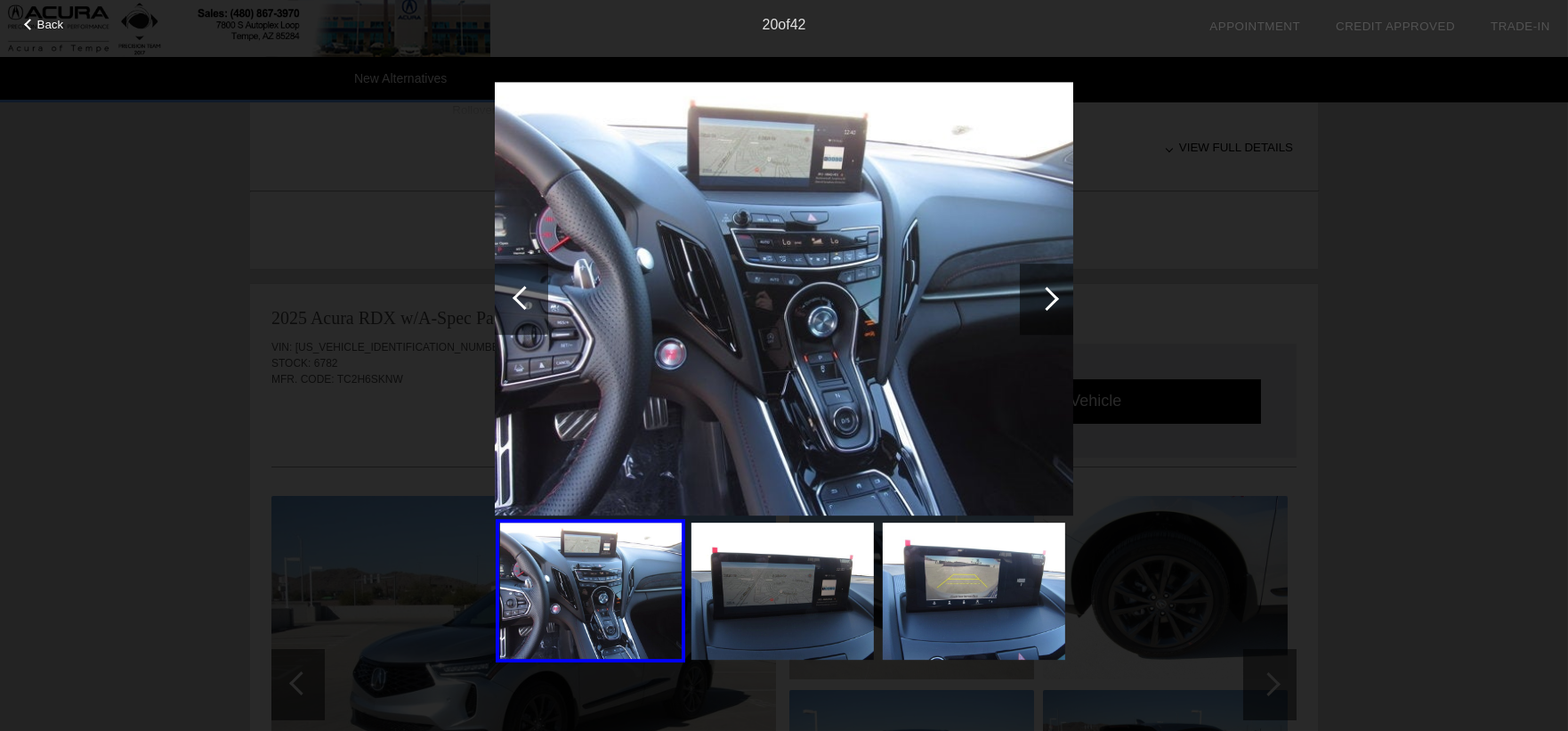
click at [1052, 293] on div at bounding box center [1047, 299] width 24 height 24
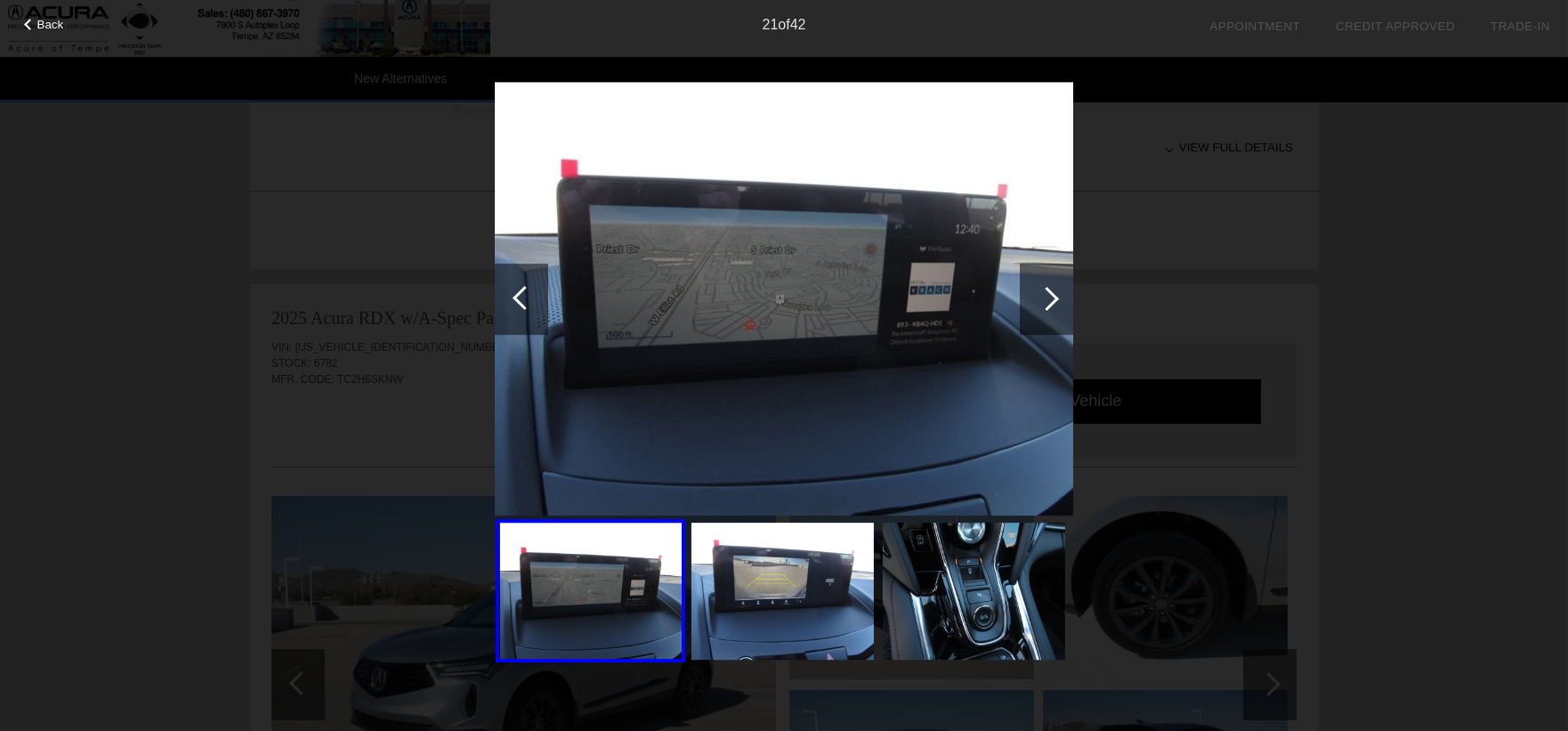
click at [1052, 293] on div at bounding box center [1047, 299] width 24 height 24
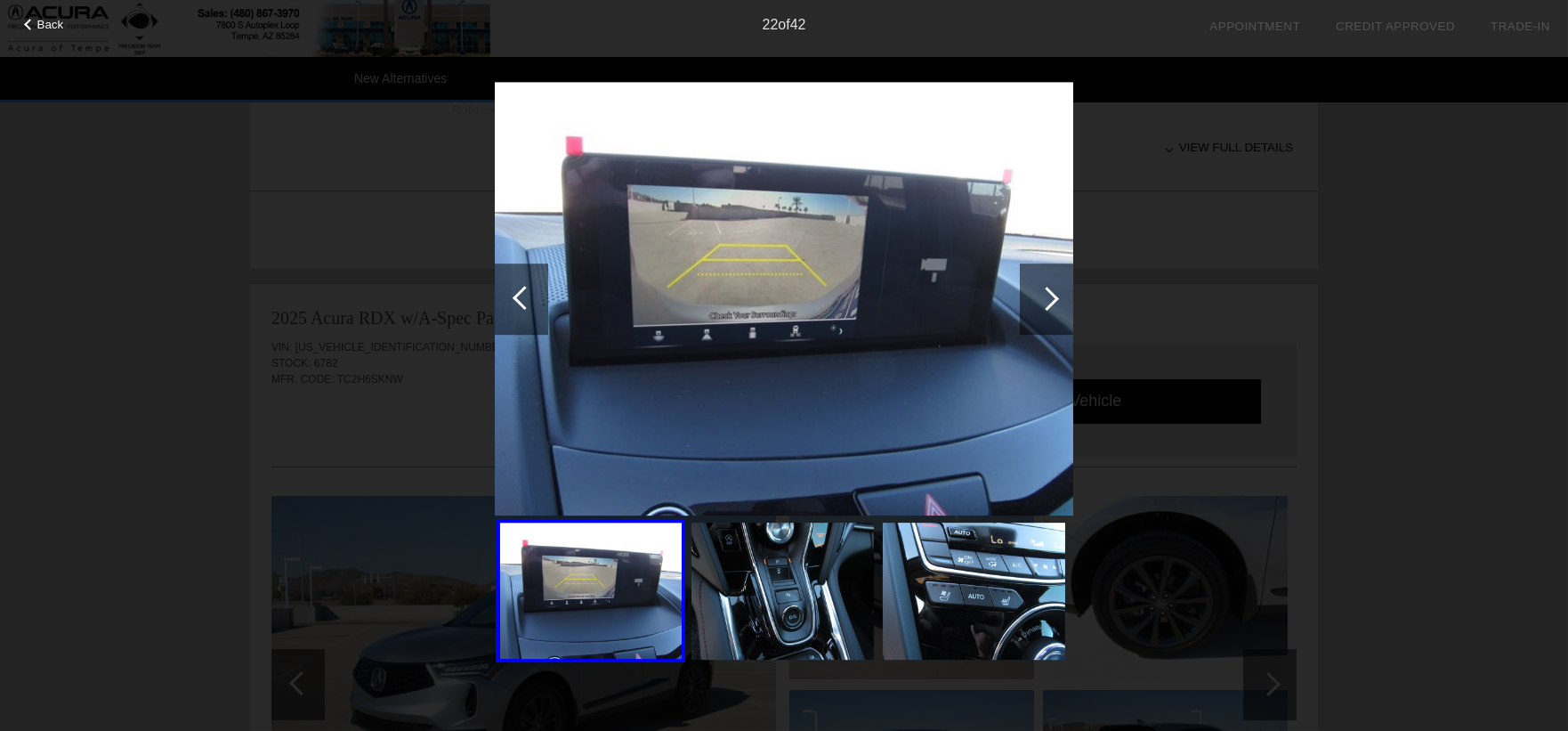
click at [1052, 293] on div at bounding box center [1047, 299] width 24 height 24
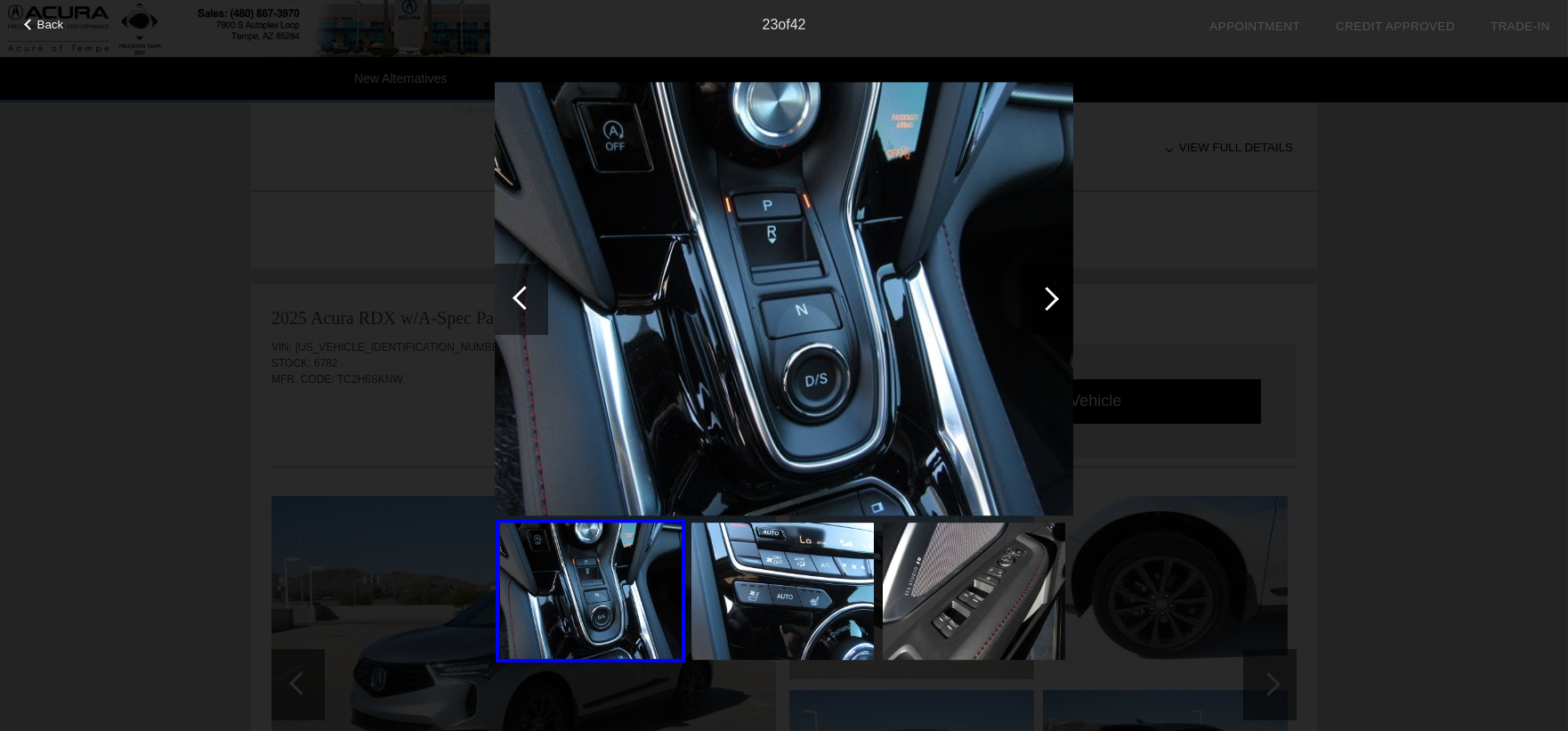
click at [1052, 293] on div at bounding box center [1047, 299] width 24 height 24
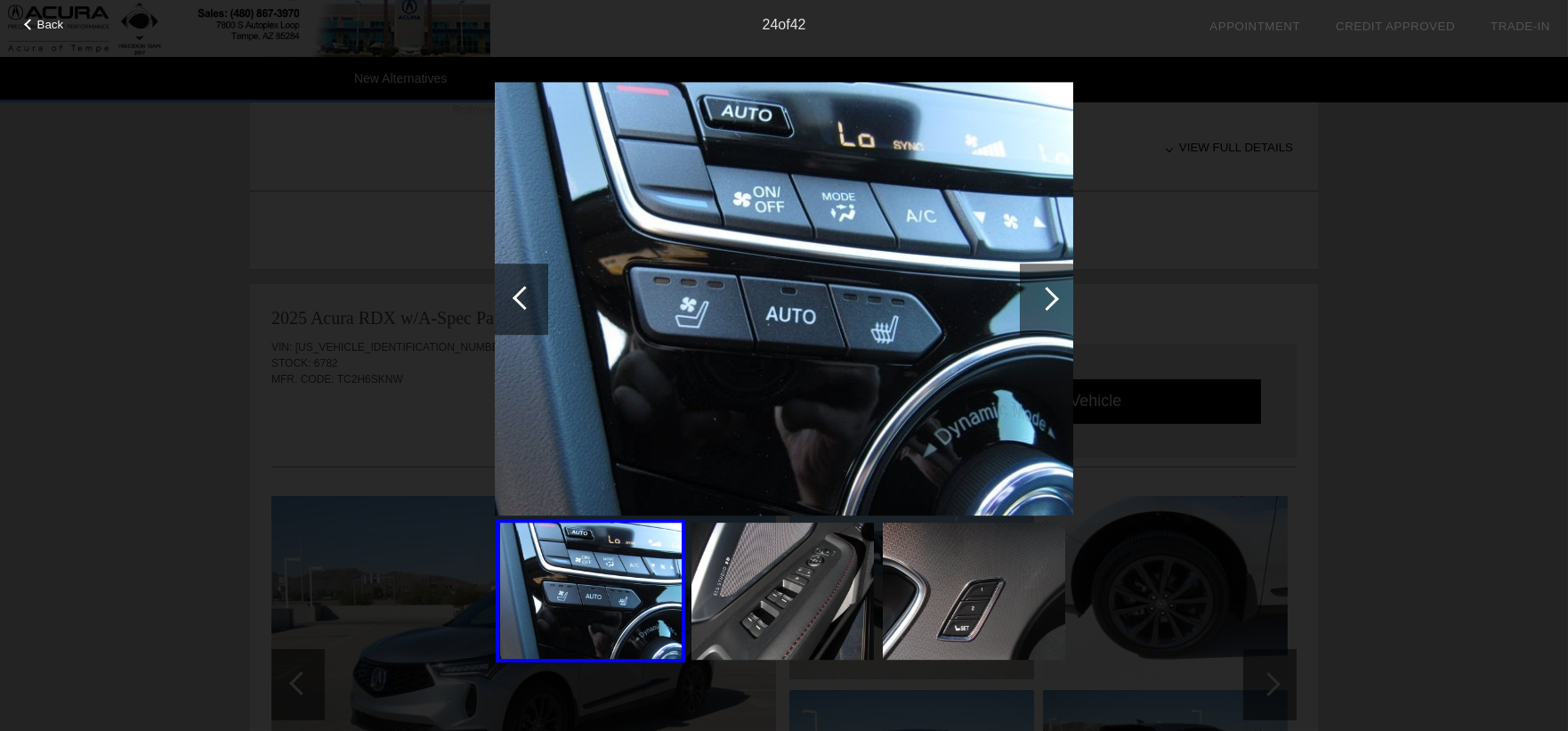
click at [1052, 293] on div at bounding box center [1047, 299] width 24 height 24
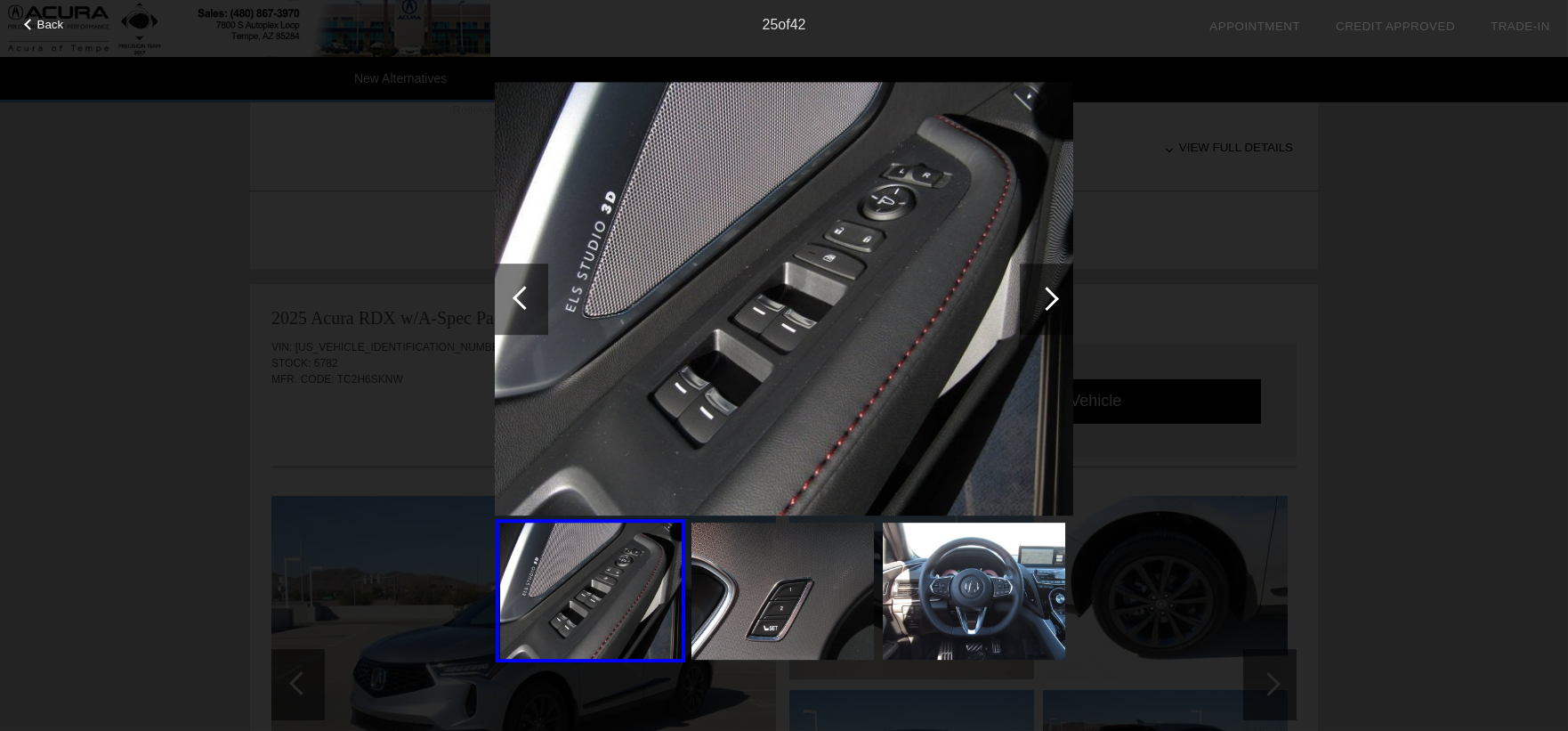
click at [1052, 293] on div at bounding box center [1047, 299] width 24 height 24
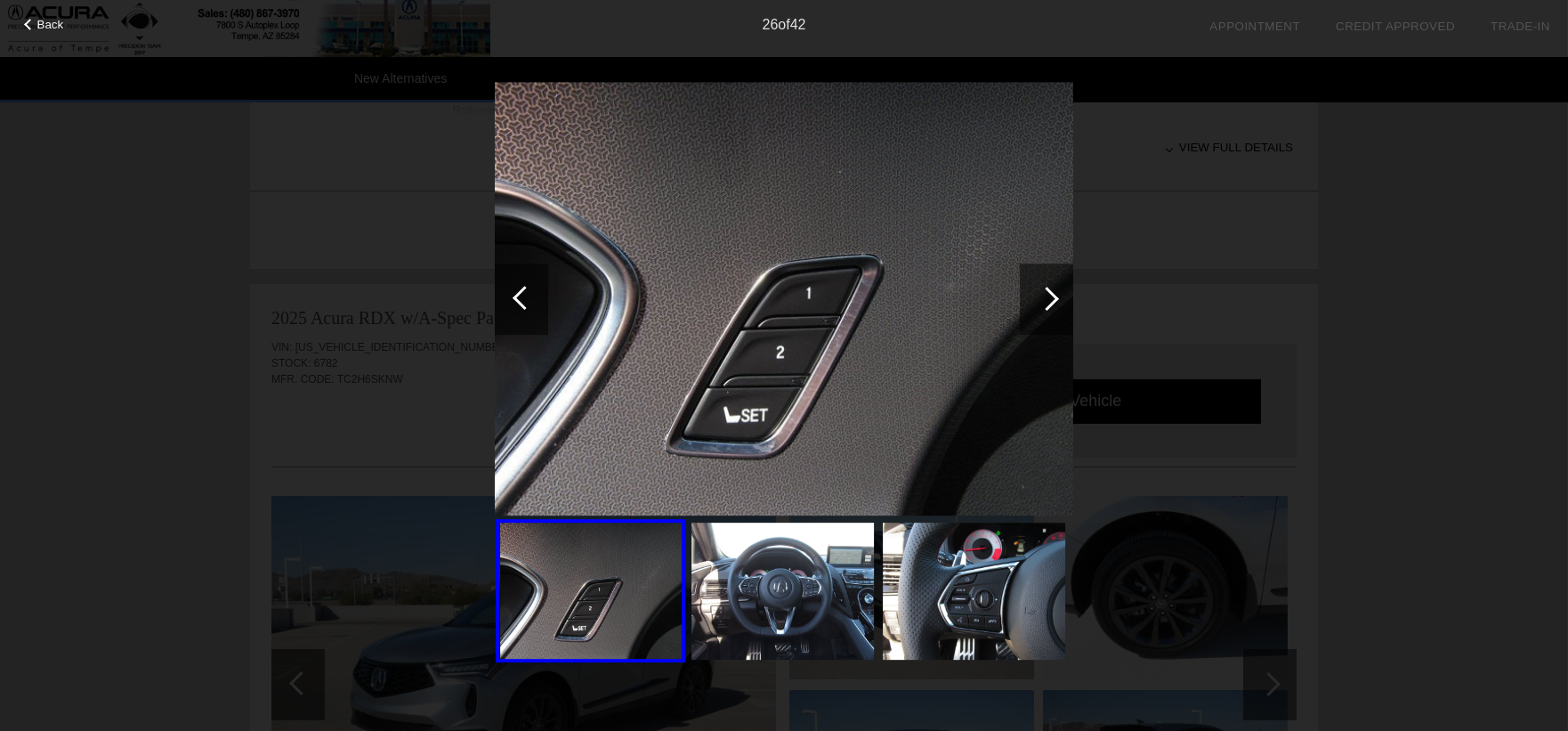
click at [1052, 293] on div at bounding box center [1047, 299] width 24 height 24
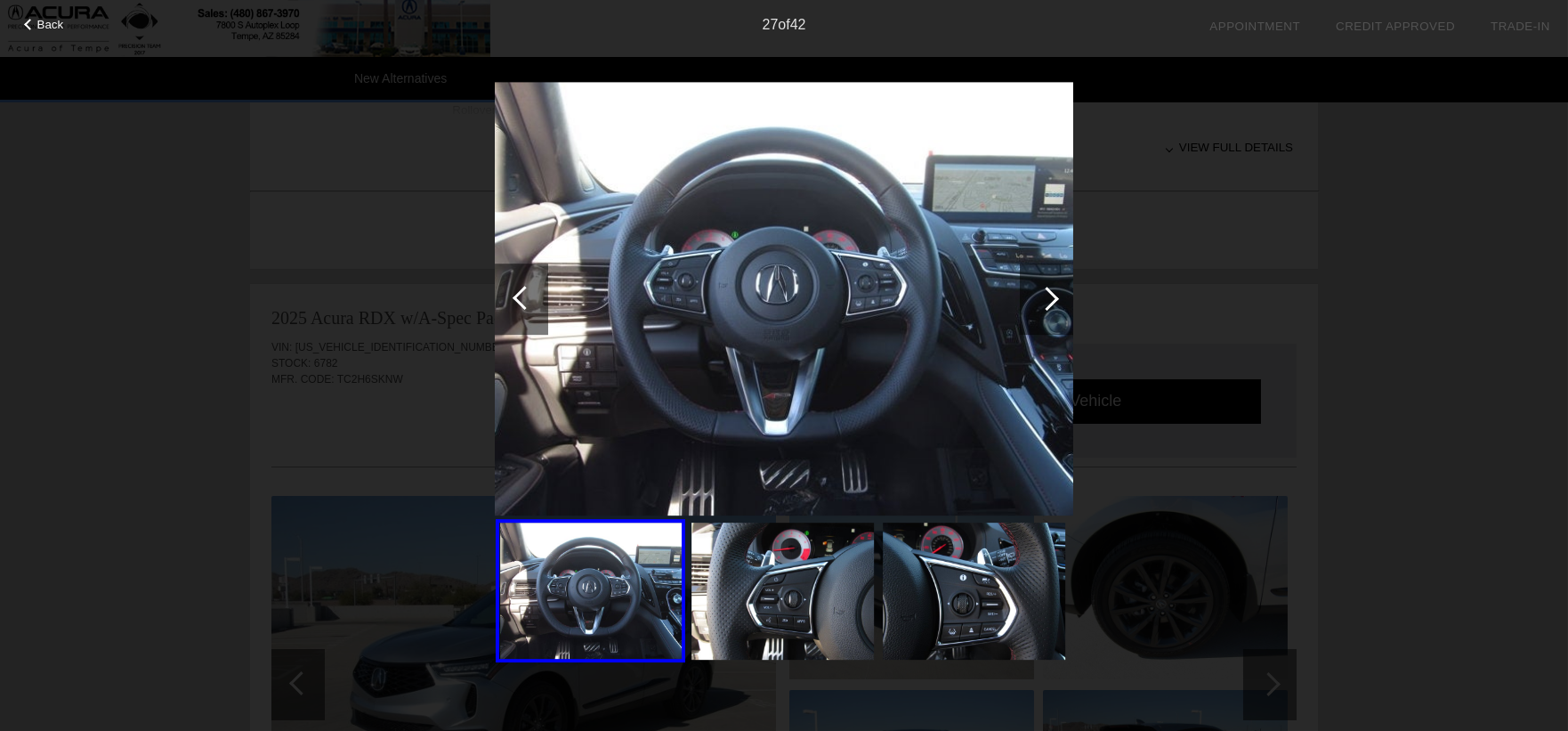
click at [1052, 293] on div at bounding box center [1047, 299] width 24 height 24
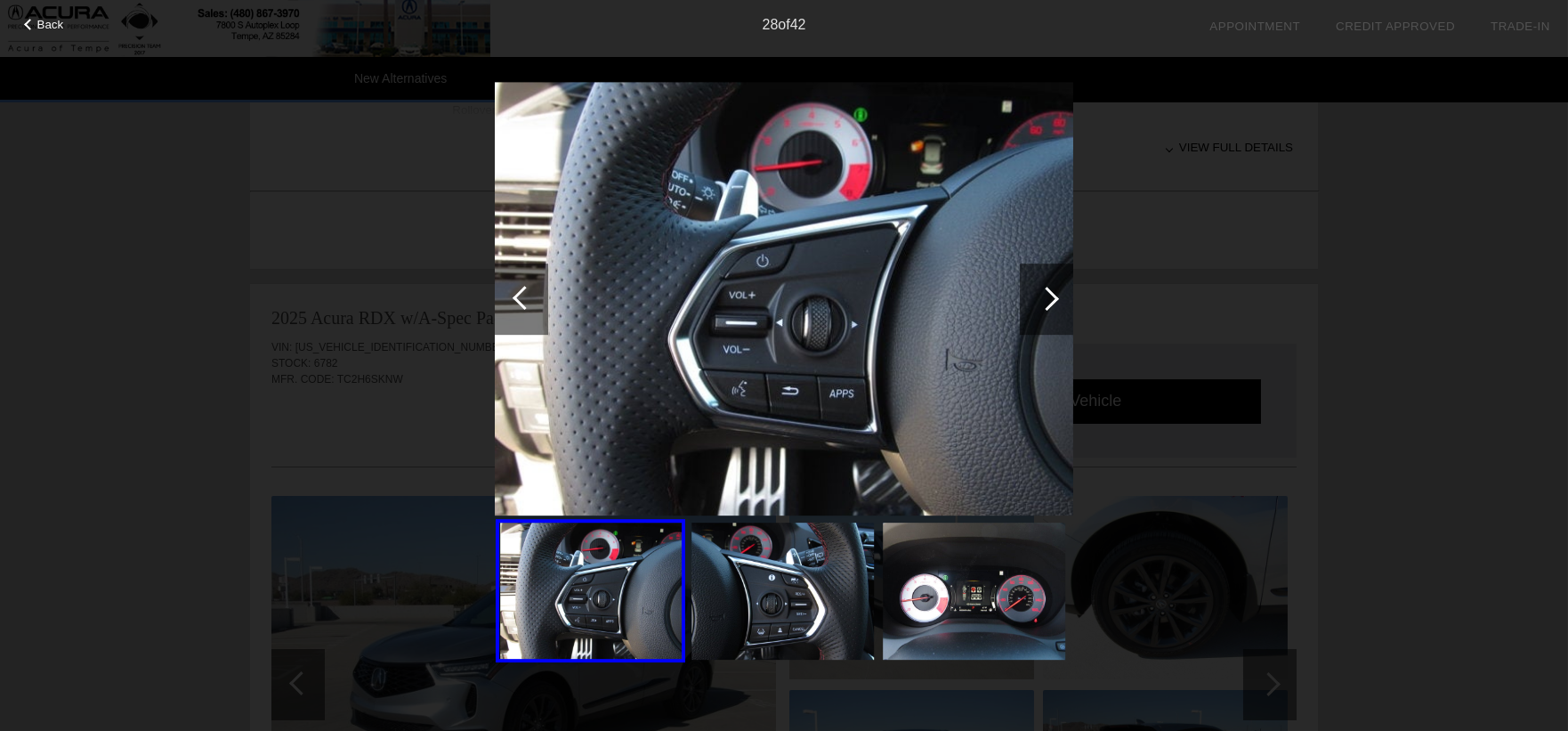
click at [1052, 293] on div at bounding box center [1047, 299] width 24 height 24
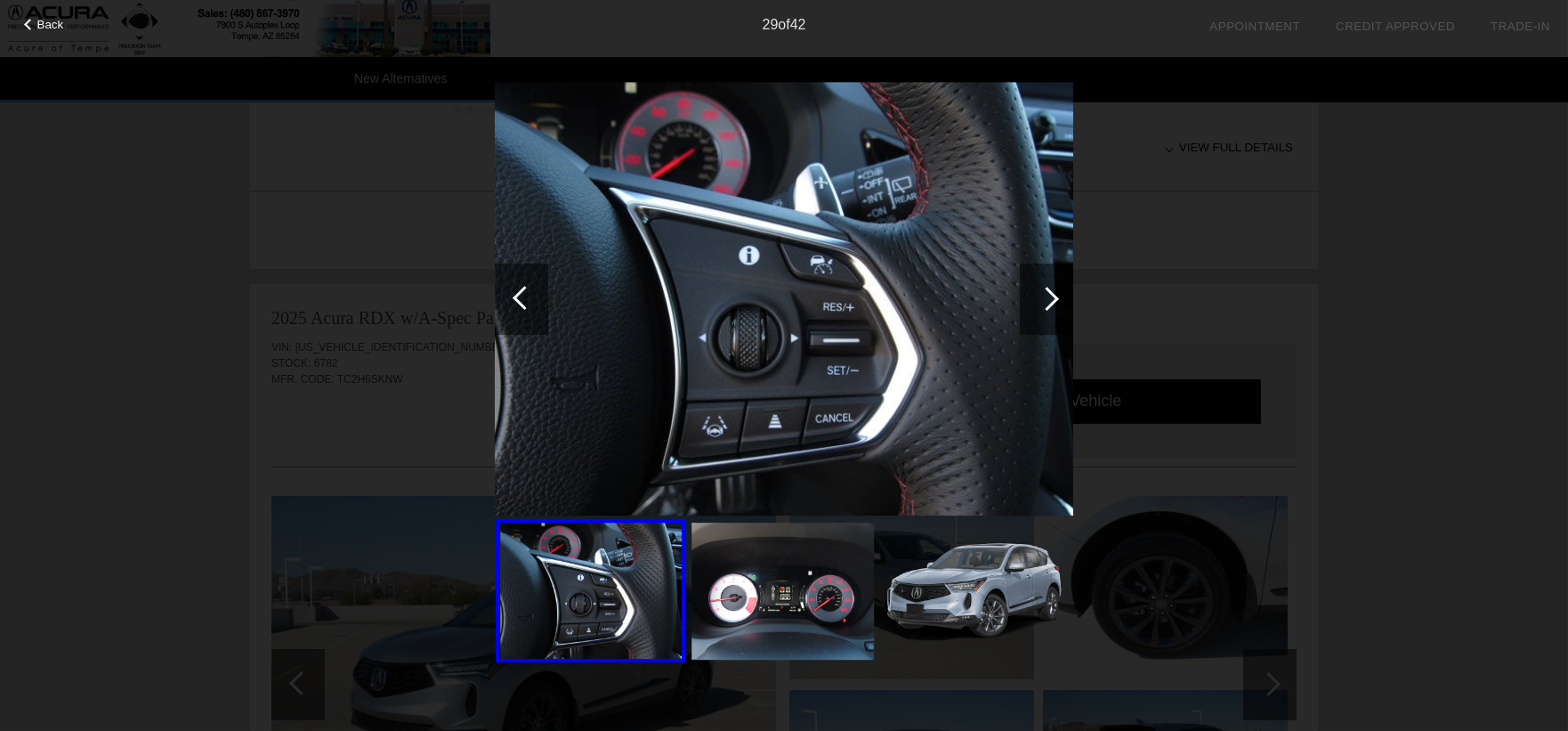
click at [1052, 293] on div at bounding box center [1047, 299] width 24 height 24
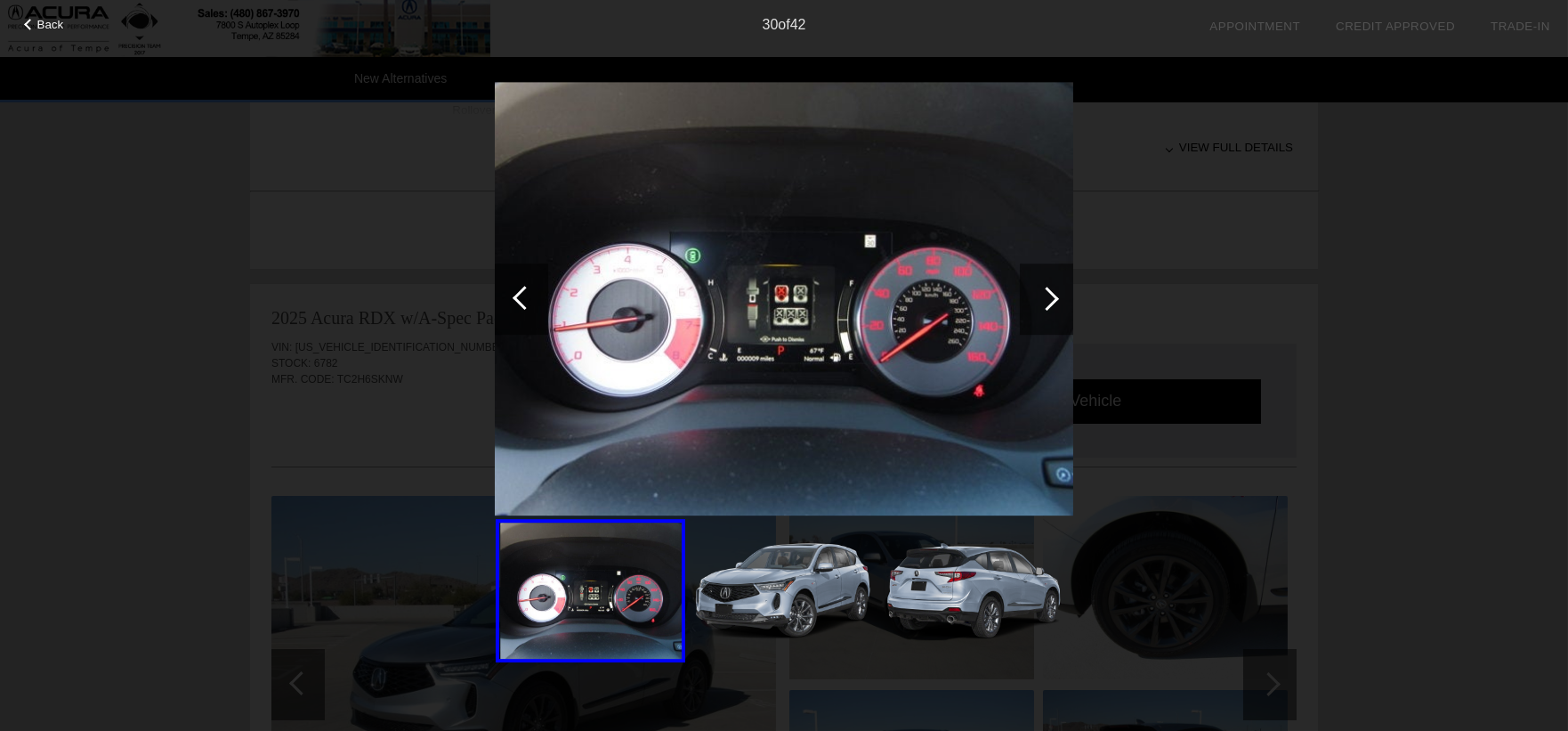
click at [1052, 293] on div at bounding box center [1047, 299] width 24 height 24
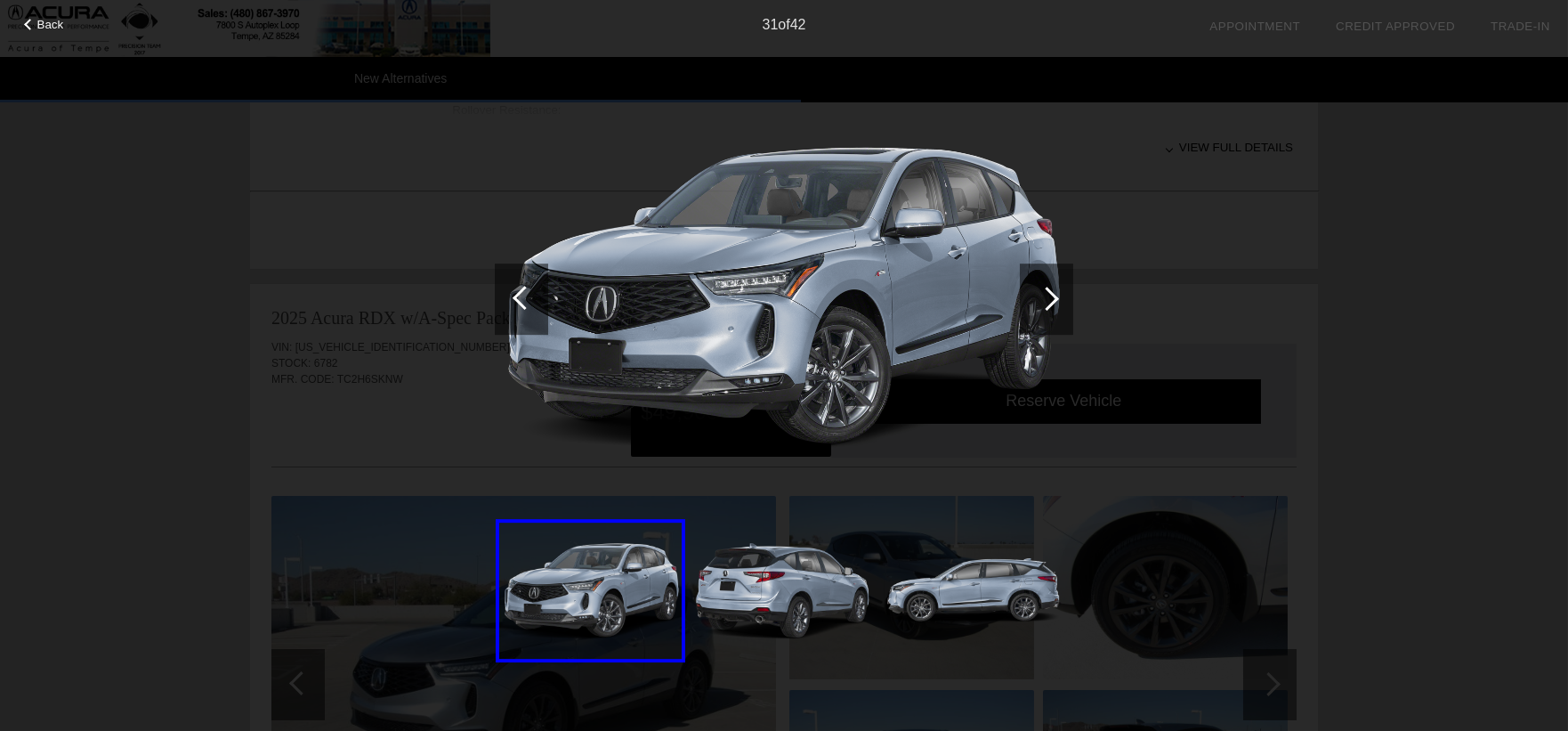
click at [1052, 293] on div at bounding box center [1047, 299] width 24 height 24
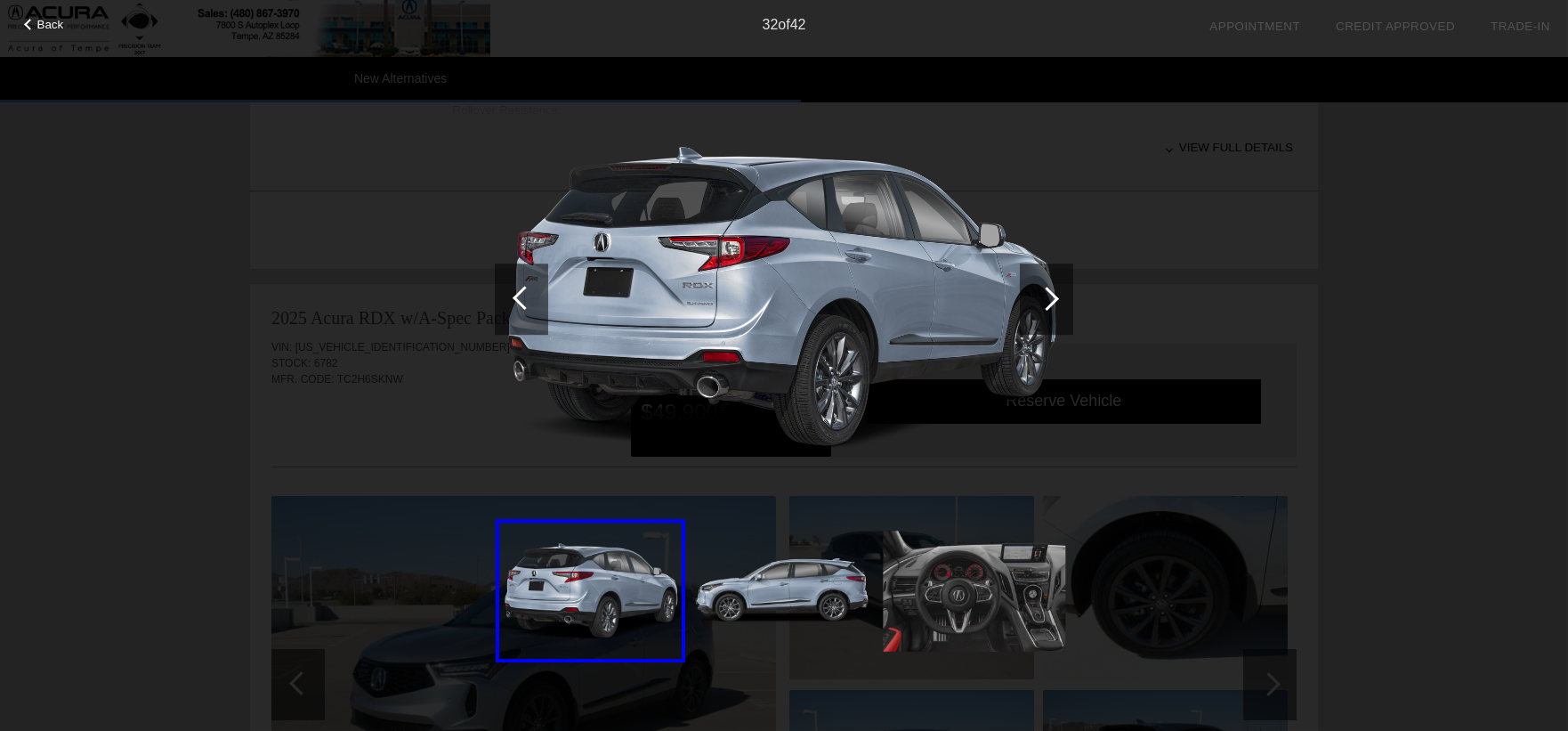
click at [1052, 293] on div at bounding box center [1047, 299] width 24 height 24
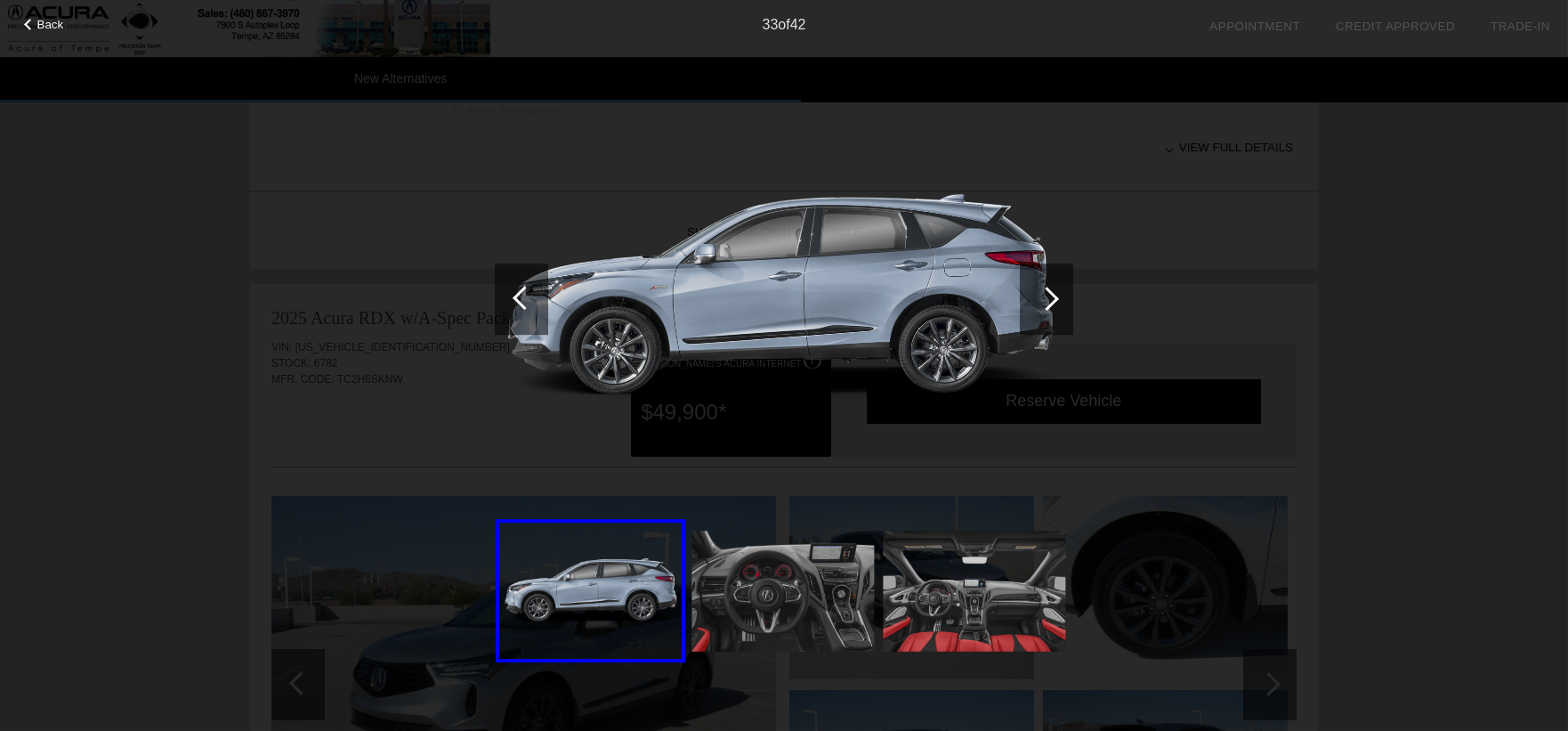
click at [1052, 293] on div at bounding box center [1047, 299] width 24 height 24
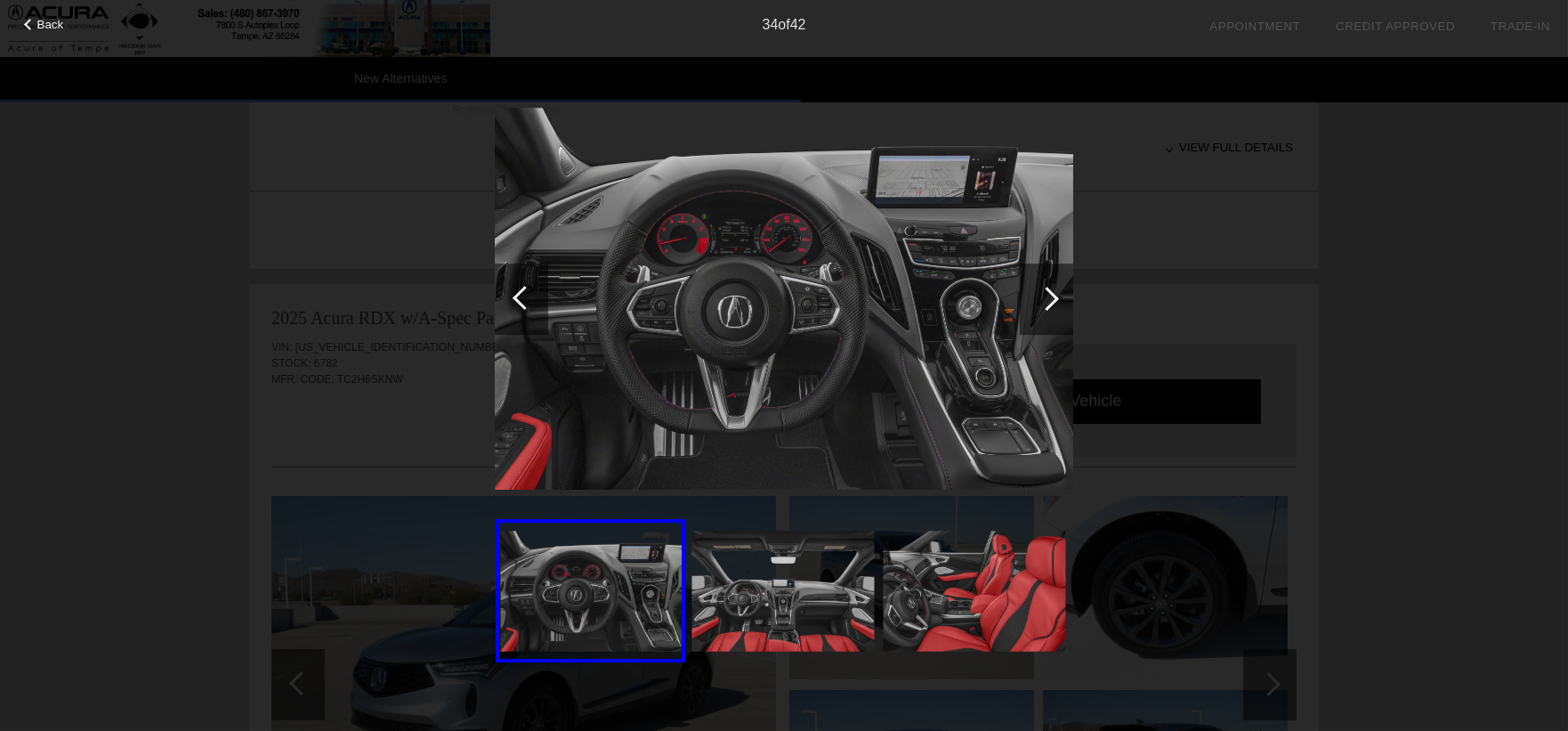
click at [1052, 293] on div at bounding box center [1047, 299] width 24 height 24
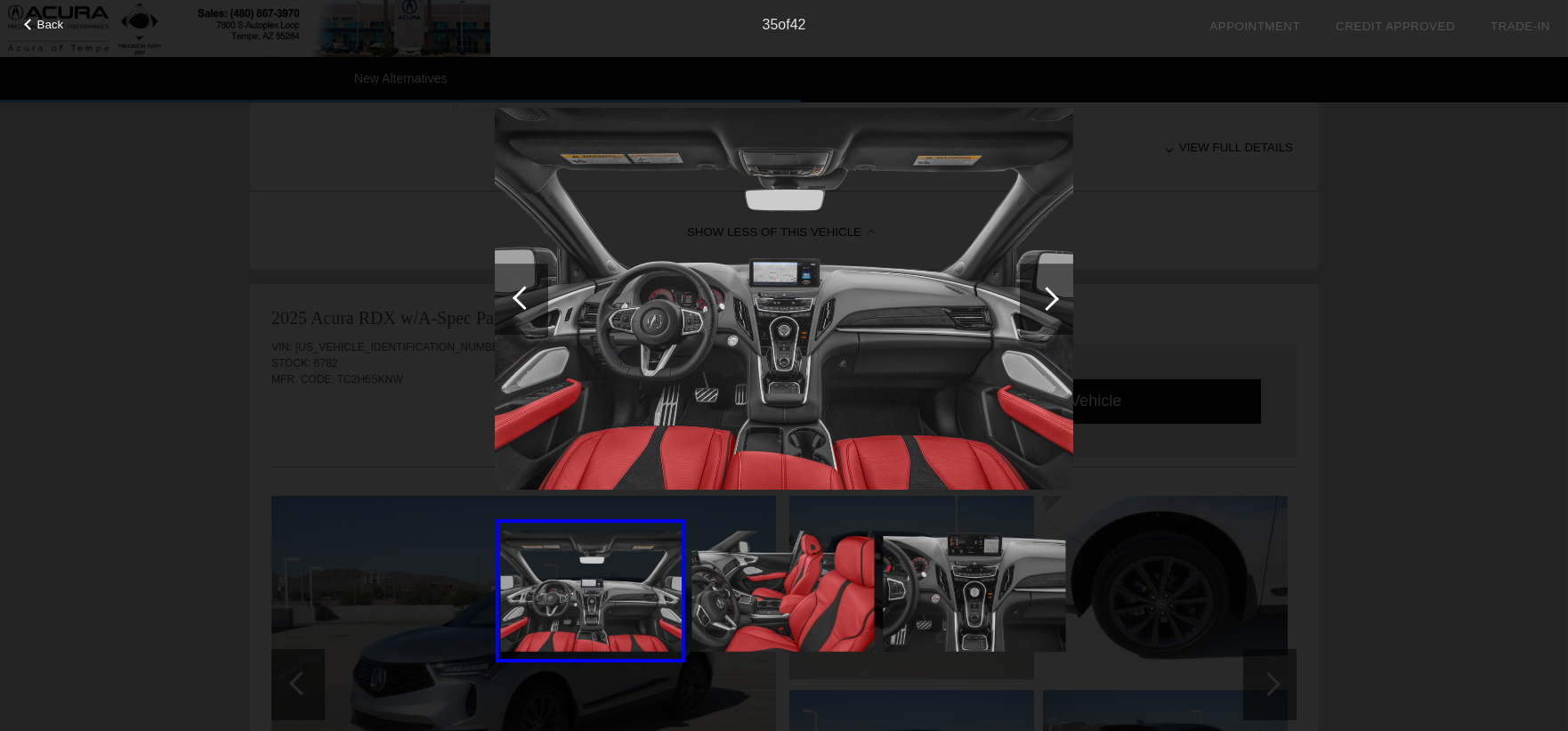
click at [1052, 293] on div at bounding box center [1047, 299] width 24 height 24
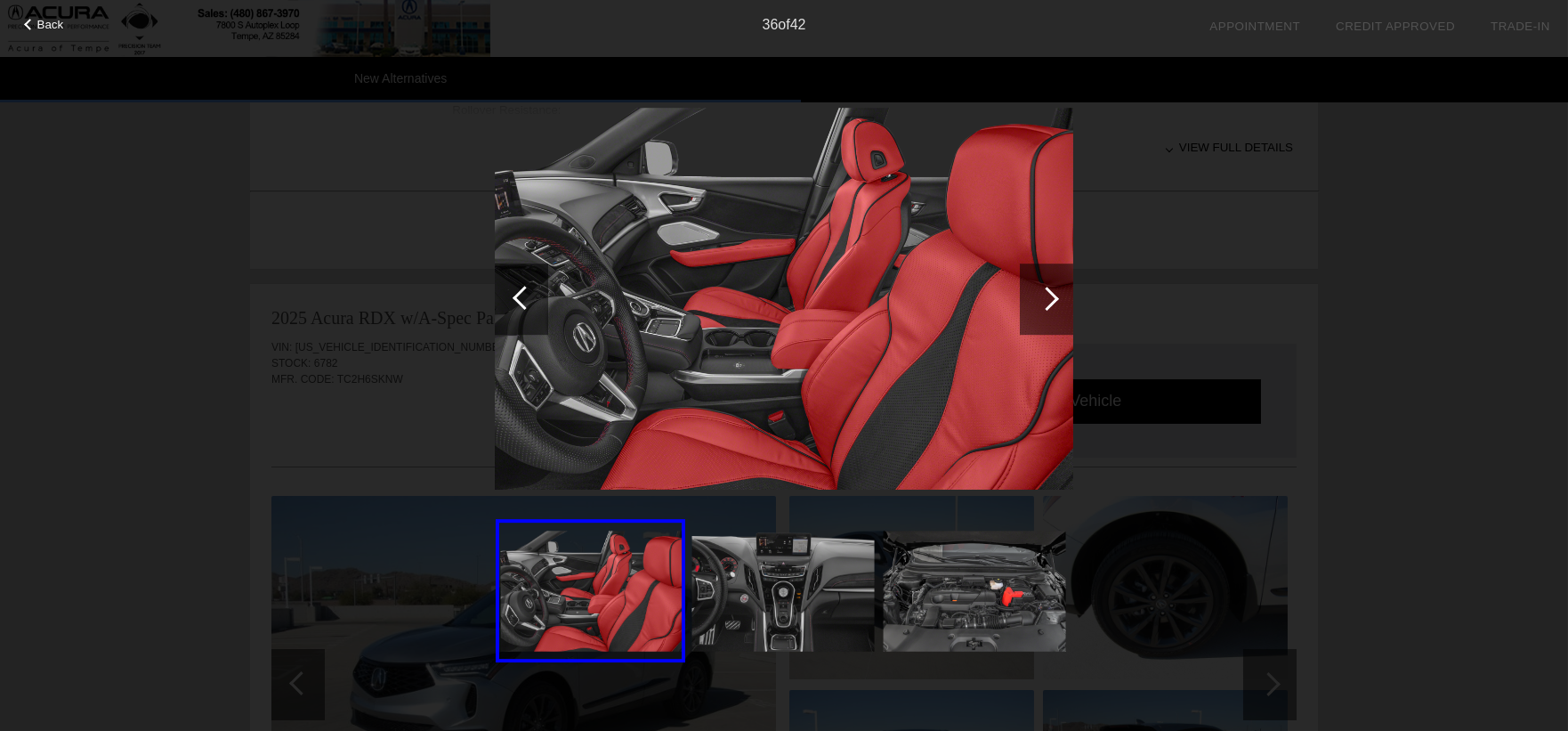
click at [1052, 293] on div at bounding box center [1047, 299] width 24 height 24
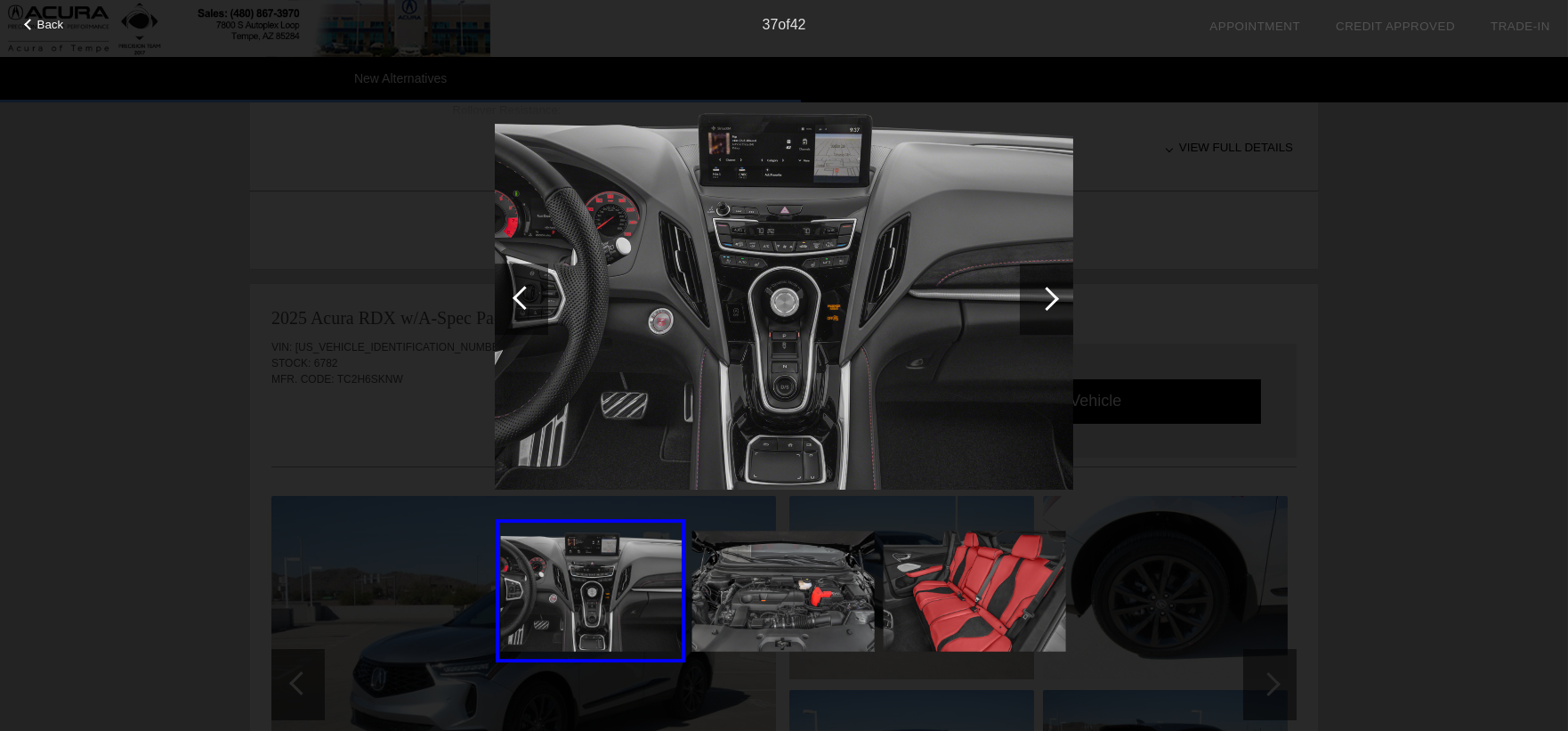
click at [1052, 293] on div at bounding box center [1047, 299] width 24 height 24
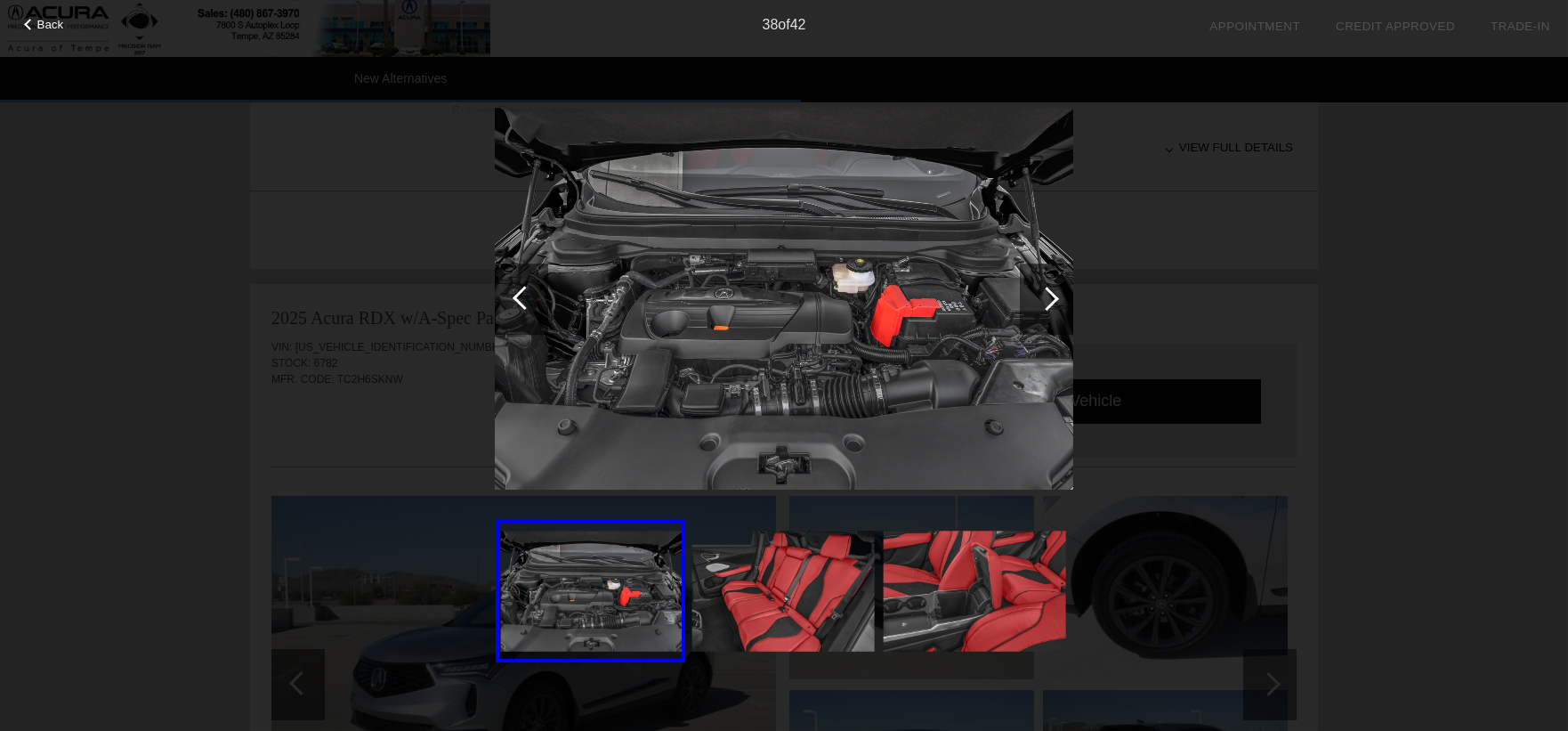
click at [1052, 293] on div at bounding box center [1047, 299] width 24 height 24
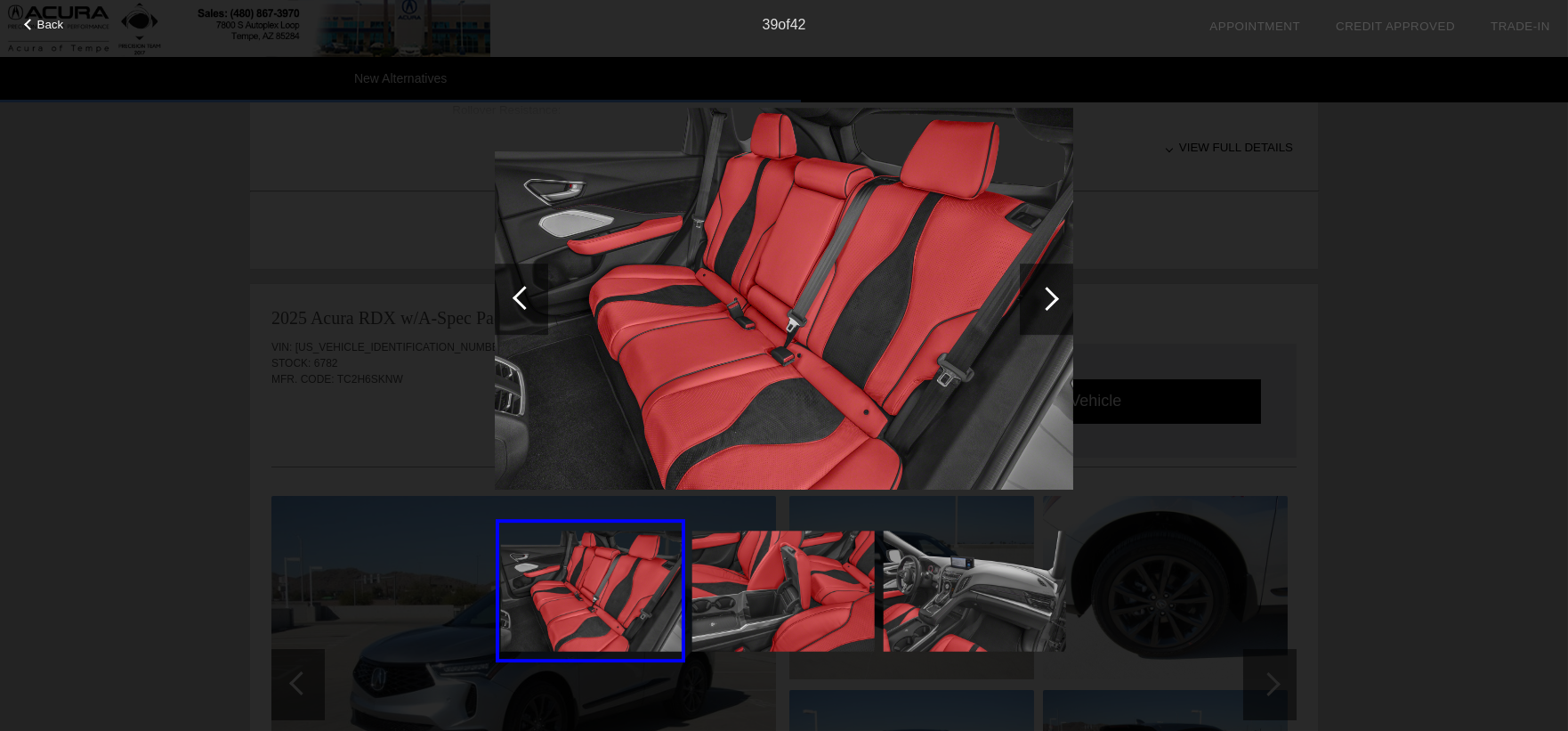
click at [39, 19] on span "Back" at bounding box center [50, 24] width 27 height 14
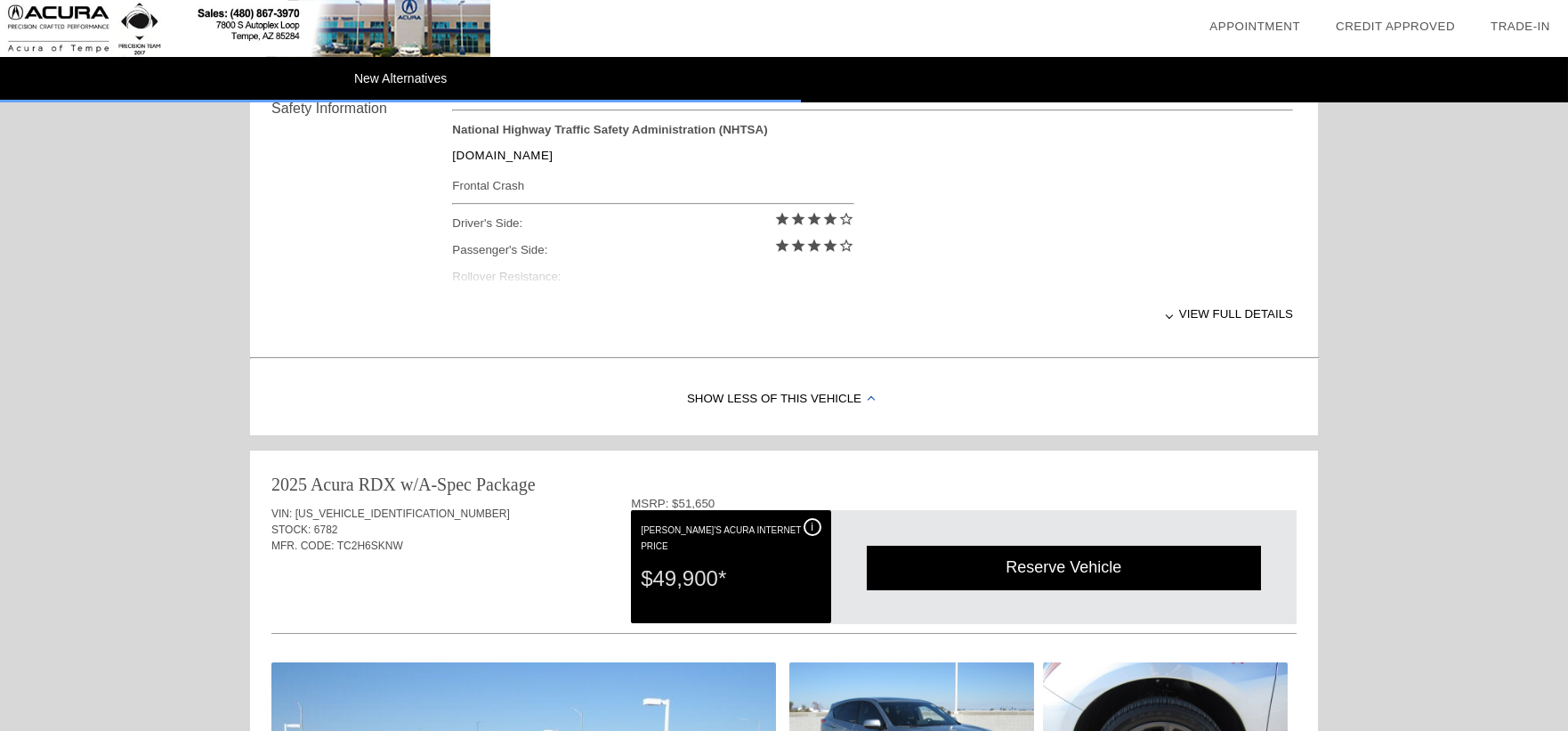
scroll to position [725, 0]
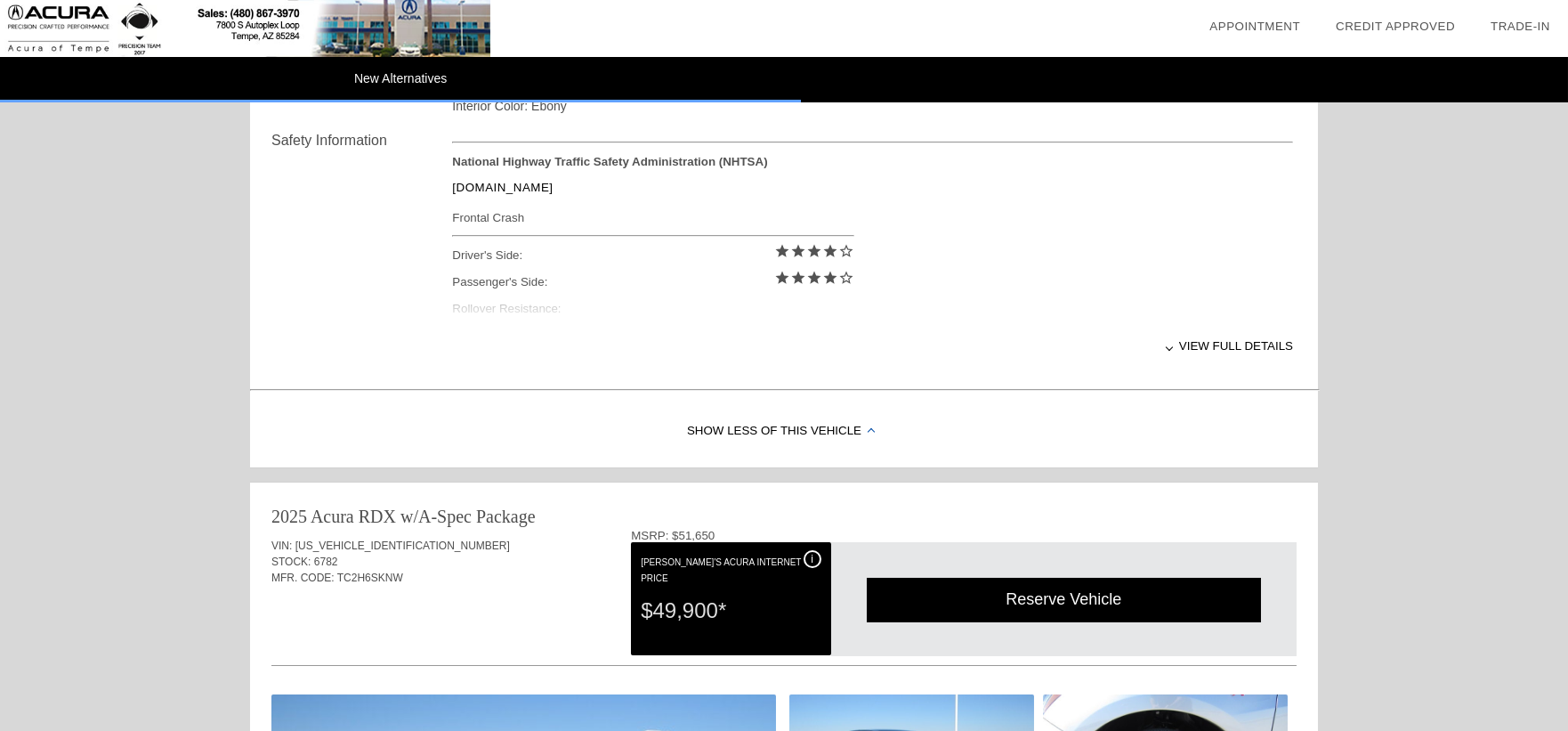
click at [811, 554] on div "i" at bounding box center [811, 558] width 17 height 17
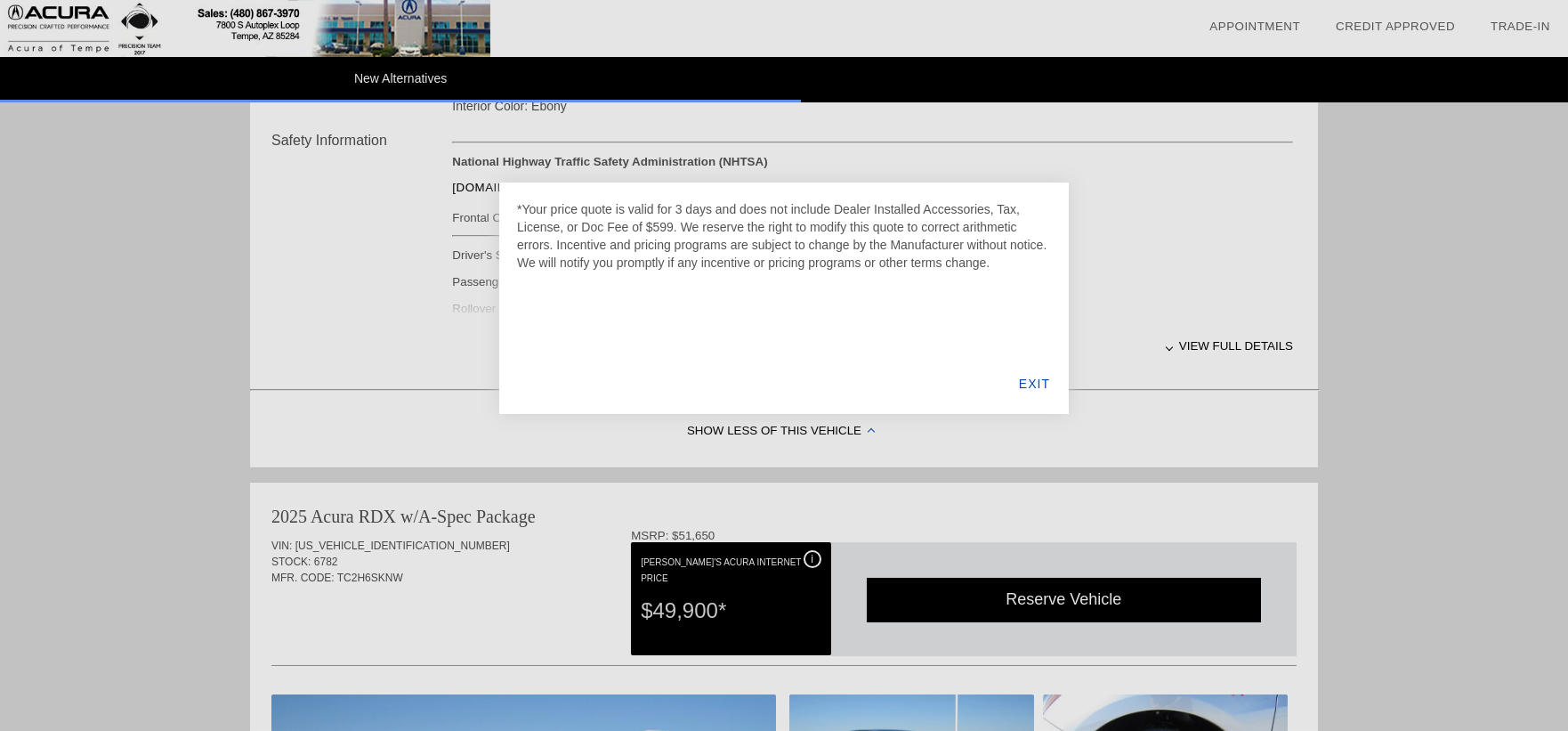
click at [1035, 388] on div "EXIT" at bounding box center [1034, 384] width 69 height 60
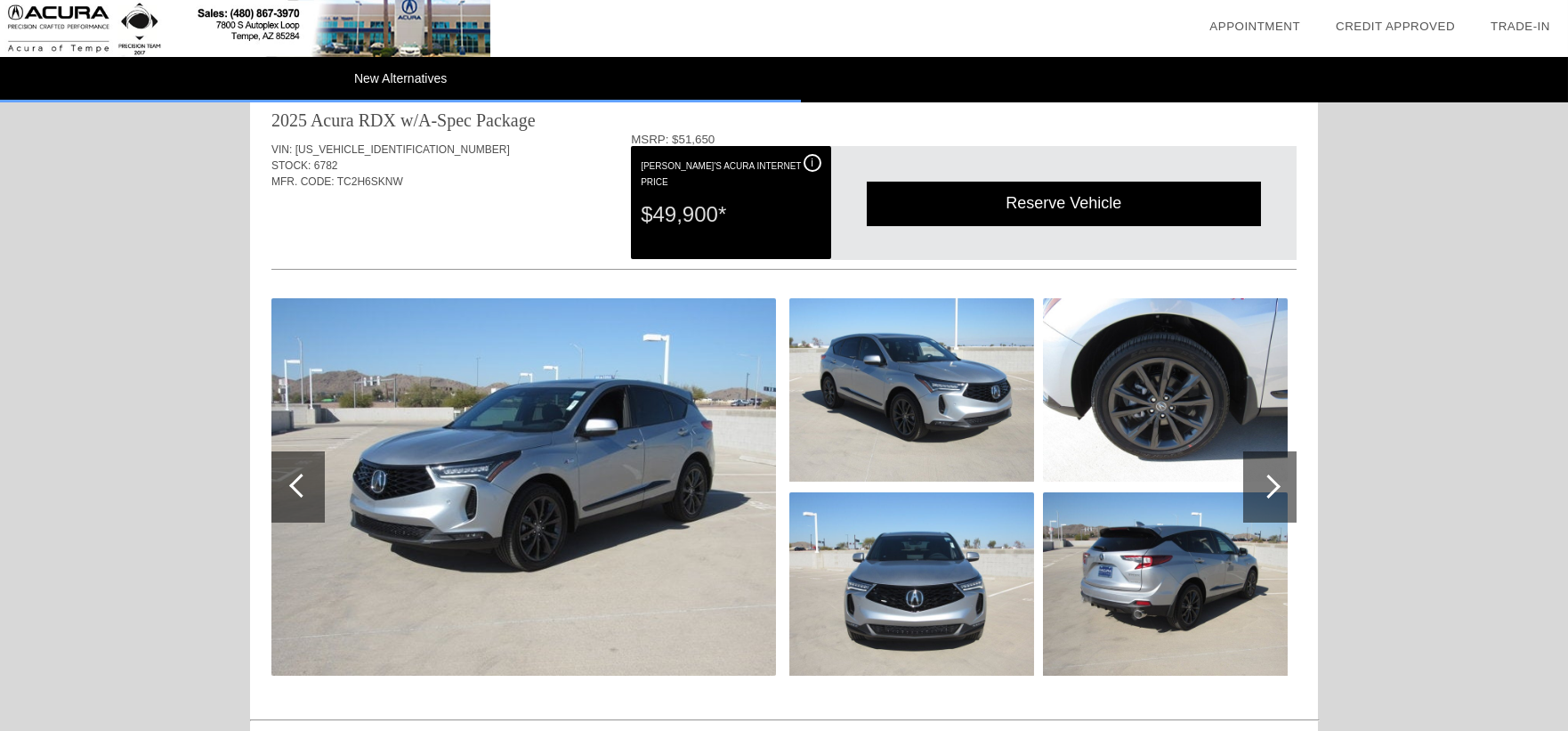
scroll to position [1384, 0]
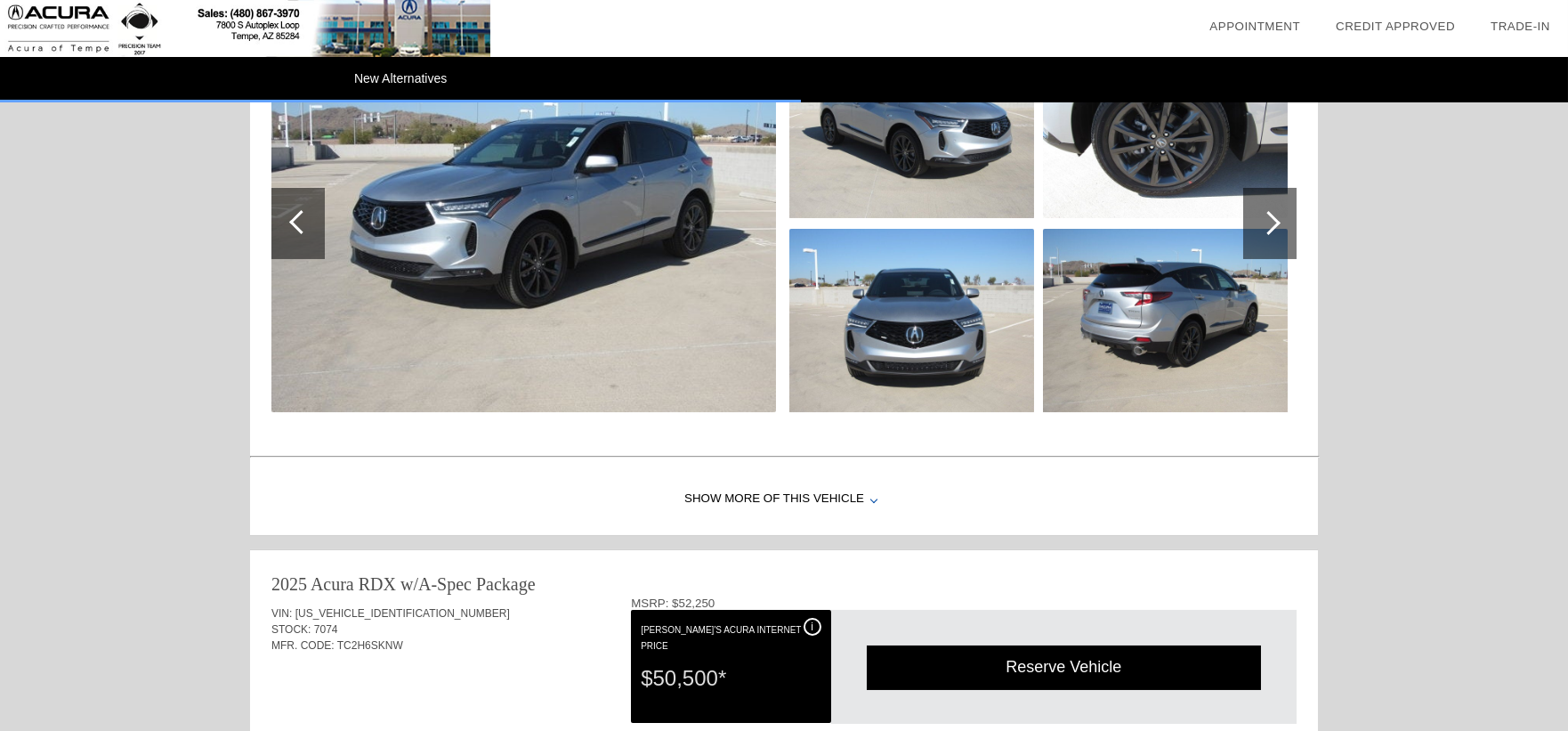
click at [795, 499] on div "Show More of this Vehicle" at bounding box center [784, 499] width 1068 height 71
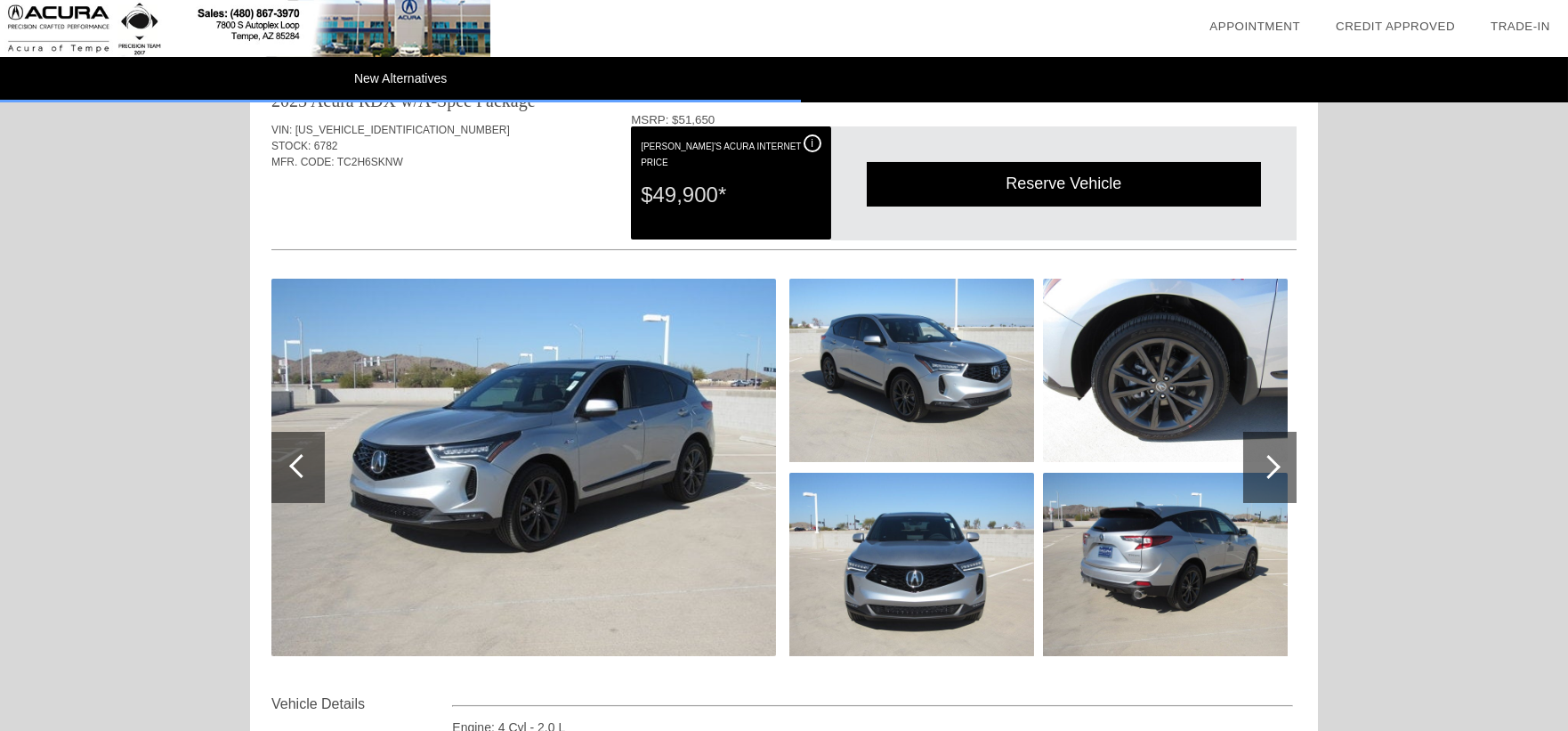
scroll to position [1120, 0]
